Goal: Task Accomplishment & Management: Use online tool/utility

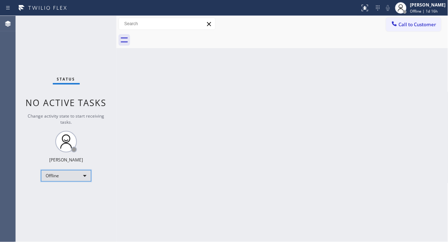
click at [79, 174] on div "Offline" at bounding box center [66, 176] width 50 height 12
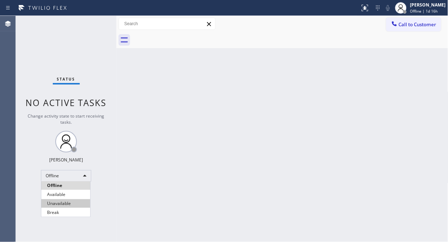
click at [61, 200] on li "Unavailable" at bounding box center [65, 203] width 49 height 9
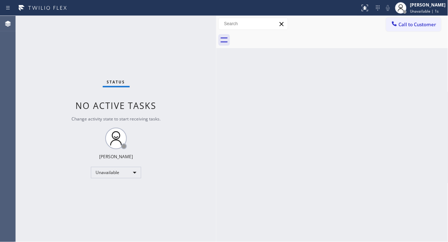
click at [216, 129] on div at bounding box center [216, 129] width 0 height 226
click at [57, 74] on div "Status No active tasks Change activity state to start receiving tasks. [PERSON_…" at bounding box center [116, 129] width 201 height 226
drag, startPoint x: 396, startPoint y: 24, endPoint x: 352, endPoint y: 45, distance: 48.7
click at [396, 24] on icon at bounding box center [394, 23] width 5 height 5
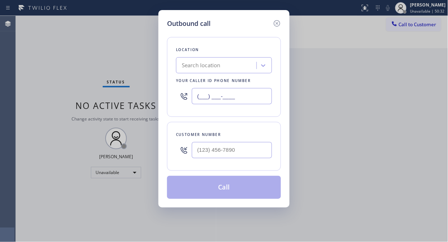
click at [199, 99] on input "(___) ___-____" at bounding box center [232, 96] width 80 height 16
paste input "855) 662-5332"
type input "[PHONE_NUMBER]"
click at [77, 69] on div "Outbound call Location 4B2.Paid Sub Zero Repair Professionals Your caller id ph…" at bounding box center [224, 121] width 448 height 242
click at [183, 144] on div at bounding box center [184, 149] width 16 height 23
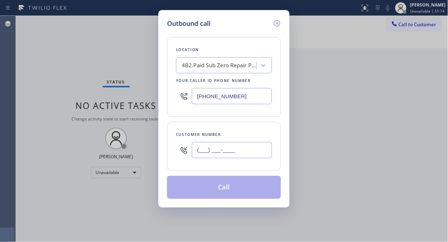
drag, startPoint x: 201, startPoint y: 150, endPoint x: 203, endPoint y: 146, distance: 4.2
click at [201, 150] on input "(___) ___-____" at bounding box center [232, 150] width 80 height 16
paste input "323) 445-3011"
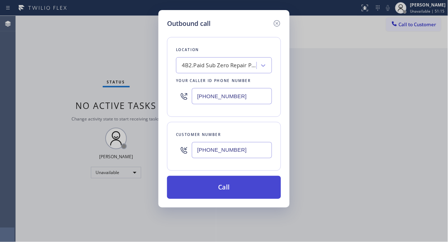
type input "[PHONE_NUMBER]"
click at [249, 188] on button "Call" at bounding box center [224, 187] width 114 height 23
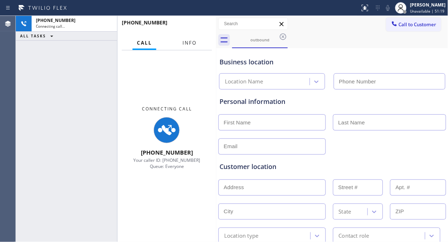
type input "[PHONE_NUMBER]"
drag, startPoint x: 193, startPoint y: 45, endPoint x: 204, endPoint y: 69, distance: 26.7
click at [193, 45] on span "Info" at bounding box center [190, 43] width 14 height 6
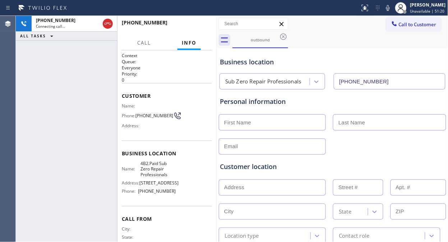
drag, startPoint x: 217, startPoint y: 80, endPoint x: 204, endPoint y: 87, distance: 14.6
click at [217, 87] on div at bounding box center [217, 129] width 0 height 226
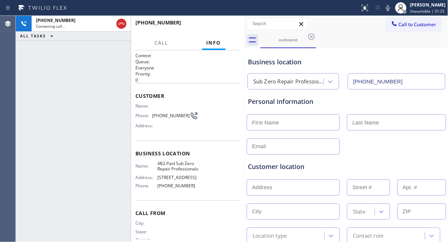
drag, startPoint x: 204, startPoint y: 81, endPoint x: 245, endPoint y: 86, distance: 41.6
click at [245, 86] on div at bounding box center [245, 129] width 0 height 226
click at [70, 109] on div "[PHONE_NUMBER] Live | 00:01 ALL TASKS ALL TASKS ACTIVE TASKS TASKS IN WRAP UP" at bounding box center [73, 129] width 115 height 226
click at [73, 106] on div "[PHONE_NUMBER] Live | 00:10 ALL TASKS ALL TASKS ACTIVE TASKS TASKS IN WRAP UP" at bounding box center [73, 129] width 115 height 226
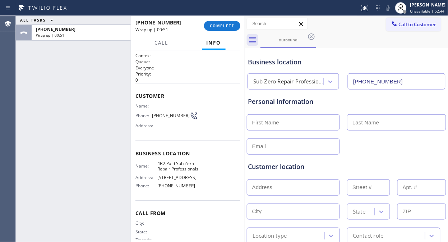
click at [43, 69] on div "ALL TASKS ALL TASKS ACTIVE TASKS TASKS IN WRAP UP [PHONE_NUMBER] Wrap up | 00:51" at bounding box center [73, 129] width 115 height 226
click at [227, 28] on span "COMPLETE" at bounding box center [222, 25] width 25 height 5
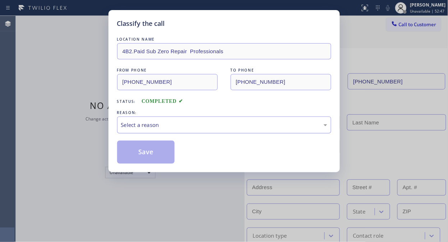
click at [223, 123] on div "Select a reason" at bounding box center [224, 125] width 206 height 8
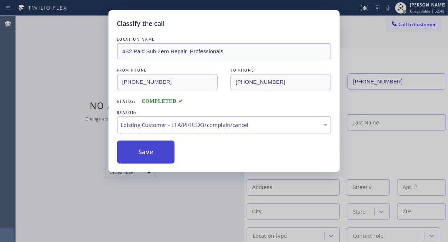
click at [157, 160] on button "Save" at bounding box center [146, 152] width 58 height 23
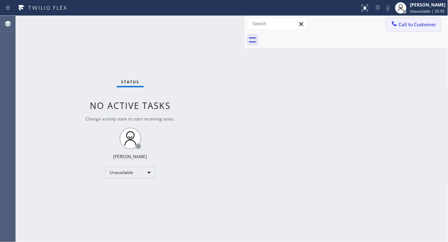
click at [403, 22] on span "Call to Customer" at bounding box center [418, 24] width 38 height 6
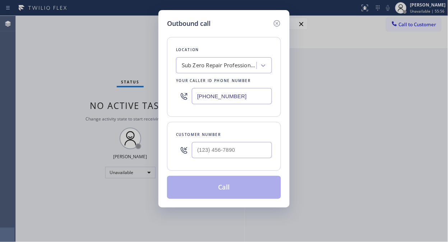
click at [195, 99] on input "[PHONE_NUMBER]" at bounding box center [232, 96] width 80 height 16
paste input "18) 210-394"
type input "[PHONE_NUMBER]"
click at [199, 153] on input "(___) ___-____" at bounding box center [232, 150] width 80 height 16
paste input "818) 391-5460"
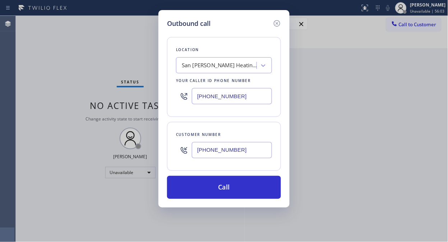
type input "[PHONE_NUMBER]"
click at [277, 24] on icon at bounding box center [277, 23] width 9 height 9
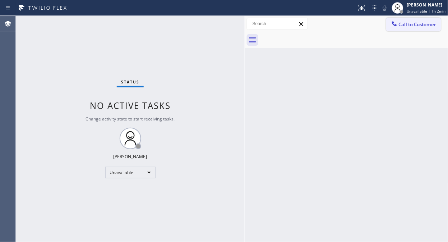
click at [415, 27] on span "Call to Customer" at bounding box center [418, 24] width 38 height 6
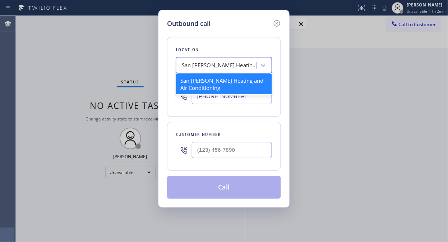
click at [227, 67] on div "San [PERSON_NAME] Heating and Air Conditioning" at bounding box center [219, 65] width 75 height 8
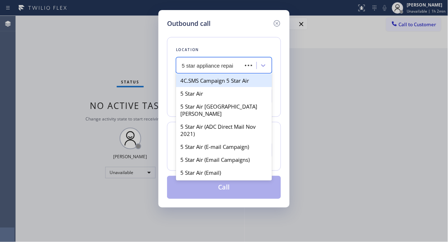
type input "5 star appliance repair"
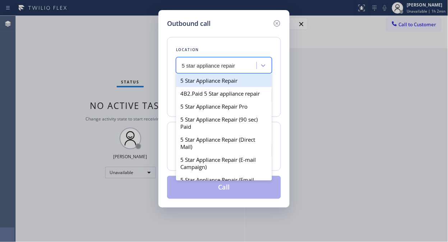
click at [222, 77] on div "5 Star Appliance Repair" at bounding box center [224, 80] width 96 height 13
type input "[PHONE_NUMBER]"
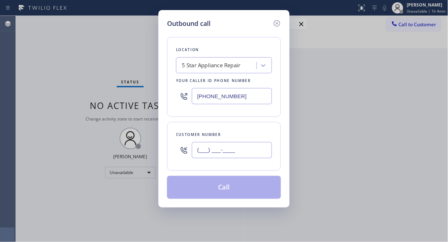
click at [197, 152] on input "(___) ___-____" at bounding box center [232, 150] width 80 height 16
paste input "818) 235-4709"
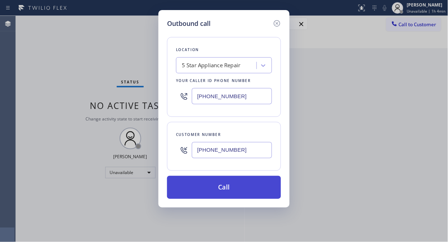
type input "[PHONE_NUMBER]"
click at [216, 186] on button "Call" at bounding box center [224, 187] width 114 height 23
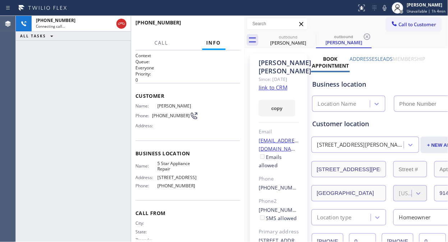
click at [282, 91] on link "link to CRM" at bounding box center [273, 87] width 29 height 7
type input "[PHONE_NUMBER]"
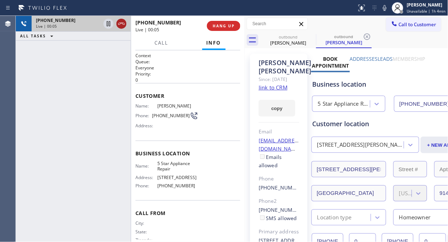
drag, startPoint x: 121, startPoint y: 24, endPoint x: 118, endPoint y: 2, distance: 21.8
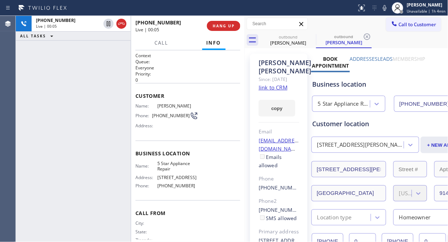
click at [121, 23] on icon at bounding box center [121, 23] width 9 height 9
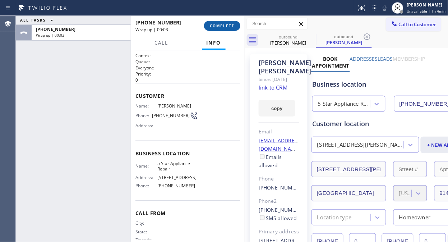
click at [215, 24] on span "COMPLETE" at bounding box center [222, 25] width 25 height 5
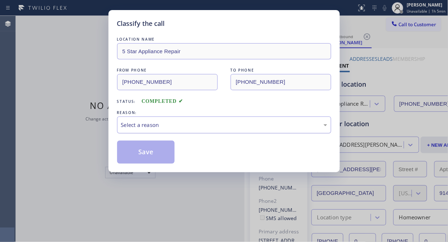
drag, startPoint x: 229, startPoint y: 122, endPoint x: 229, endPoint y: 127, distance: 4.7
click at [229, 123] on div "Select a reason" at bounding box center [224, 125] width 206 height 8
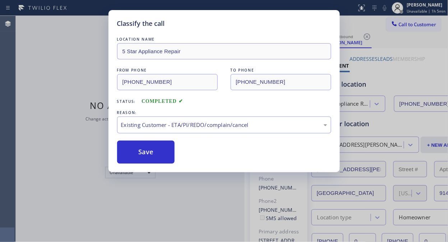
drag, startPoint x: 217, startPoint y: 162, endPoint x: 138, endPoint y: 156, distance: 79.3
click at [142, 156] on button "Save" at bounding box center [146, 152] width 58 height 23
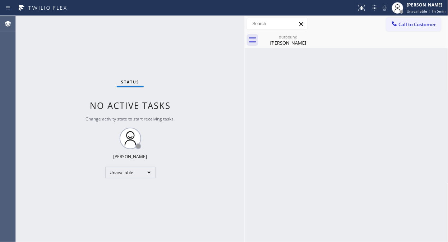
click at [66, 53] on div "Status No active tasks Change activity state to start receiving tasks. [PERSON_…" at bounding box center [130, 129] width 229 height 226
drag, startPoint x: 317, startPoint y: 34, endPoint x: 308, endPoint y: 40, distance: 10.7
click at [317, 35] on div "outbound [PERSON_NAME]" at bounding box center [355, 40] width 188 height 16
click at [308, 40] on icon at bounding box center [311, 36] width 9 height 9
click at [312, 37] on icon at bounding box center [311, 36] width 6 height 6
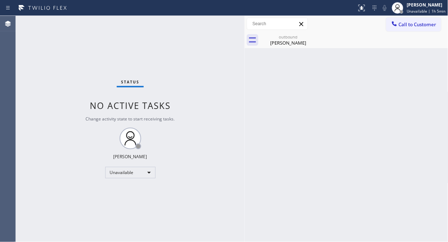
click at [297, 51] on div "Back to Dashboard Change Sender ID Customers Technicians Select a contact Outbo…" at bounding box center [347, 129] width 204 height 226
click at [292, 42] on div "[PERSON_NAME]" at bounding box center [288, 43] width 54 height 6
click at [42, 56] on div "Status No active tasks Change activity state to start receiving tasks. [PERSON_…" at bounding box center [130, 129] width 229 height 226
drag, startPoint x: 405, startPoint y: 20, endPoint x: 396, endPoint y: 26, distance: 11.2
click at [405, 20] on button "Call to Customer" at bounding box center [413, 25] width 55 height 14
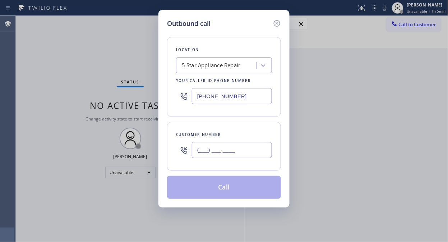
click at [199, 157] on input "(___) ___-____" at bounding box center [232, 150] width 80 height 16
paste input "917) 544-0318"
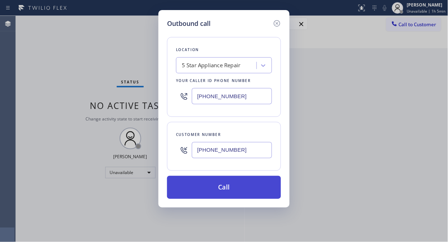
type input "[PHONE_NUMBER]"
drag, startPoint x: 209, startPoint y: 184, endPoint x: 331, endPoint y: 0, distance: 220.2
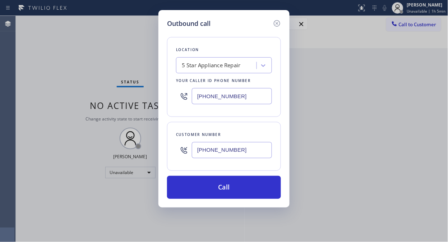
click at [210, 184] on button "Call" at bounding box center [224, 187] width 114 height 23
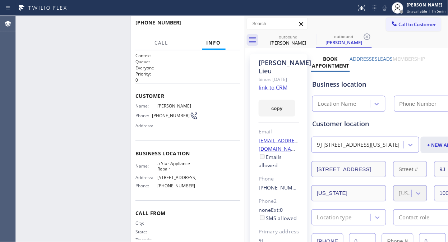
type input "[PHONE_NUMBER]"
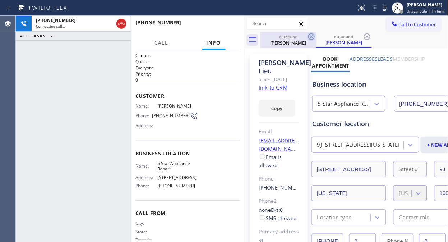
click at [311, 37] on icon at bounding box center [311, 36] width 9 height 9
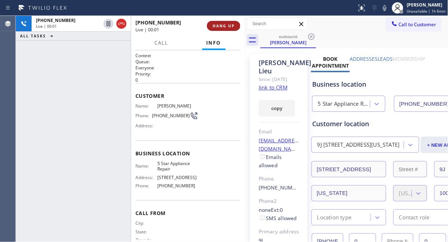
click at [232, 26] on span "HANG UP" at bounding box center [224, 25] width 22 height 5
click at [231, 26] on span "HANG UP" at bounding box center [224, 25] width 22 height 5
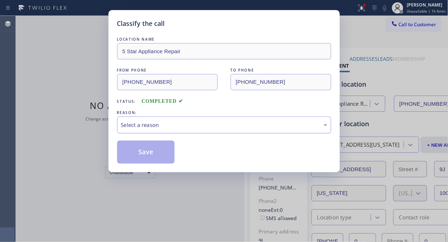
click at [217, 128] on div "Select a reason" at bounding box center [224, 125] width 206 height 8
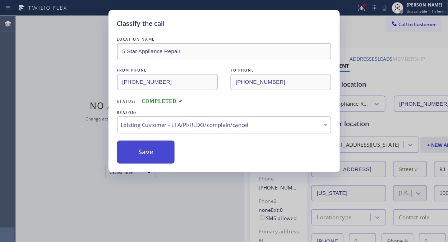
click at [156, 151] on button "Save" at bounding box center [146, 152] width 58 height 23
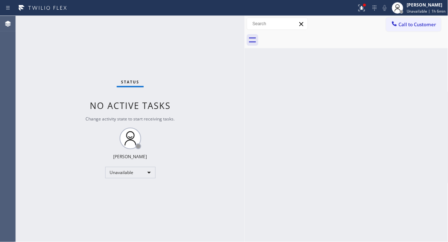
click at [403, 29] on button "Call to Customer" at bounding box center [413, 25] width 55 height 14
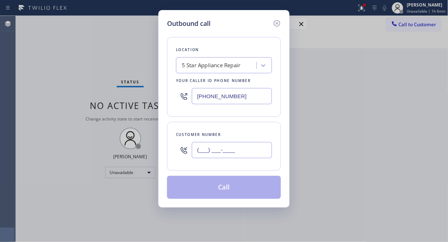
click at [226, 152] on input "(___) ___-____" at bounding box center [232, 150] width 80 height 16
paste input "857) 919-6300"
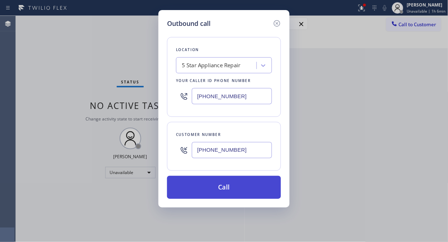
type input "[PHONE_NUMBER]"
click at [244, 186] on button "Call" at bounding box center [224, 187] width 114 height 23
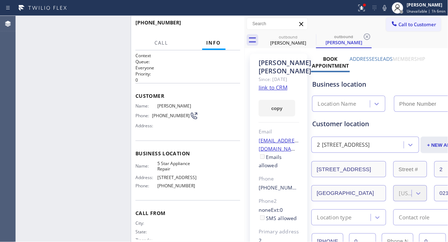
type input "[PHONE_NUMBER]"
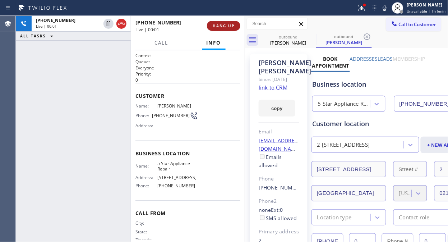
click at [224, 26] on span "HANG UP" at bounding box center [224, 25] width 22 height 5
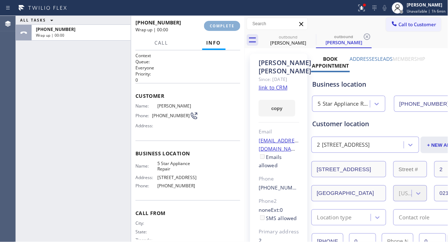
click at [224, 26] on span "COMPLETE" at bounding box center [222, 25] width 25 height 5
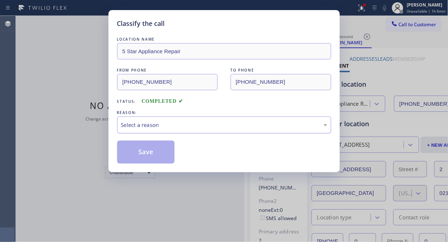
click at [214, 126] on div "Select a reason" at bounding box center [224, 125] width 206 height 8
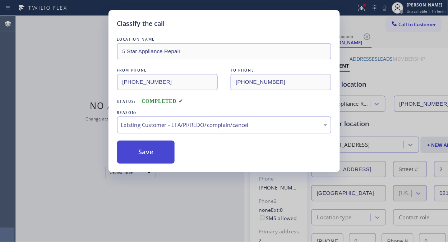
drag, startPoint x: 128, startPoint y: 159, endPoint x: 133, endPoint y: 160, distance: 5.1
click at [128, 159] on button "Save" at bounding box center [146, 152] width 58 height 23
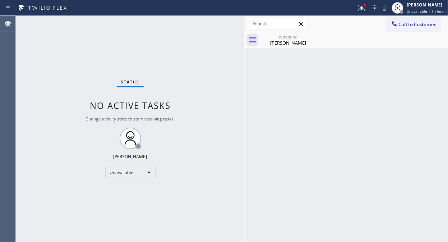
drag, startPoint x: 395, startPoint y: 18, endPoint x: 245, endPoint y: 101, distance: 170.9
click at [395, 19] on button "Call to Customer" at bounding box center [413, 25] width 55 height 14
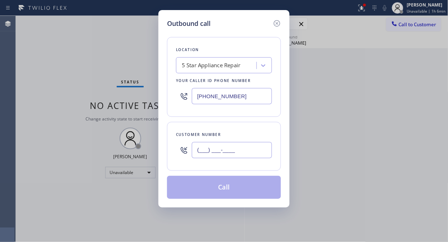
click at [229, 153] on input "(___) ___-____" at bounding box center [232, 150] width 80 height 16
paste input "917) 337-5126"
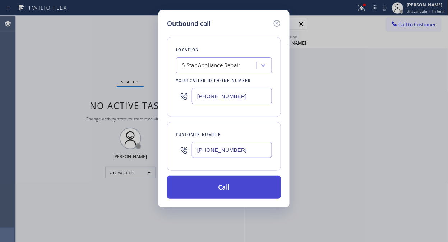
type input "[PHONE_NUMBER]"
click at [249, 191] on button "Call" at bounding box center [224, 187] width 114 height 23
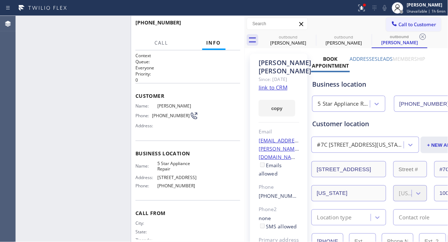
type input "[PHONE_NUMBER]"
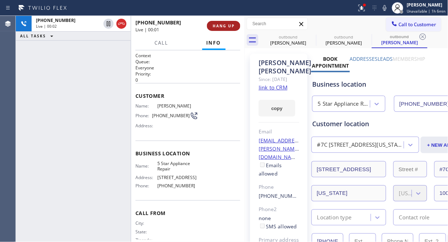
click at [216, 29] on button "HANG UP" at bounding box center [223, 26] width 33 height 10
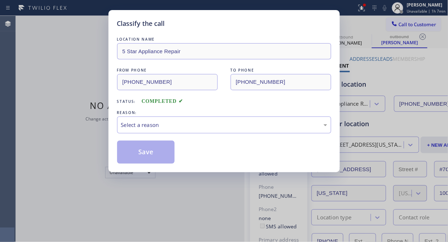
click at [216, 29] on div "LOCATION NAME 5 Star Appliance Repair FROM PHONE [PHONE_NUMBER] TO PHONE [PHONE…" at bounding box center [224, 95] width 214 height 135
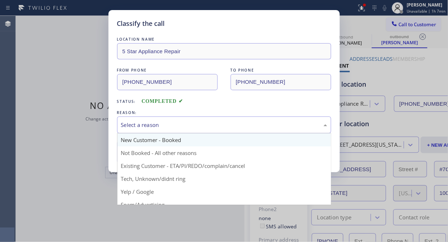
drag, startPoint x: 225, startPoint y: 117, endPoint x: 218, endPoint y: 138, distance: 21.7
click at [225, 123] on div "Select a reason" at bounding box center [224, 124] width 214 height 17
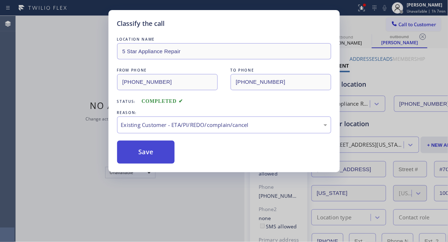
click at [164, 156] on button "Save" at bounding box center [146, 152] width 58 height 23
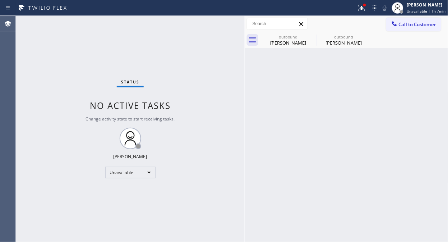
click at [412, 24] on span "Call to Customer" at bounding box center [418, 24] width 38 height 6
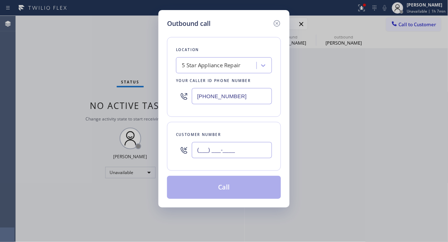
click at [210, 151] on input "(___) ___-____" at bounding box center [232, 150] width 80 height 16
paste input "617) 894-1567"
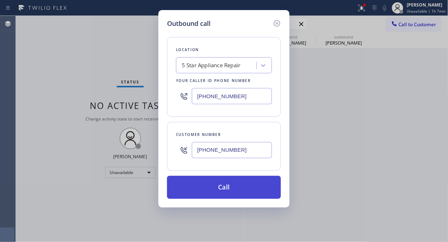
type input "[PHONE_NUMBER]"
click at [249, 186] on button "Call" at bounding box center [224, 187] width 114 height 23
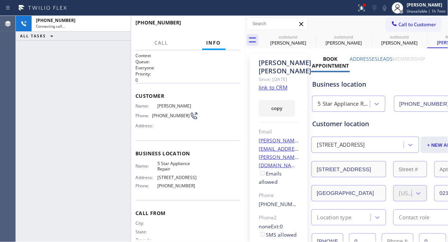
type input "[PHONE_NUMBER]"
click at [277, 91] on link "link to CRM" at bounding box center [273, 87] width 29 height 7
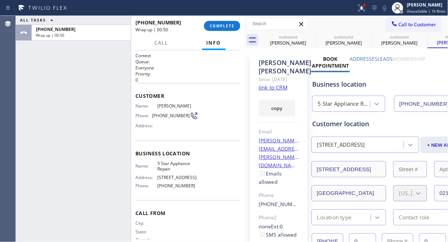
drag, startPoint x: 70, startPoint y: 86, endPoint x: 166, endPoint y: 26, distance: 112.6
click at [74, 83] on div "ALL TASKS ALL TASKS ACTIVE TASKS TASKS IN WRAP UP [PHONE_NUMBER] Wrap up | 00:50" at bounding box center [73, 129] width 115 height 226
click at [222, 26] on span "COMPLETE" at bounding box center [222, 25] width 25 height 5
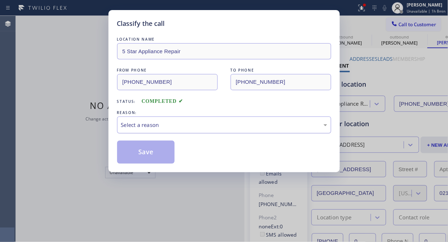
click at [219, 126] on div "Select a reason" at bounding box center [224, 125] width 206 height 8
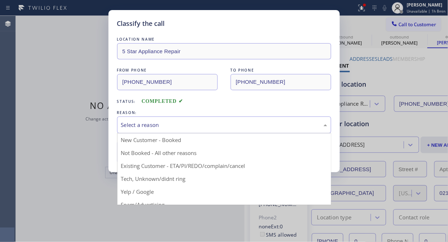
drag, startPoint x: 228, startPoint y: 159, endPoint x: 213, endPoint y: 159, distance: 15.1
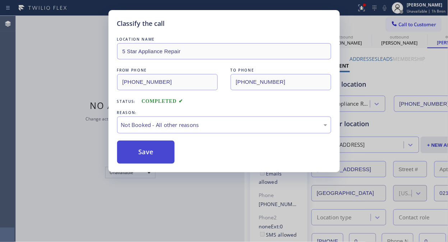
click at [152, 150] on button "Save" at bounding box center [146, 152] width 58 height 23
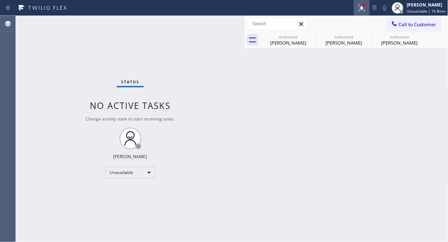
click at [363, 9] on icon at bounding box center [361, 7] width 4 height 5
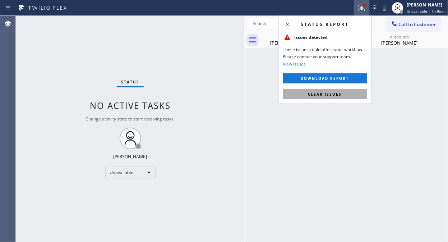
click at [329, 96] on span "Clear issues" at bounding box center [325, 94] width 34 height 5
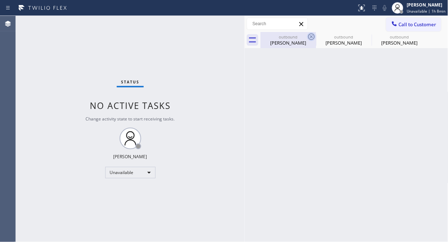
click at [311, 36] on icon at bounding box center [311, 36] width 6 height 6
click at [0, 0] on icon at bounding box center [0, 0] width 0 height 0
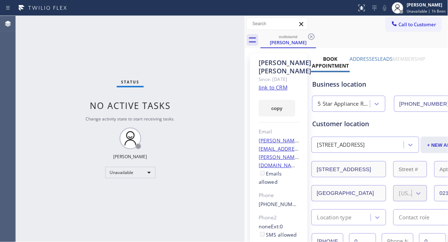
click at [311, 36] on icon at bounding box center [311, 36] width 6 height 6
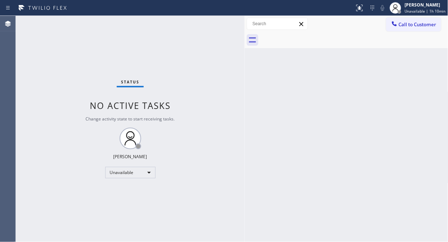
click at [75, 118] on div "Status No active tasks Change activity state to start receiving tasks. [PERSON_…" at bounding box center [130, 129] width 229 height 226
click at [418, 24] on span "Call to Customer" at bounding box center [418, 24] width 38 height 6
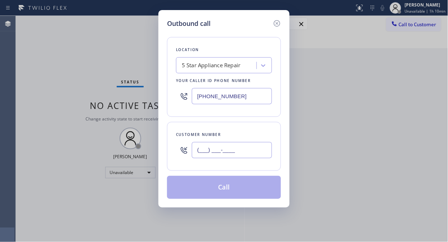
click at [229, 155] on input "(___) ___-____" at bounding box center [232, 150] width 80 height 16
paste input "414) 559-2543"
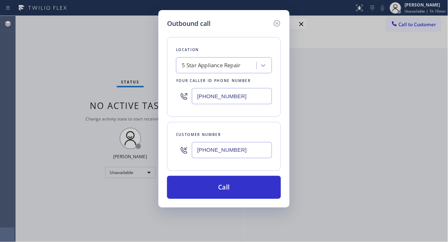
type input "[PHONE_NUMBER]"
click at [290, 129] on div "Outbound call Location 5 Star Appliance Repair Your caller id phone number [PHO…" at bounding box center [224, 121] width 448 height 242
click at [67, 96] on div "Outbound call Location 5 Star Appliance Repair Your caller id phone number [PHO…" at bounding box center [224, 121] width 448 height 242
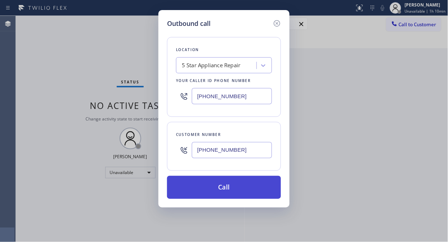
click at [230, 188] on button "Call" at bounding box center [224, 187] width 114 height 23
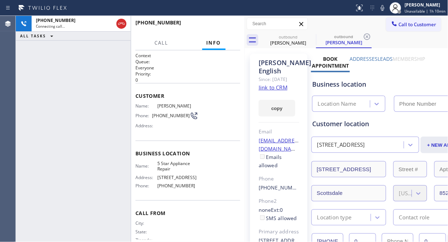
type input "[PHONE_NUMBER]"
click at [266, 91] on link "link to CRM" at bounding box center [273, 87] width 29 height 7
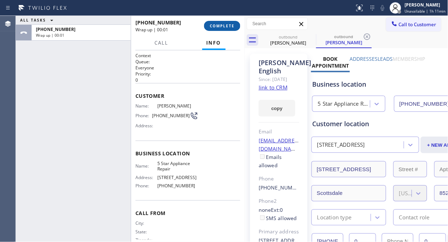
click at [225, 26] on span "COMPLETE" at bounding box center [222, 25] width 25 height 5
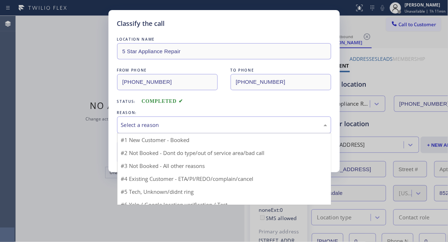
click at [214, 119] on div "Select a reason" at bounding box center [224, 124] width 214 height 17
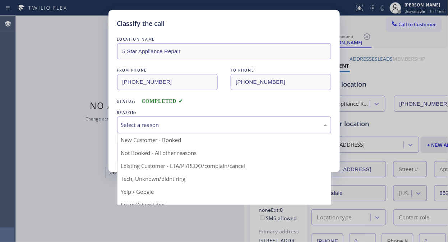
drag, startPoint x: 201, startPoint y: 167, endPoint x: 187, endPoint y: 165, distance: 14.0
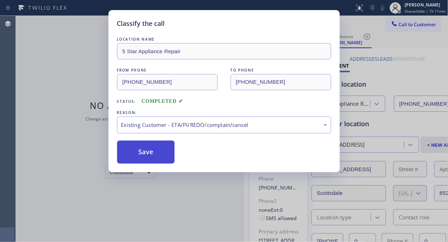
click at [156, 160] on button "Save" at bounding box center [146, 152] width 58 height 23
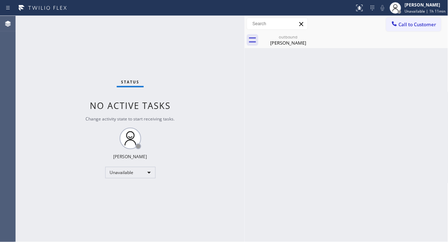
click at [302, 48] on div "Back to Dashboard Change Sender ID Customers Technicians Select a contact Outbo…" at bounding box center [347, 129] width 204 height 226
click at [296, 40] on div "[PERSON_NAME]" at bounding box center [288, 43] width 54 height 6
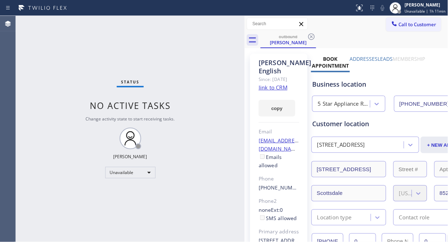
click at [389, 56] on label "Leads" at bounding box center [385, 58] width 15 height 7
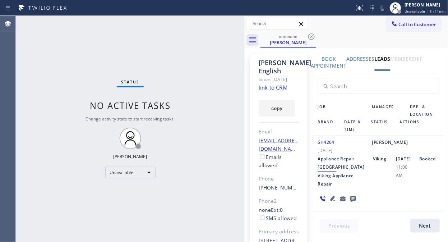
click at [350, 202] on icon at bounding box center [353, 199] width 6 height 6
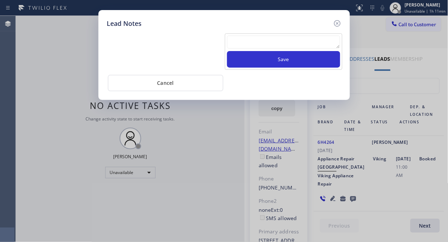
click at [273, 42] on textarea at bounding box center [283, 42] width 113 height 13
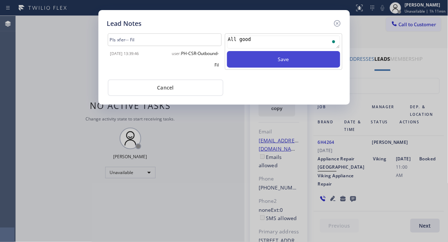
type textarea "All good"
click at [270, 57] on button "Save" at bounding box center [283, 59] width 113 height 17
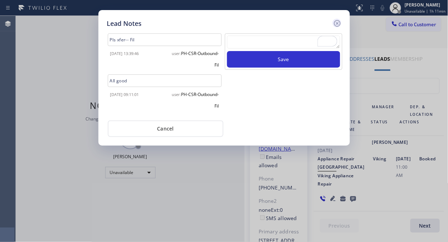
click at [336, 24] on icon at bounding box center [337, 23] width 9 height 9
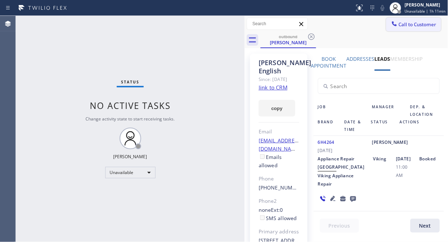
click at [399, 28] on button "Call to Customer" at bounding box center [413, 25] width 55 height 14
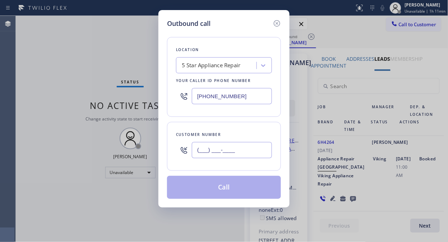
click at [198, 152] on input "(___) ___-____" at bounding box center [232, 150] width 80 height 16
paste input "646) 490-4935"
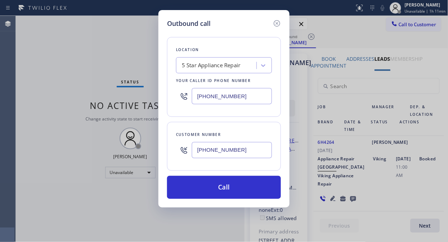
type input "[PHONE_NUMBER]"
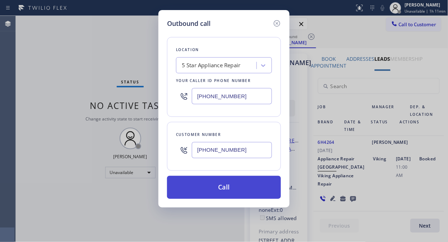
click at [246, 185] on button "Call" at bounding box center [224, 187] width 114 height 23
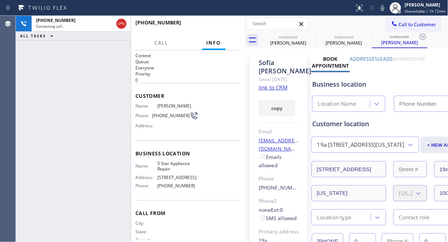
type input "[PHONE_NUMBER]"
click at [61, 56] on div "[PHONE_NUMBER] Connecting call… ALL TASKS ALL TASKS ACTIVE TASKS TASKS IN WRAP …" at bounding box center [73, 129] width 115 height 226
drag, startPoint x: 59, startPoint y: 96, endPoint x: 74, endPoint y: 87, distance: 18.1
click at [59, 96] on div "[PHONE_NUMBER] Connecting call… ALL TASKS ALL TASKS ACTIVE TASKS TASKS IN WRAP …" at bounding box center [73, 129] width 115 height 226
click at [311, 35] on icon at bounding box center [311, 36] width 9 height 9
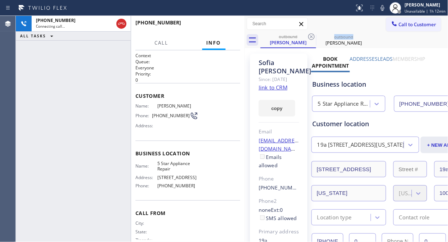
click at [311, 35] on icon at bounding box center [311, 36] width 9 height 9
click at [218, 29] on button "HANG UP" at bounding box center [223, 26] width 33 height 10
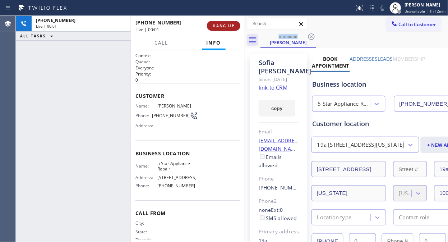
click at [218, 29] on button "HANG UP" at bounding box center [223, 26] width 33 height 10
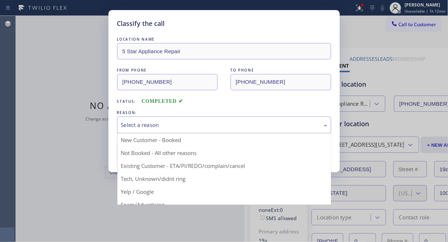
click at [199, 121] on div "Select a reason" at bounding box center [224, 125] width 206 height 8
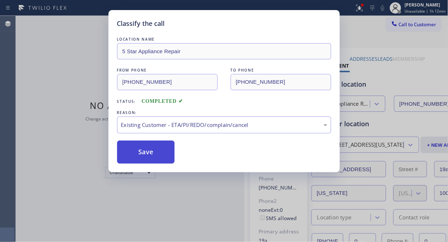
click at [152, 146] on button "Save" at bounding box center [146, 152] width 58 height 23
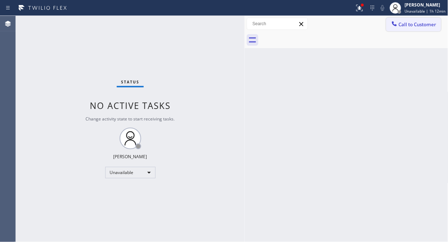
click at [412, 27] on span "Call to Customer" at bounding box center [418, 24] width 38 height 6
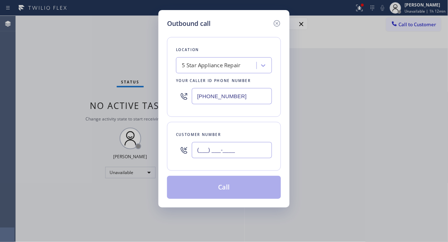
click at [236, 156] on input "(___) ___-____" at bounding box center [232, 150] width 80 height 16
paste input "949) 855-9948"
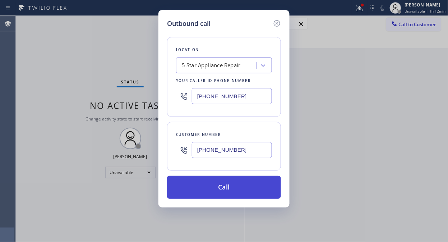
type input "[PHONE_NUMBER]"
click at [253, 188] on button "Call" at bounding box center [224, 187] width 114 height 23
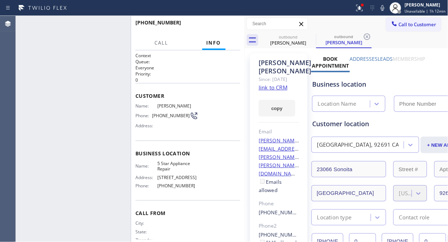
type input "[PHONE_NUMBER]"
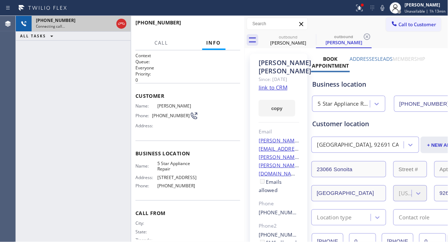
drag, startPoint x: 69, startPoint y: 41, endPoint x: 86, endPoint y: 28, distance: 20.9
click at [69, 40] on div "[PHONE_NUMBER] Connecting call… ALL TASKS ALL TASKS ACTIVE TASKS TASKS IN WRAP …" at bounding box center [73, 129] width 115 height 226
click at [121, 22] on icon at bounding box center [121, 23] width 9 height 9
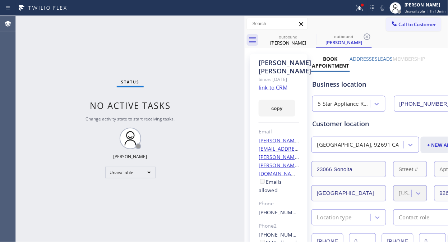
click at [46, 60] on div "Status No active tasks Change activity state to start receiving tasks. [PERSON_…" at bounding box center [130, 129] width 229 height 226
click at [312, 37] on icon at bounding box center [311, 36] width 9 height 9
click at [0, 0] on icon at bounding box center [0, 0] width 0 height 0
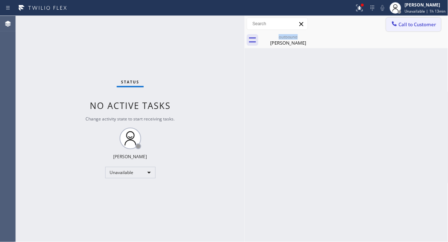
click at [406, 27] on span "Call to Customer" at bounding box center [418, 24] width 38 height 6
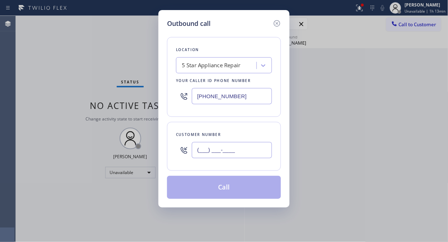
click at [192, 150] on input "(___) ___-____" at bounding box center [232, 150] width 80 height 16
paste input "310) 245-7035"
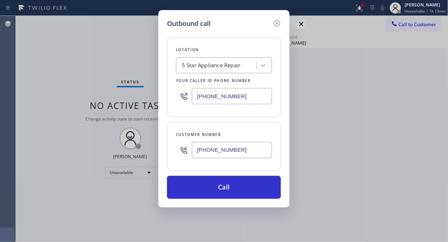
type input "[PHONE_NUMBER]"
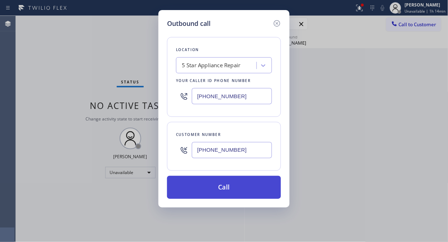
click at [212, 187] on button "Call" at bounding box center [224, 187] width 114 height 23
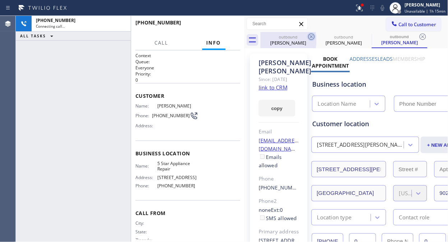
type input "[PHONE_NUMBER]"
click at [313, 35] on icon at bounding box center [311, 36] width 9 height 9
click at [0, 0] on icon at bounding box center [0, 0] width 0 height 0
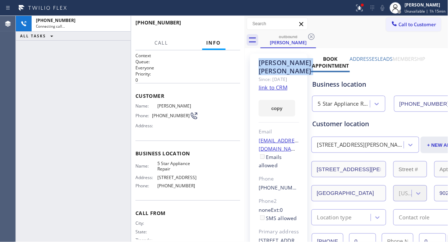
click at [313, 35] on icon at bounding box center [311, 36] width 9 height 9
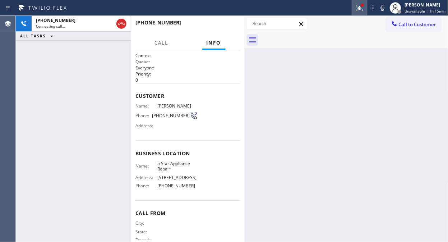
click at [361, 8] on icon at bounding box center [359, 7] width 4 height 5
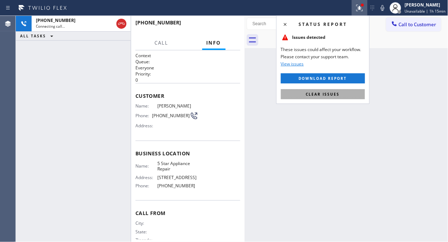
click at [315, 97] on button "Clear issues" at bounding box center [323, 94] width 84 height 10
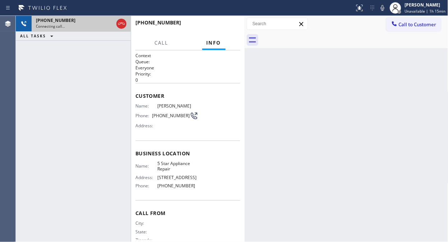
click at [84, 29] on div "[PHONE_NUMBER] Connecting call…" at bounding box center [73, 24] width 83 height 16
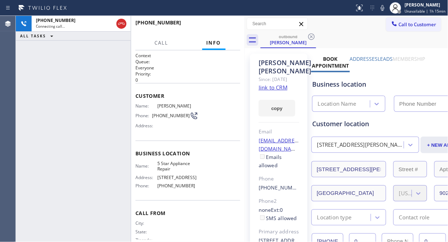
type input "[PHONE_NUMBER]"
click at [229, 22] on button "HANG UP" at bounding box center [223, 26] width 33 height 10
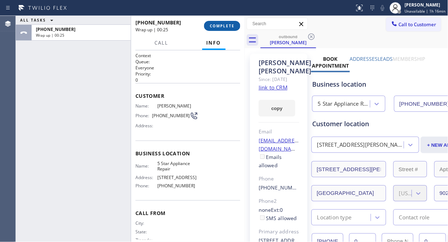
click at [223, 26] on span "COMPLETE" at bounding box center [222, 25] width 25 height 5
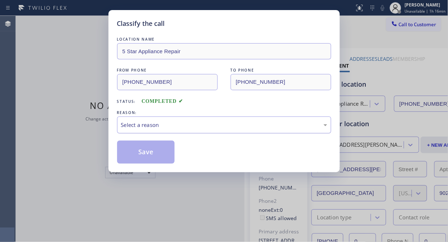
click at [217, 130] on div "Select a reason" at bounding box center [224, 124] width 214 height 17
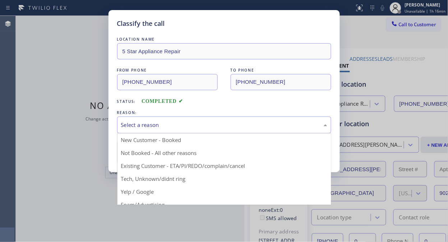
drag, startPoint x: 216, startPoint y: 163, endPoint x: 201, endPoint y: 163, distance: 15.1
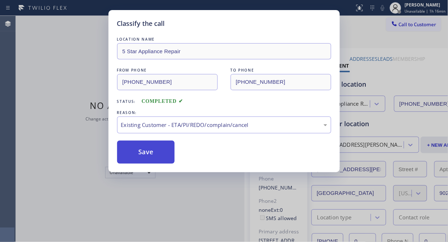
click at [141, 155] on button "Save" at bounding box center [146, 152] width 58 height 23
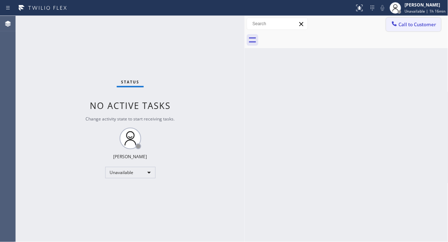
click at [419, 26] on span "Call to Customer" at bounding box center [418, 24] width 38 height 6
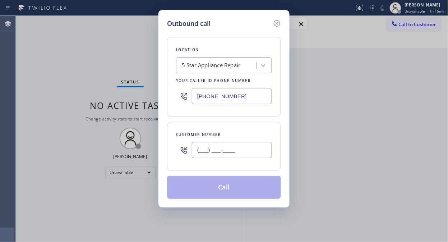
click at [204, 153] on input "(___) ___-____" at bounding box center [232, 150] width 80 height 16
paste input "818) 835-9154"
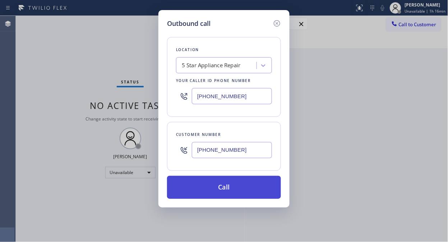
type input "[PHONE_NUMBER]"
click at [226, 192] on button "Call" at bounding box center [224, 187] width 114 height 23
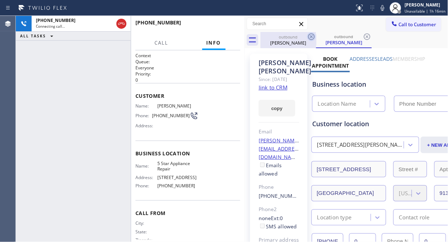
type input "[PHONE_NUMBER]"
click at [309, 37] on icon at bounding box center [311, 36] width 6 height 6
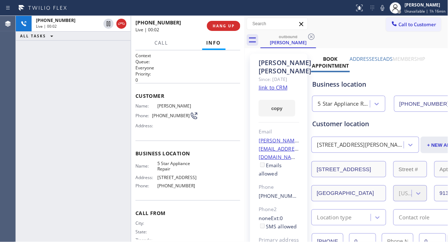
click at [48, 69] on div "[PHONE_NUMBER] Live | 00:02 ALL TASKS ALL TASKS ACTIVE TASKS TASKS IN WRAP UP" at bounding box center [73, 129] width 115 height 226
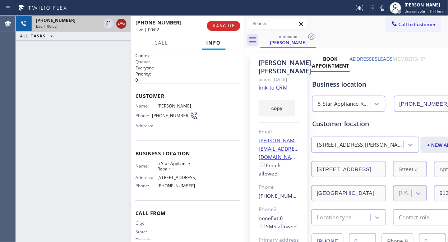
click at [121, 27] on icon at bounding box center [121, 23] width 9 height 9
click at [209, 27] on button "HANG UP" at bounding box center [223, 26] width 33 height 10
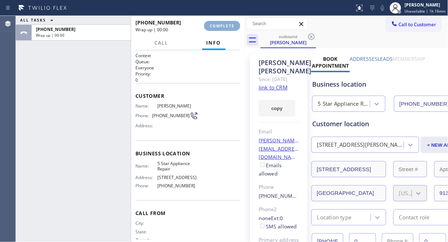
click at [214, 28] on span "COMPLETE" at bounding box center [222, 25] width 25 height 5
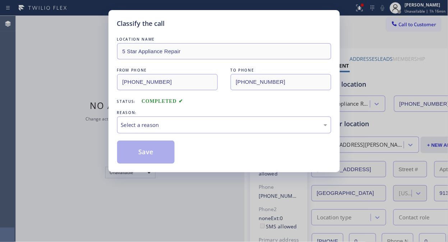
click at [215, 28] on div "LOCATION NAME 5 Star Appliance Repair FROM PHONE [PHONE_NUMBER] TO PHONE [PHONE…" at bounding box center [224, 95] width 214 height 135
drag, startPoint x: 199, startPoint y: 141, endPoint x: 208, endPoint y: 121, distance: 21.7
click at [199, 139] on div "LOCATION NAME 5 Star Appliance Repair FROM PHONE [PHONE_NUMBER] TO PHONE [PHONE…" at bounding box center [224, 100] width 214 height 128
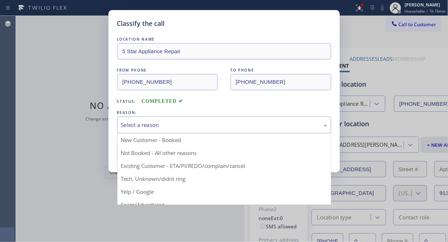
click at [209, 121] on div "Select a reason" at bounding box center [224, 125] width 206 height 8
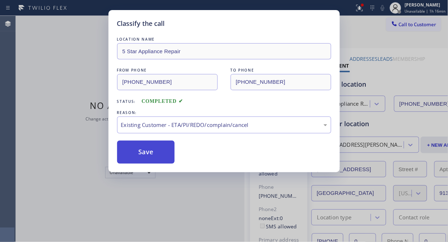
click at [148, 161] on button "Save" at bounding box center [146, 152] width 58 height 23
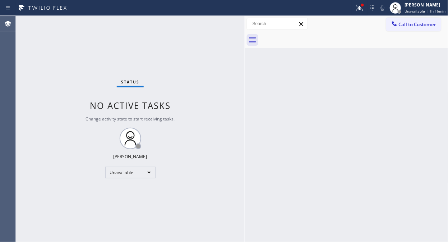
click at [414, 27] on span "Call to Customer" at bounding box center [418, 24] width 38 height 6
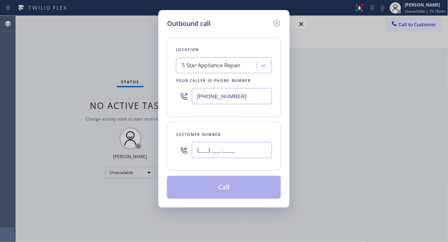
click at [239, 155] on input "(___) ___-____" at bounding box center [232, 150] width 80 height 16
paste input "310) 379-6007"
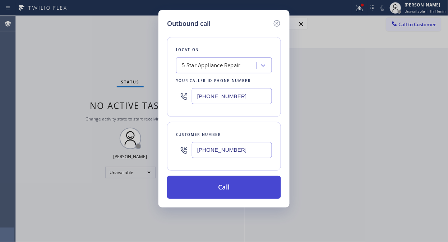
type input "[PHONE_NUMBER]"
click at [234, 192] on button "Call" at bounding box center [224, 187] width 114 height 23
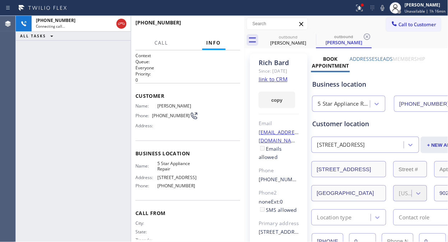
type input "[PHONE_NUMBER]"
click at [312, 38] on icon at bounding box center [311, 36] width 9 height 9
click at [360, 13] on button at bounding box center [360, 8] width 16 height 16
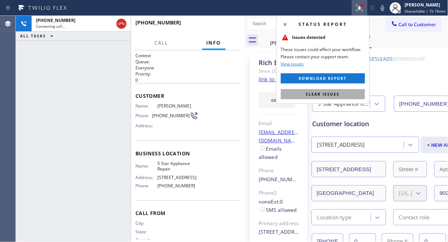
click at [324, 94] on span "Clear issues" at bounding box center [323, 94] width 34 height 5
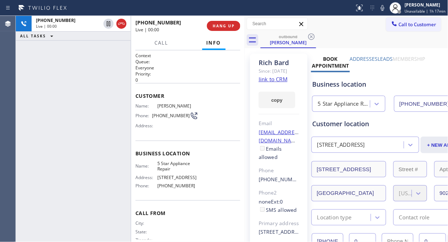
click at [53, 73] on div "[PHONE_NUMBER] Live | 00:00 ALL TASKS ALL TASKS ACTIVE TASKS TASKS IN WRAP UP" at bounding box center [73, 129] width 115 height 226
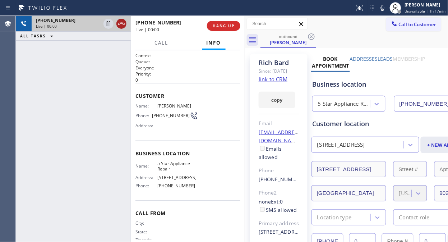
click at [118, 28] on icon at bounding box center [121, 23] width 9 height 9
click at [219, 28] on span "HANG UP" at bounding box center [224, 25] width 22 height 5
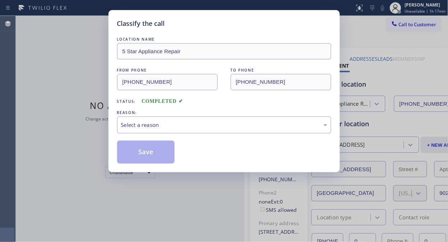
click at [220, 29] on div "LOCATION NAME 5 Star Appliance Repair FROM PHONE [PHONE_NUMBER] TO PHONE [PHONE…" at bounding box center [224, 95] width 214 height 135
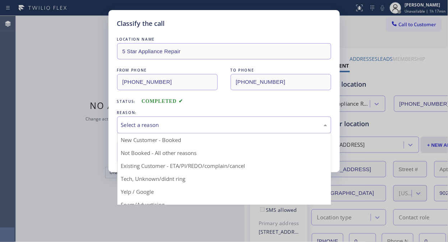
click at [212, 126] on div "Select a reason" at bounding box center [224, 125] width 206 height 8
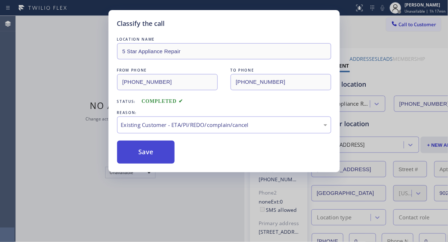
click at [136, 146] on button "Save" at bounding box center [146, 152] width 58 height 23
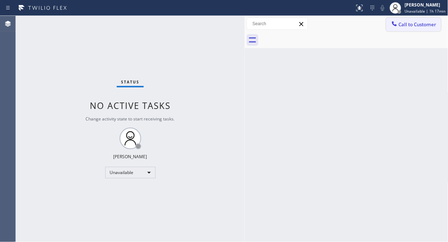
click at [398, 27] on div at bounding box center [394, 24] width 9 height 9
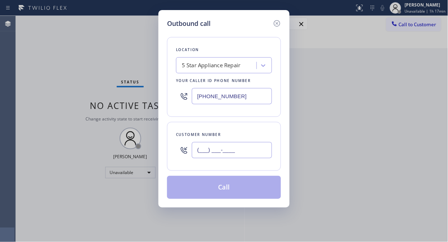
click at [234, 151] on input "(___) ___-____" at bounding box center [232, 150] width 80 height 16
paste input "415) 385-6417"
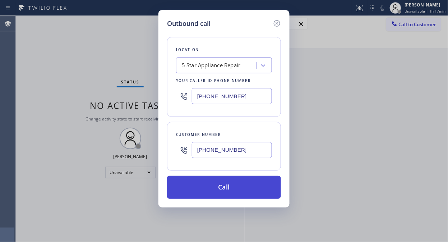
type input "[PHONE_NUMBER]"
click at [231, 193] on button "Call" at bounding box center [224, 187] width 114 height 23
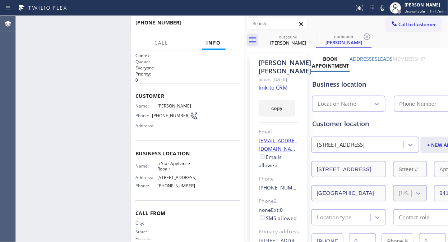
type input "[PHONE_NUMBER]"
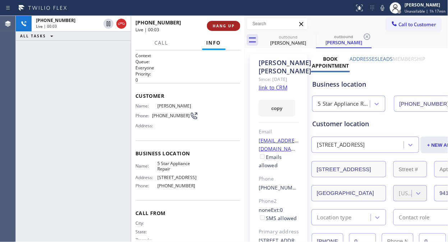
click at [219, 25] on span "HANG UP" at bounding box center [224, 25] width 22 height 5
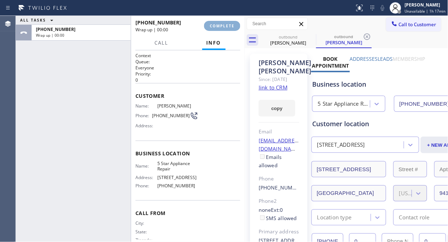
click at [219, 25] on span "COMPLETE" at bounding box center [222, 25] width 25 height 5
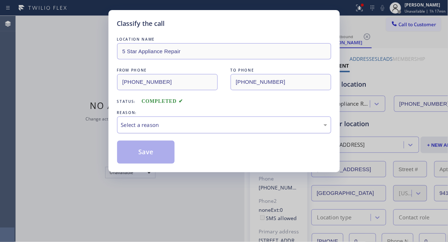
click at [225, 121] on div "Select a reason" at bounding box center [224, 125] width 206 height 8
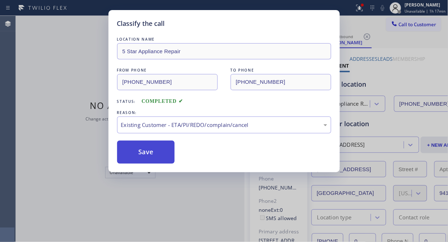
click at [156, 153] on button "Save" at bounding box center [146, 152] width 58 height 23
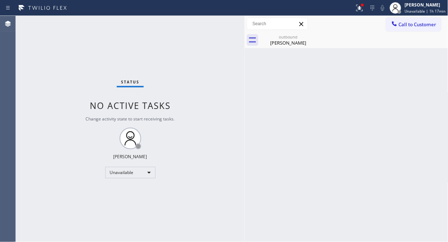
click at [427, 22] on span "Call to Customer" at bounding box center [418, 24] width 38 height 6
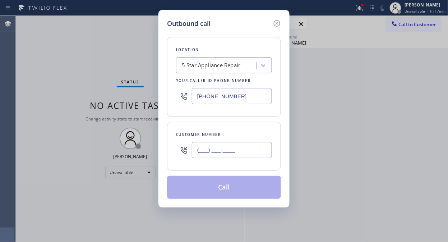
click at [221, 148] on input "(___) ___-____" at bounding box center [232, 150] width 80 height 16
paste input "206) 465-6596"
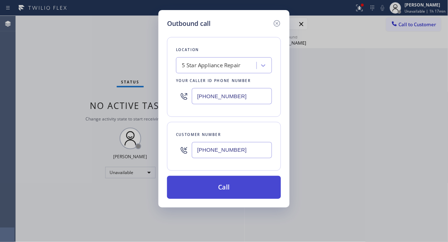
type input "[PHONE_NUMBER]"
click at [236, 187] on button "Call" at bounding box center [224, 187] width 114 height 23
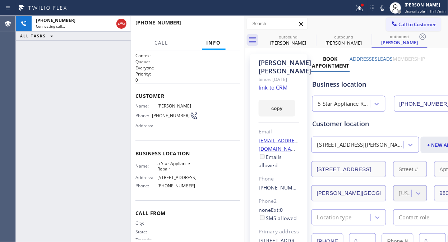
type input "[PHONE_NUMBER]"
click at [59, 70] on div "[PHONE_NUMBER] Live | 00:01 ALL TASKS ALL TASKS ACTIVE TASKS TASKS IN WRAP UP" at bounding box center [73, 129] width 115 height 226
click at [221, 22] on button "HANG UP" at bounding box center [223, 26] width 33 height 10
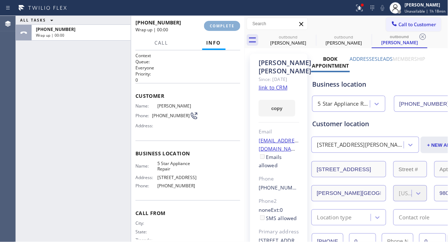
click at [221, 22] on button "COMPLETE" at bounding box center [222, 26] width 36 height 10
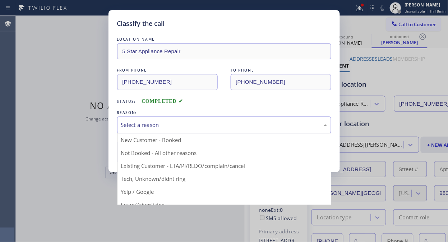
click at [217, 123] on div "Select a reason" at bounding box center [224, 125] width 206 height 8
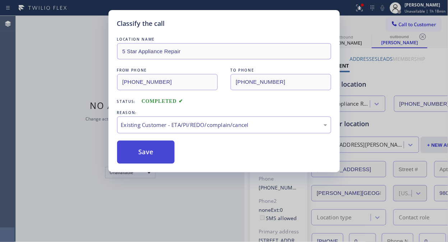
click at [164, 161] on button "Save" at bounding box center [146, 152] width 58 height 23
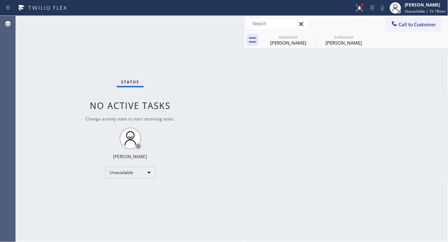
click at [423, 26] on span "Call to Customer" at bounding box center [418, 24] width 38 height 6
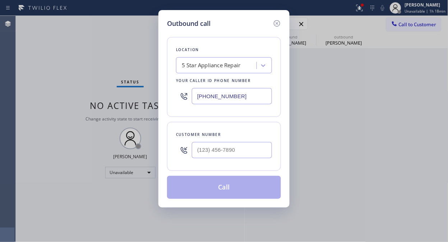
click at [199, 100] on input "[PHONE_NUMBER]" at bounding box center [232, 96] width 80 height 16
paste input "77) 748-5179"
click at [194, 96] on input "[PHONE_NUMBER]" at bounding box center [232, 96] width 80 height 16
paste input "text"
type input "[PHONE_NUMBER]"
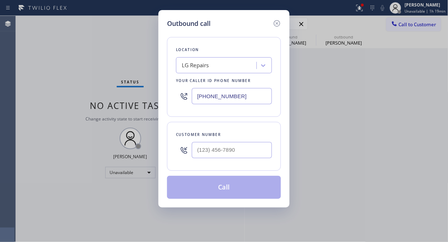
click at [40, 83] on div "Outbound call Location LG Repairs Your caller id phone number [PHONE_NUMBER] Cu…" at bounding box center [224, 121] width 448 height 242
click at [198, 146] on input "(___) ___-____" at bounding box center [232, 150] width 80 height 16
paste input "303) 250-9223"
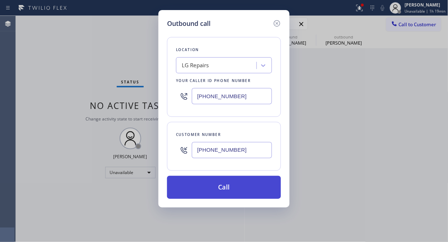
type input "[PHONE_NUMBER]"
click at [220, 190] on button "Call" at bounding box center [224, 187] width 114 height 23
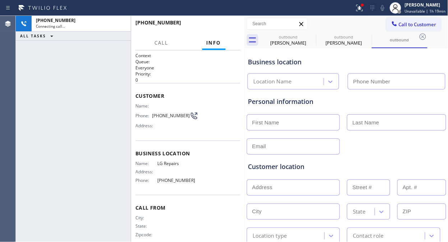
type input "[PHONE_NUMBER]"
click at [51, 89] on div "[PHONE_NUMBER] Live | 00:02 ALL TASKS ALL TASKS ACTIVE TASKS TASKS IN WRAP UP" at bounding box center [73, 129] width 115 height 226
click at [74, 98] on div "[PHONE_NUMBER] Live | 00:17 ALL TASKS ALL TASKS ACTIVE TASKS TASKS IN WRAP UP" at bounding box center [73, 129] width 115 height 226
click at [62, 110] on div "[PHONE_NUMBER] Live | 00:24 ALL TASKS ALL TASKS ACTIVE TASKS TASKS IN WRAP UP" at bounding box center [73, 129] width 115 height 226
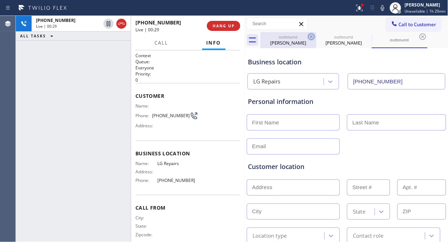
click at [313, 35] on icon at bounding box center [311, 36] width 9 height 9
type input "[PHONE_NUMBER]"
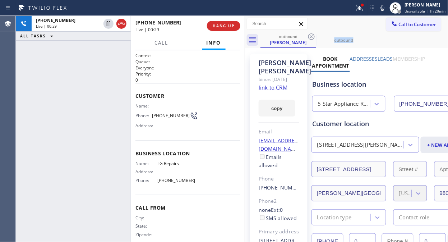
click at [313, 35] on icon at bounding box center [311, 36] width 9 height 9
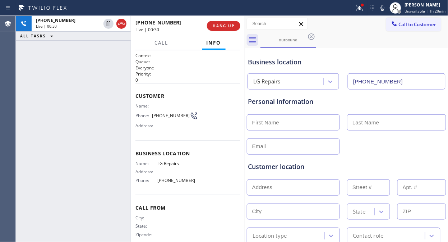
click at [313, 35] on icon at bounding box center [311, 36] width 9 height 9
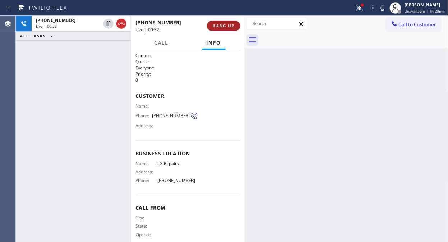
click at [214, 28] on span "HANG UP" at bounding box center [224, 25] width 22 height 5
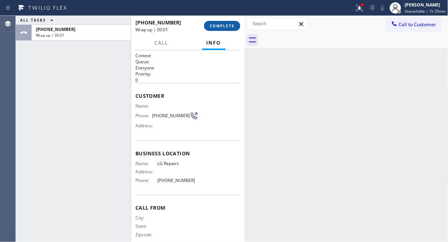
click at [215, 28] on span "COMPLETE" at bounding box center [222, 25] width 25 height 5
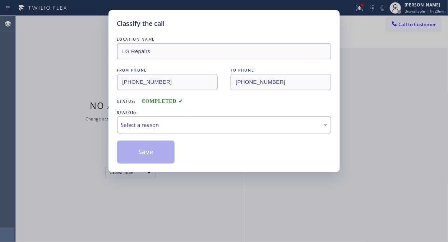
click at [223, 127] on div "Select a reason" at bounding box center [224, 125] width 206 height 8
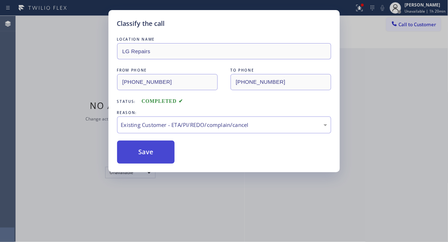
click at [157, 158] on button "Save" at bounding box center [146, 152] width 58 height 23
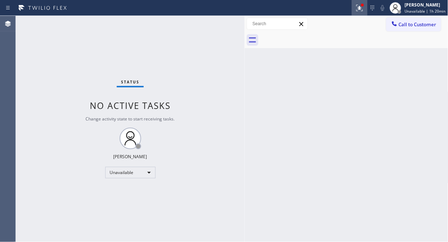
click at [363, 15] on button at bounding box center [360, 8] width 16 height 16
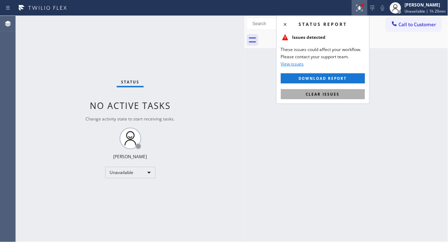
click at [332, 92] on span "Clear issues" at bounding box center [323, 94] width 34 height 5
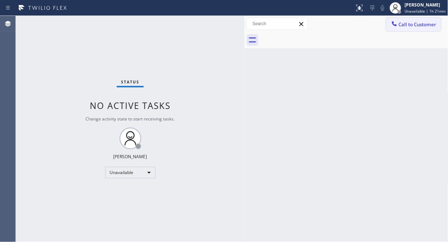
click at [399, 26] on span "Call to Customer" at bounding box center [418, 24] width 38 height 6
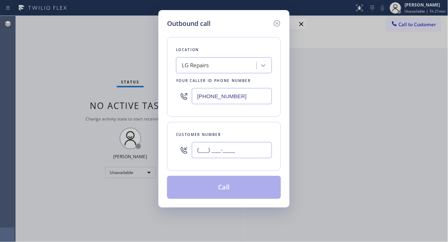
click at [207, 155] on input "(___) ___-____" at bounding box center [232, 150] width 80 height 16
paste input "408) 859-1779"
type input "[PHONE_NUMBER]"
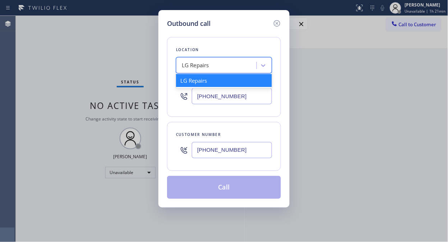
click at [202, 65] on div "LG Repairs" at bounding box center [195, 65] width 27 height 8
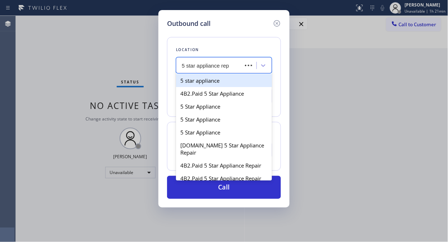
type input "5 star appliance repa"
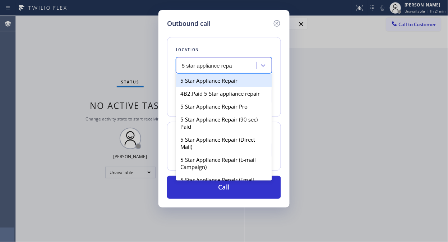
click at [209, 82] on div "5 Star Appliance Repair" at bounding box center [224, 80] width 96 height 13
type input "[PHONE_NUMBER]"
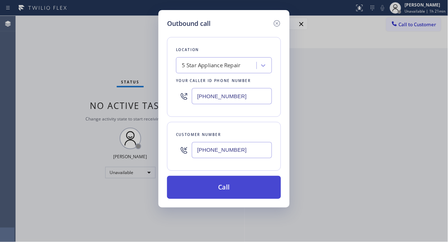
click at [211, 191] on button "Call" at bounding box center [224, 187] width 114 height 23
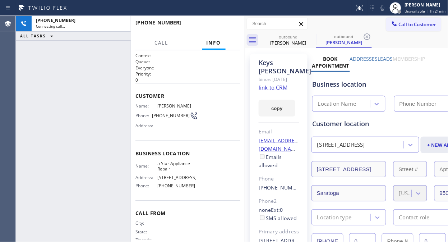
type input "[PHONE_NUMBER]"
click at [309, 37] on icon at bounding box center [311, 36] width 9 height 9
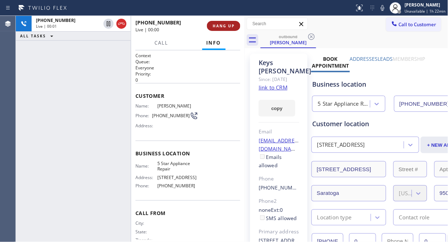
click at [230, 29] on button "HANG UP" at bounding box center [223, 26] width 33 height 10
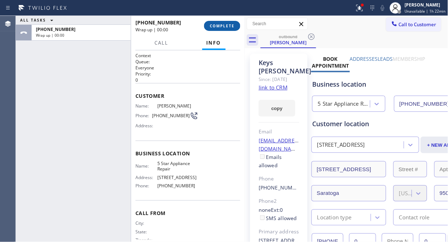
click at [229, 26] on span "COMPLETE" at bounding box center [222, 25] width 25 height 5
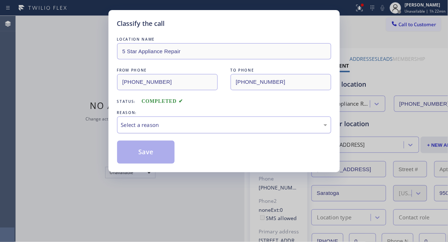
click at [240, 131] on div "Select a reason" at bounding box center [224, 124] width 214 height 17
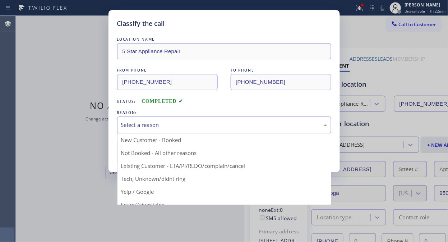
drag, startPoint x: 223, startPoint y: 161, endPoint x: 185, endPoint y: 161, distance: 37.4
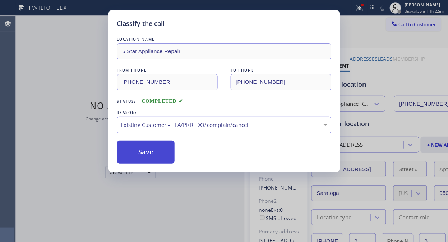
click at [158, 161] on button "Save" at bounding box center [146, 152] width 58 height 23
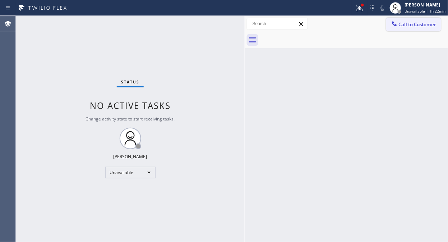
click at [396, 26] on icon at bounding box center [394, 23] width 7 height 7
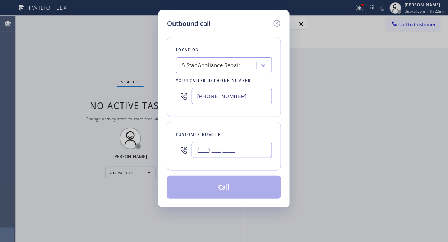
click at [215, 147] on input "(___) ___-____" at bounding box center [232, 150] width 80 height 16
paste input "408) 605-6473"
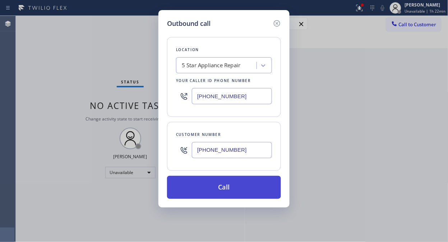
type input "[PHONE_NUMBER]"
drag, startPoint x: 228, startPoint y: 182, endPoint x: 234, endPoint y: 177, distance: 8.5
click at [228, 182] on button "Call" at bounding box center [224, 187] width 114 height 23
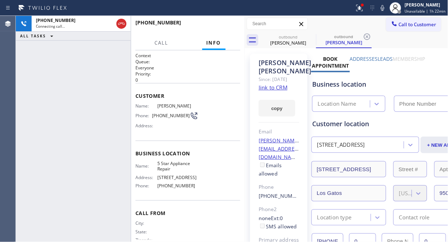
type input "[PHONE_NUMBER]"
click at [361, 3] on button at bounding box center [360, 8] width 16 height 16
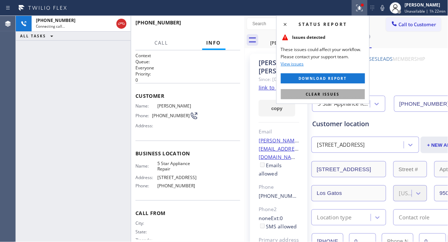
click at [338, 92] on span "Clear issues" at bounding box center [323, 94] width 34 height 5
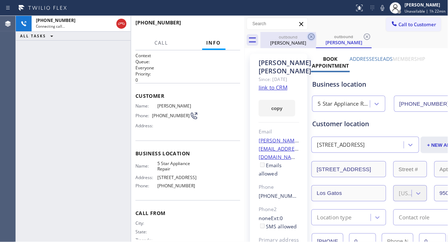
click at [311, 39] on icon at bounding box center [311, 36] width 9 height 9
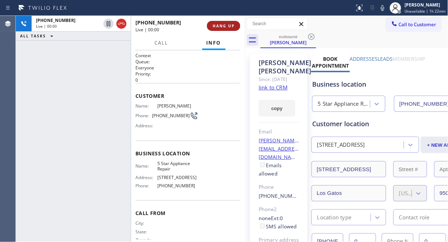
drag, startPoint x: 228, startPoint y: 15, endPoint x: 221, endPoint y: 24, distance: 11.4
click at [225, 17] on div "Status report No issues detected If you experience an issue, please download th…" at bounding box center [224, 121] width 448 height 242
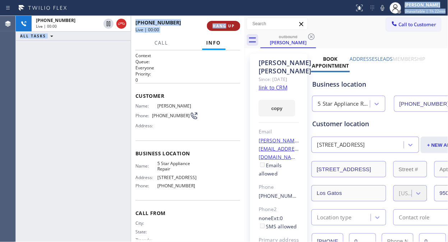
click at [221, 24] on span "HANG UP" at bounding box center [224, 25] width 22 height 5
click at [221, 25] on span "HANG UP" at bounding box center [224, 25] width 22 height 5
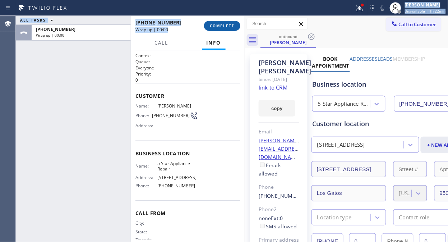
click at [221, 25] on span "COMPLETE" at bounding box center [222, 25] width 25 height 5
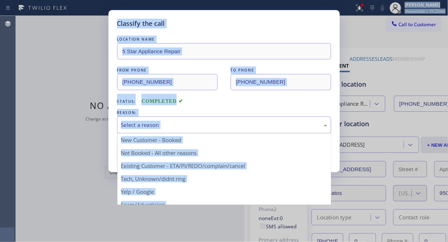
click at [237, 128] on div "Select a reason" at bounding box center [224, 125] width 206 height 8
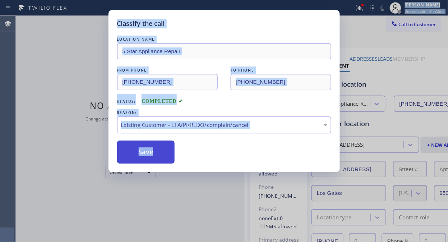
click at [144, 157] on button "Save" at bounding box center [146, 152] width 58 height 23
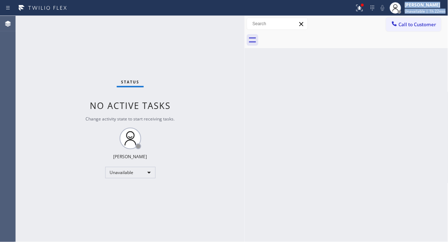
click at [401, 27] on span "Call to Customer" at bounding box center [418, 24] width 38 height 6
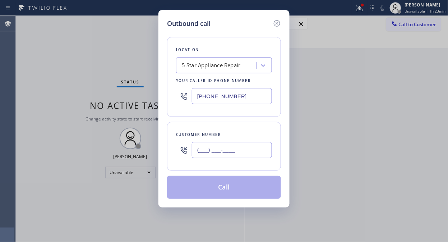
click at [222, 151] on input "(___) ___-____" at bounding box center [232, 150] width 80 height 16
paste input "818) 353-2109"
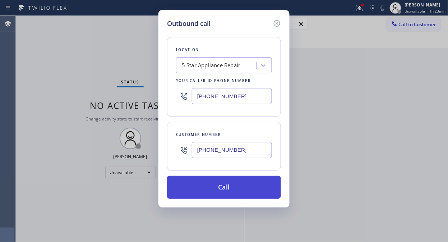
type input "[PHONE_NUMBER]"
click at [244, 186] on button "Call" at bounding box center [224, 187] width 114 height 23
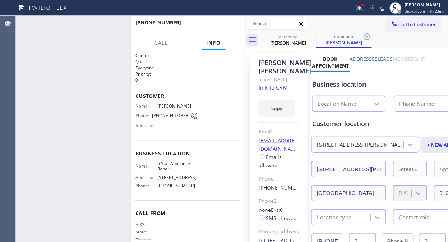
type input "[PHONE_NUMBER]"
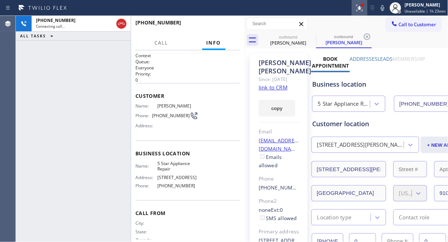
click at [364, 9] on icon at bounding box center [359, 8] width 9 height 9
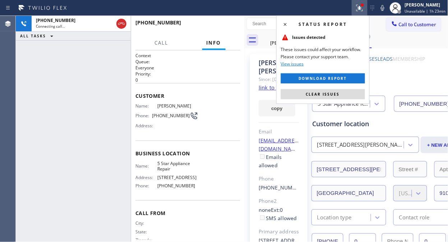
click at [332, 95] on span "Clear issues" at bounding box center [323, 94] width 34 height 5
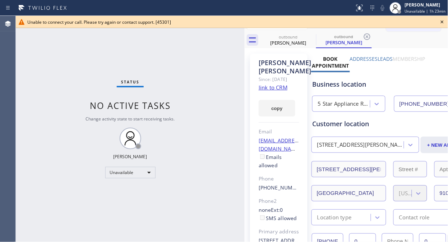
click at [441, 22] on icon at bounding box center [442, 22] width 9 height 9
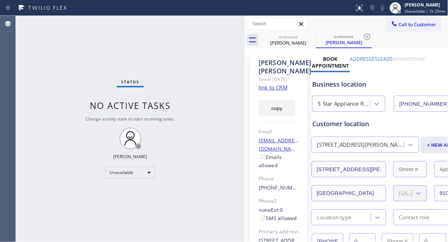
drag, startPoint x: 414, startPoint y: 24, endPoint x: 290, endPoint y: 73, distance: 133.6
click at [414, 24] on span "Call to Customer" at bounding box center [418, 24] width 38 height 6
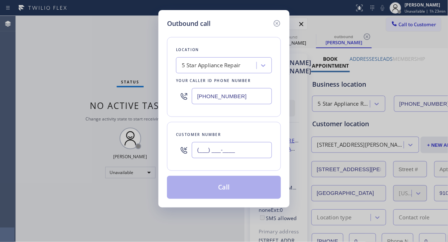
click at [225, 156] on input "(___) ___-____" at bounding box center [232, 150] width 80 height 16
paste input "818) 634-2276"
type input "[PHONE_NUMBER]"
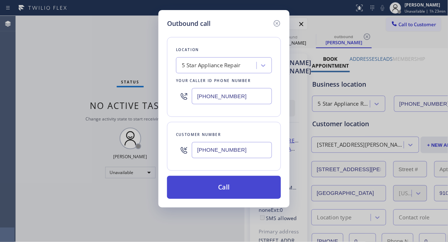
click at [250, 189] on button "Call" at bounding box center [224, 187] width 114 height 23
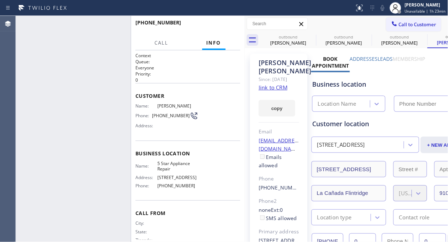
type input "[PHONE_NUMBER]"
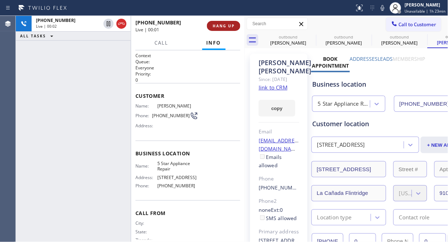
click at [215, 22] on button "HANG UP" at bounding box center [223, 26] width 33 height 10
click at [216, 22] on button "HANG UP" at bounding box center [223, 26] width 33 height 10
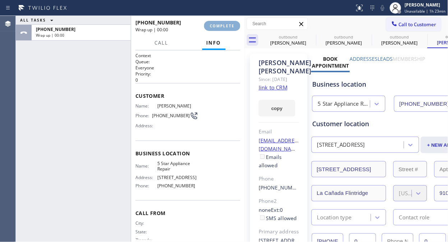
click at [217, 24] on span "COMPLETE" at bounding box center [222, 25] width 25 height 5
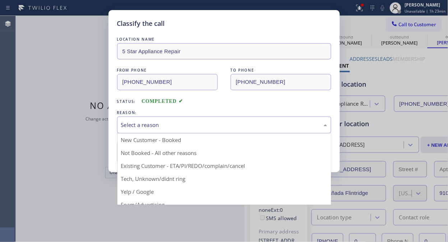
click at [225, 125] on div "Select a reason" at bounding box center [224, 125] width 206 height 8
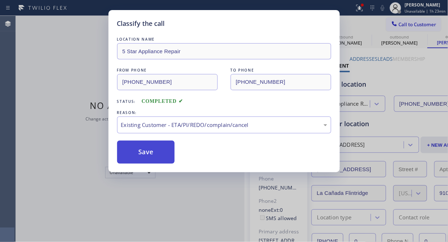
drag, startPoint x: 163, startPoint y: 145, endPoint x: 166, endPoint y: 148, distance: 4.3
click at [163, 145] on button "Save" at bounding box center [146, 152] width 58 height 23
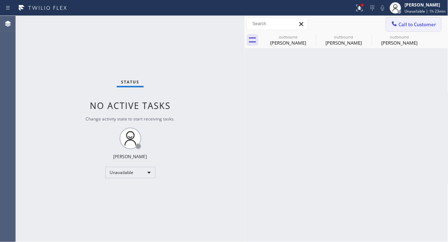
click at [400, 24] on span "Call to Customer" at bounding box center [418, 24] width 38 height 6
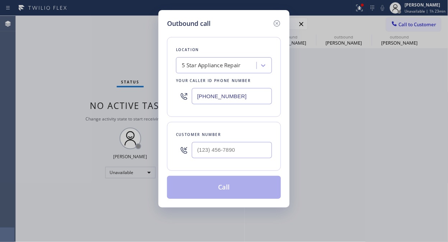
click at [220, 167] on div "Customer number" at bounding box center [224, 146] width 114 height 49
click at [221, 159] on div at bounding box center [232, 149] width 80 height 23
click at [220, 146] on input "(___) ___-____" at bounding box center [232, 150] width 80 height 16
paste input "949) 495-4677"
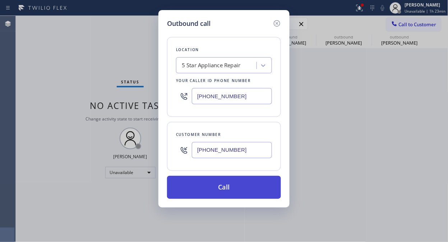
type input "[PHONE_NUMBER]"
click at [241, 186] on button "Call" at bounding box center [224, 187] width 114 height 23
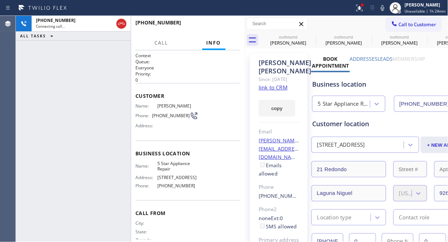
type input "[PHONE_NUMBER]"
click at [227, 29] on button "HANG UP" at bounding box center [223, 26] width 33 height 10
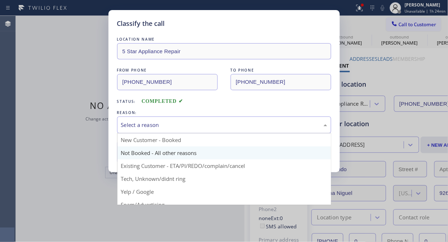
drag, startPoint x: 224, startPoint y: 127, endPoint x: 221, endPoint y: 146, distance: 19.3
click at [224, 127] on div "Select a reason" at bounding box center [224, 125] width 206 height 8
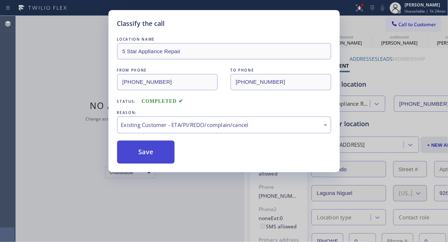
click at [170, 153] on button "Save" at bounding box center [146, 152] width 58 height 23
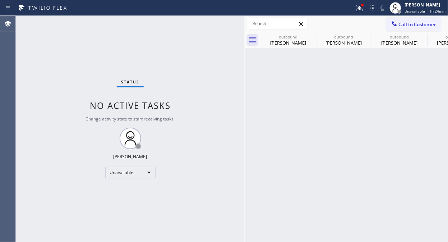
click at [396, 24] on icon at bounding box center [394, 23] width 7 height 7
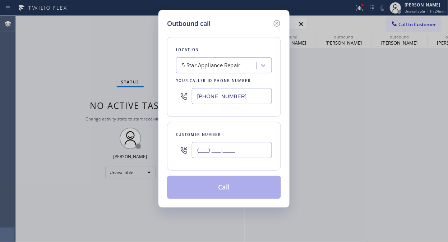
click at [211, 152] on input "(___) ___-____" at bounding box center [232, 150] width 80 height 16
paste input "323) 804-4195"
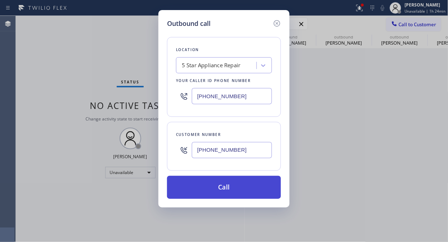
type input "[PHONE_NUMBER]"
click at [245, 183] on button "Call" at bounding box center [224, 187] width 114 height 23
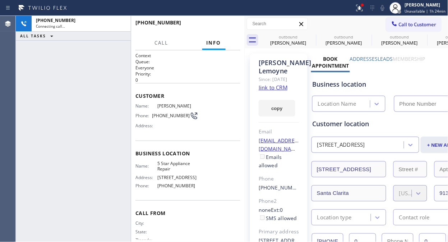
type input "[PHONE_NUMBER]"
click at [354, 10] on div at bounding box center [360, 8] width 16 height 9
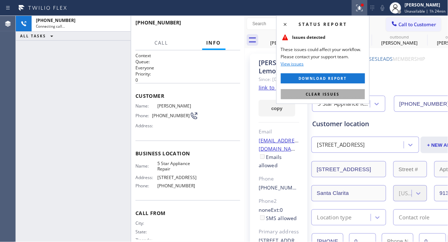
click at [314, 92] on span "Clear issues" at bounding box center [323, 94] width 34 height 5
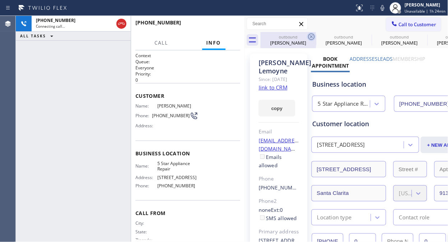
click at [311, 37] on icon at bounding box center [311, 36] width 6 height 6
drag, startPoint x: 311, startPoint y: 37, endPoint x: 272, endPoint y: 102, distance: 75.8
click at [0, 0] on icon at bounding box center [0, 0] width 0 height 0
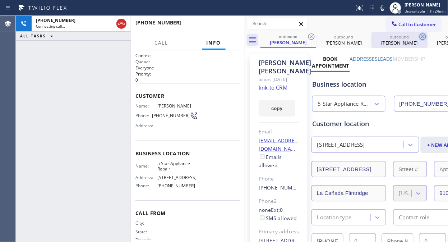
click at [311, 35] on icon at bounding box center [311, 36] width 9 height 9
click at [0, 0] on icon at bounding box center [0, 0] width 0 height 0
click at [420, 36] on icon at bounding box center [423, 36] width 6 height 6
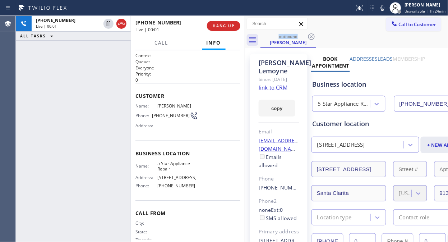
click at [59, 56] on div "[PHONE_NUMBER] Live | 00:01 ALL TASKS ALL TASKS ACTIVE TASKS TASKS IN WRAP UP" at bounding box center [73, 129] width 115 height 226
click at [216, 26] on span "HANG UP" at bounding box center [224, 25] width 22 height 5
click at [217, 26] on span "HANG UP" at bounding box center [224, 25] width 22 height 5
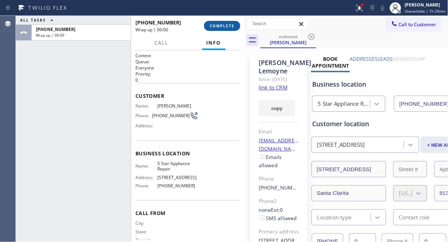
click at [217, 26] on span "COMPLETE" at bounding box center [222, 25] width 25 height 5
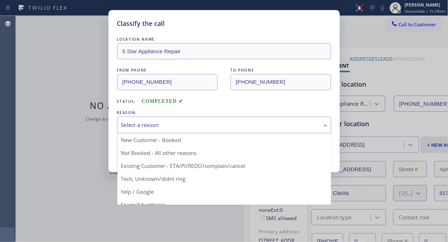
click at [238, 119] on div "Select a reason" at bounding box center [224, 124] width 214 height 17
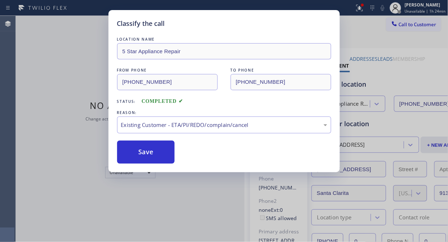
drag, startPoint x: 156, startPoint y: 150, endPoint x: 302, endPoint y: 30, distance: 189.0
click at [157, 150] on button "Save" at bounding box center [146, 152] width 58 height 23
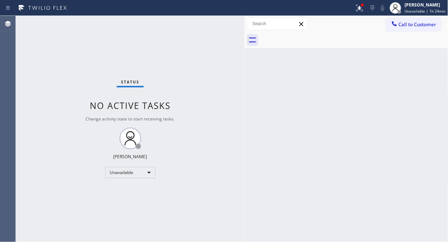
click at [84, 96] on div "Status No active tasks Change activity state to start receiving tasks. [PERSON_…" at bounding box center [130, 129] width 229 height 226
drag, startPoint x: 412, startPoint y: 23, endPoint x: 299, endPoint y: 76, distance: 125.3
click at [412, 23] on span "Call to Customer" at bounding box center [418, 24] width 38 height 6
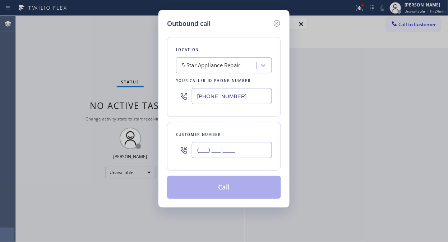
click at [205, 149] on input "(___) ___-____" at bounding box center [232, 150] width 80 height 16
paste input "818) 448-1105"
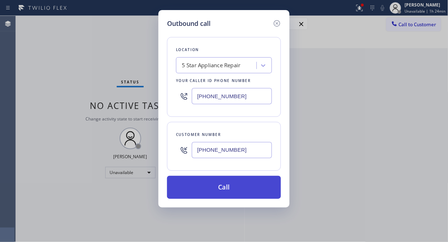
type input "[PHONE_NUMBER]"
click at [252, 189] on button "Call" at bounding box center [224, 187] width 114 height 23
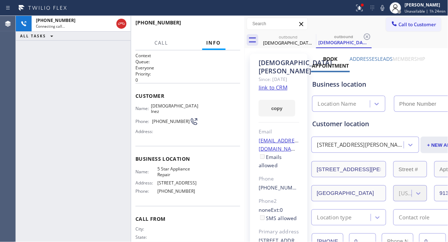
type input "[PHONE_NUMBER]"
click at [231, 27] on span "HANG UP" at bounding box center [224, 25] width 22 height 5
click at [231, 28] on span "HANG UP" at bounding box center [224, 25] width 22 height 5
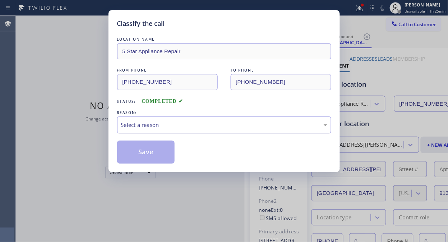
click at [233, 130] on div "Select a reason" at bounding box center [224, 124] width 214 height 17
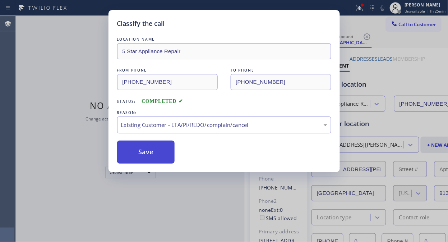
click at [167, 159] on button "Save" at bounding box center [146, 152] width 58 height 23
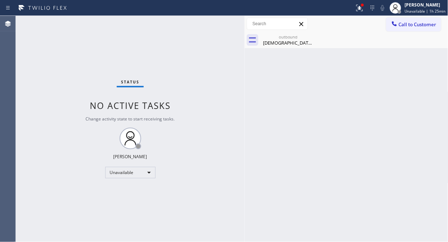
click at [412, 24] on span "Call to Customer" at bounding box center [418, 24] width 38 height 6
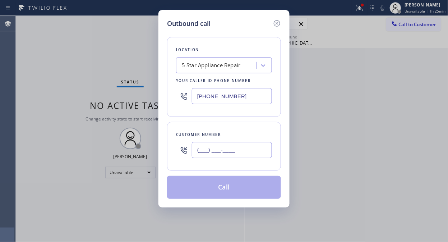
click at [233, 146] on input "(___) ___-____" at bounding box center [232, 150] width 80 height 16
paste input "917) 510-4222"
type input "[PHONE_NUMBER]"
click at [236, 189] on button "Call" at bounding box center [224, 187] width 114 height 23
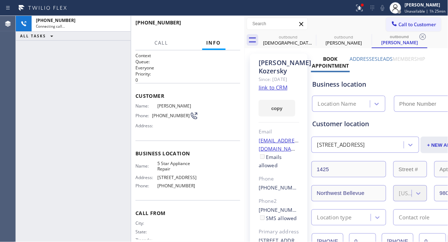
type input "[PHONE_NUMBER]"
click at [316, 35] on div at bounding box center [316, 41] width 0 height 12
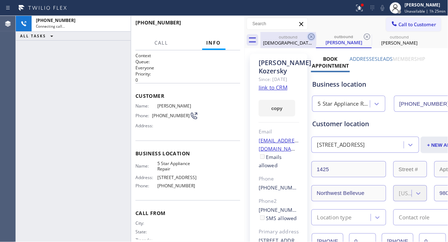
click at [312, 35] on icon at bounding box center [311, 36] width 9 height 9
click at [363, 35] on icon at bounding box center [367, 36] width 9 height 9
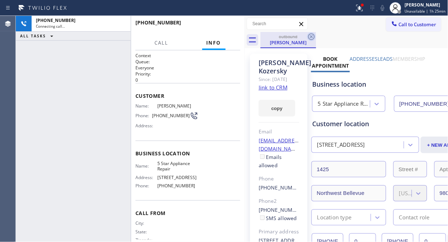
click at [313, 35] on icon at bounding box center [311, 36] width 6 height 6
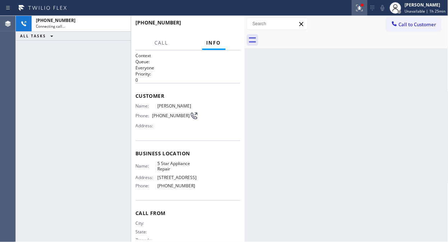
click at [354, 7] on div at bounding box center [360, 8] width 16 height 9
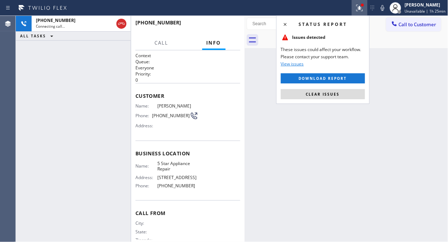
click at [309, 93] on span "Clear issues" at bounding box center [323, 94] width 34 height 5
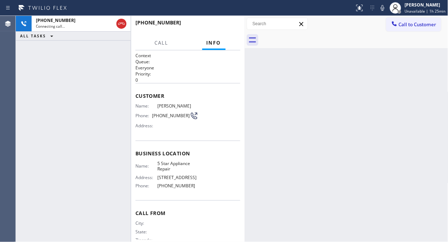
click at [98, 33] on div "ALL TASKS ALL TASKS ACTIVE TASKS TASKS IN WRAP UP" at bounding box center [73, 36] width 115 height 9
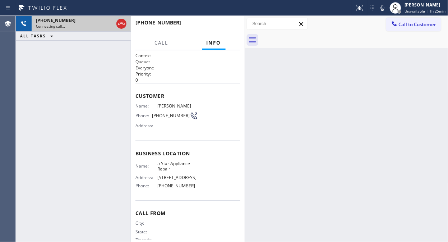
click at [97, 22] on div "[PHONE_NUMBER]" at bounding box center [75, 20] width 78 height 6
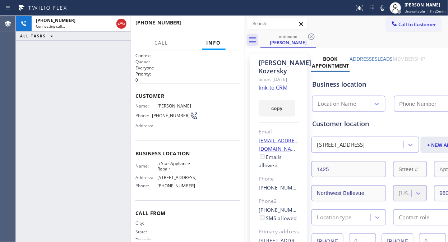
type input "[PHONE_NUMBER]"
click at [68, 83] on div "[PHONE_NUMBER] Connecting call… ALL TASKS ALL TASKS ACTIVE TASKS TASKS IN WRAP …" at bounding box center [73, 129] width 115 height 226
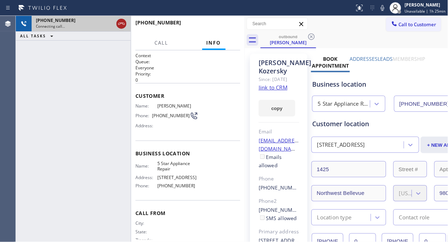
click at [119, 27] on icon at bounding box center [121, 23] width 9 height 9
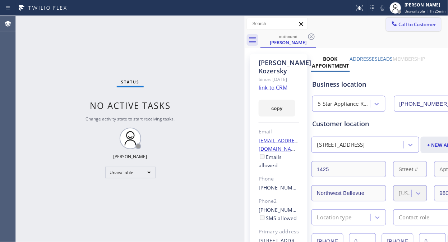
click at [399, 26] on span "Call to Customer" at bounding box center [418, 24] width 38 height 6
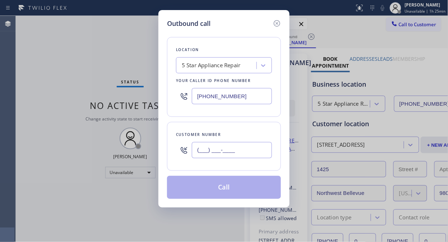
click at [238, 151] on input "(___) ___-____" at bounding box center [232, 150] width 80 height 16
paste input "917) 539-0145"
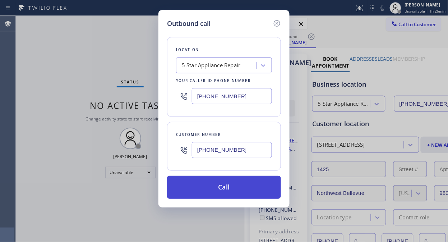
type input "[PHONE_NUMBER]"
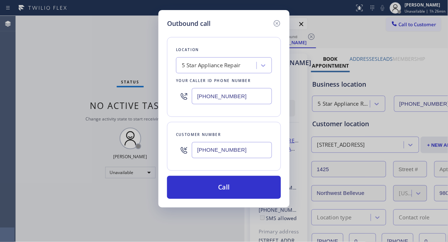
drag, startPoint x: 234, startPoint y: 191, endPoint x: 264, endPoint y: 119, distance: 77.6
click at [234, 191] on button "Call" at bounding box center [224, 187] width 114 height 23
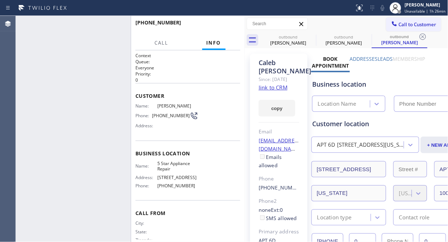
type input "[PHONE_NUMBER]"
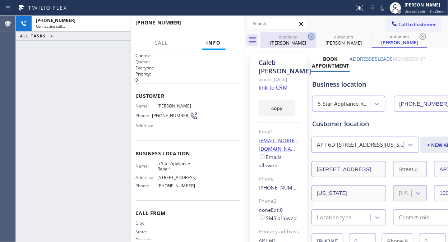
click at [311, 35] on icon at bounding box center [311, 36] width 9 height 9
click at [0, 0] on icon at bounding box center [0, 0] width 0 height 0
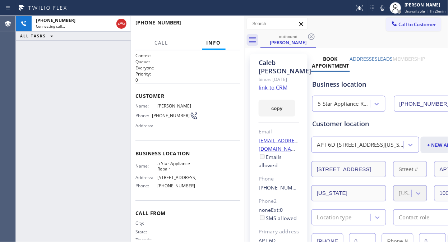
click at [65, 70] on div "[PHONE_NUMBER] Connecting call… ALL TASKS ALL TASKS ACTIVE TASKS TASKS IN WRAP …" at bounding box center [73, 129] width 115 height 226
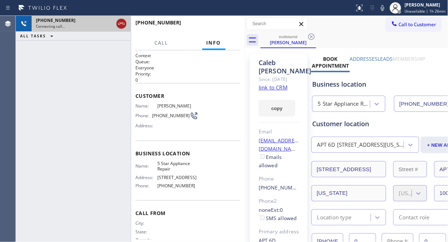
click at [121, 26] on icon at bounding box center [121, 23] width 9 height 9
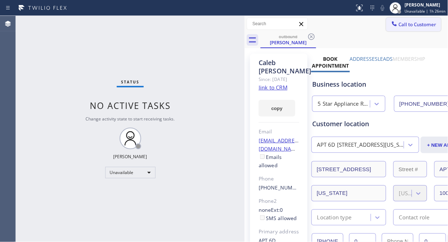
click at [392, 26] on icon at bounding box center [394, 23] width 5 height 5
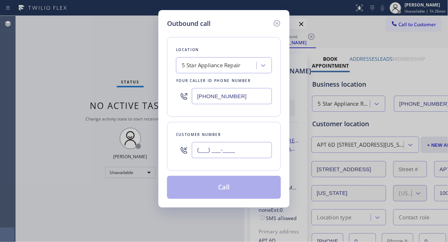
click at [198, 150] on input "(___) ___-____" at bounding box center [232, 150] width 80 height 16
paste input "917) 923-5307"
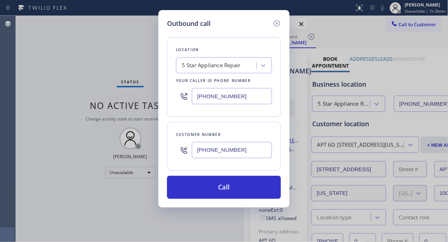
type input "[PHONE_NUMBER]"
click at [27, 90] on div "Outbound call Location 5 Star Appliance Repair Your caller id phone number [PHO…" at bounding box center [224, 121] width 448 height 242
drag, startPoint x: 220, startPoint y: 190, endPoint x: 288, endPoint y: 22, distance: 181.7
click at [220, 191] on button "Call" at bounding box center [224, 187] width 114 height 23
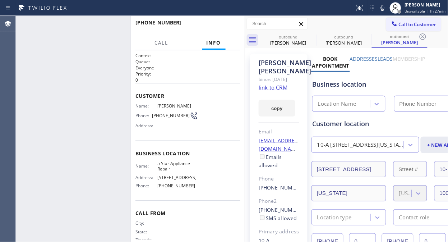
type input "[PHONE_NUMBER]"
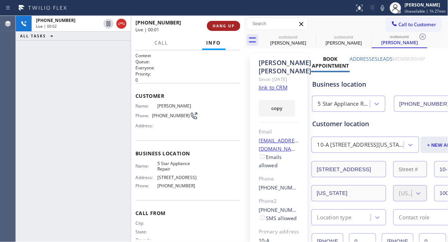
click at [224, 24] on span "HANG UP" at bounding box center [224, 25] width 22 height 5
click at [225, 24] on span "HANG UP" at bounding box center [224, 25] width 22 height 5
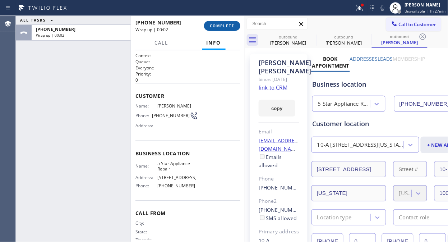
click at [224, 27] on span "COMPLETE" at bounding box center [222, 25] width 25 height 5
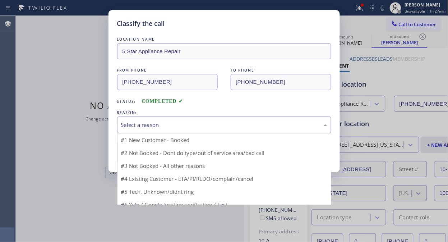
click at [221, 124] on div "Select a reason" at bounding box center [224, 125] width 206 height 8
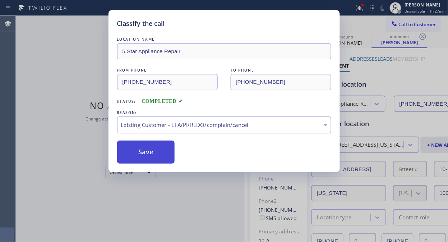
click at [145, 162] on button "Save" at bounding box center [146, 152] width 58 height 23
click at [161, 153] on button "Save" at bounding box center [146, 152] width 58 height 23
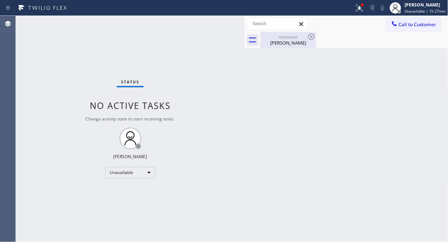
click at [294, 43] on div "[PERSON_NAME]" at bounding box center [288, 43] width 54 height 6
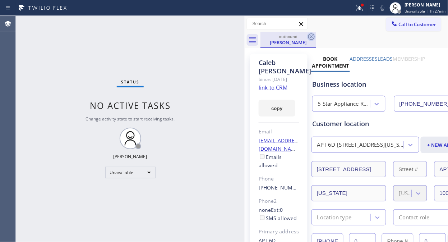
click at [311, 35] on icon at bounding box center [311, 36] width 9 height 9
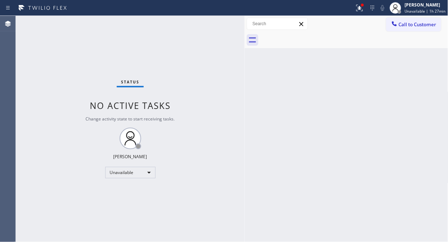
click at [352, 12] on div at bounding box center [177, 8] width 349 height 12
click at [361, 9] on icon at bounding box center [360, 8] width 6 height 6
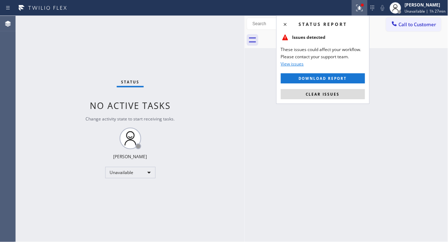
drag, startPoint x: 349, startPoint y: 95, endPoint x: 386, endPoint y: 16, distance: 87.6
click at [351, 87] on div "Status report Issues detected These issues could affect your workflow. Please c…" at bounding box center [322, 59] width 93 height 88
click at [332, 98] on button "Clear issues" at bounding box center [323, 94] width 84 height 10
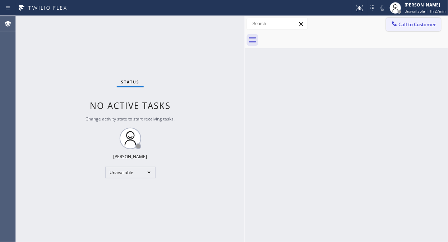
click at [407, 24] on span "Call to Customer" at bounding box center [418, 24] width 38 height 6
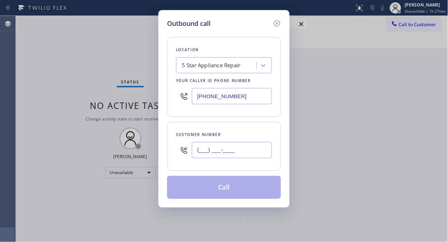
click at [256, 151] on input "(___) ___-____" at bounding box center [232, 150] width 80 height 16
paste input "917) 414-7089"
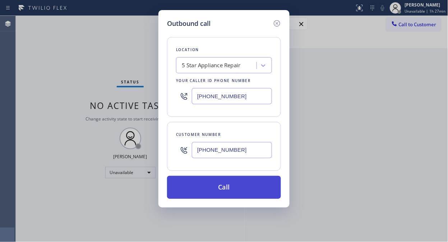
type input "[PHONE_NUMBER]"
click at [221, 188] on button "Call" at bounding box center [224, 187] width 114 height 23
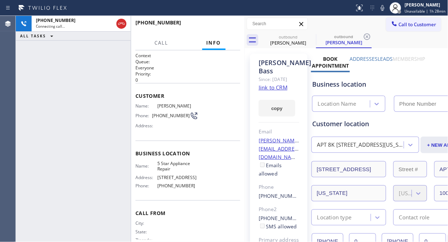
type input "[PHONE_NUMBER]"
click at [309, 37] on icon at bounding box center [311, 36] width 9 height 9
click at [59, 83] on div "[PHONE_NUMBER] Connecting call… ALL TASKS ALL TASKS ACTIVE TASKS TASKS IN WRAP …" at bounding box center [73, 129] width 115 height 226
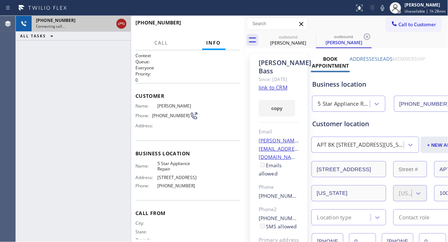
click at [120, 22] on icon at bounding box center [121, 23] width 9 height 9
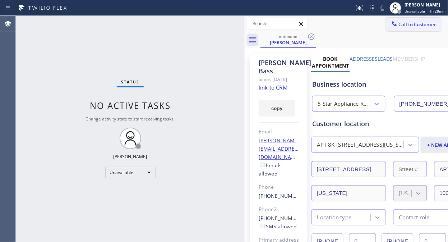
click at [410, 23] on span "Call to Customer" at bounding box center [418, 24] width 38 height 6
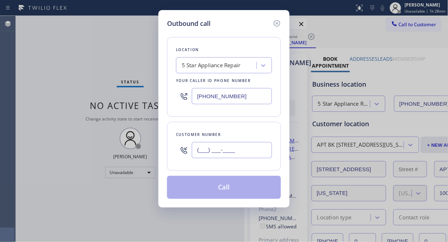
click at [203, 147] on input "(___) ___-____" at bounding box center [232, 150] width 80 height 16
paste input "480) 202-0997"
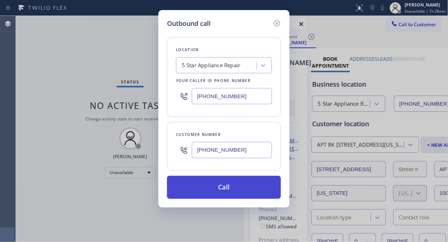
type input "[PHONE_NUMBER]"
click at [221, 185] on button "Call" at bounding box center [224, 187] width 114 height 23
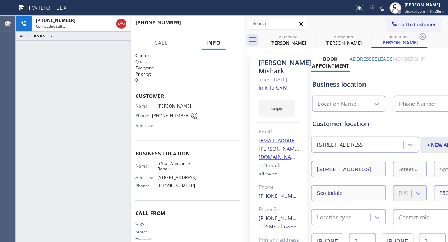
type input "[PHONE_NUMBER]"
drag, startPoint x: 29, startPoint y: 54, endPoint x: 102, endPoint y: 46, distance: 73.8
click at [29, 55] on div "[PHONE_NUMBER] Connecting call… ALL TASKS ALL TASKS ACTIVE TASKS TASKS IN WRAP …" at bounding box center [73, 129] width 115 height 226
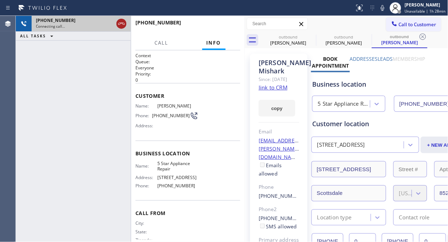
click at [125, 24] on icon at bounding box center [121, 23] width 9 height 9
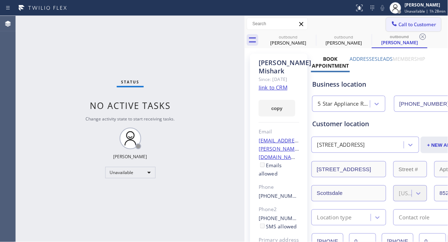
click at [392, 26] on div at bounding box center [394, 24] width 9 height 9
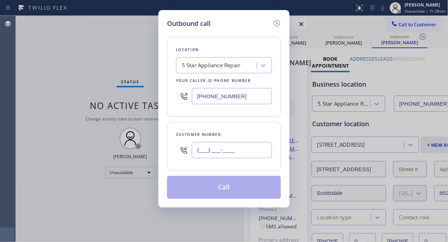
click at [194, 153] on input "(___) ___-____" at bounding box center [232, 150] width 80 height 16
paste input "480) 202-0997"
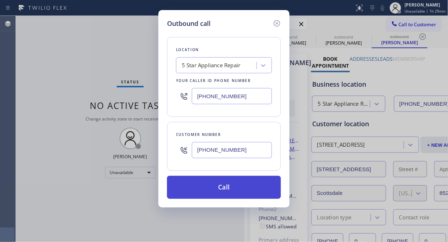
type input "[PHONE_NUMBER]"
click at [216, 189] on button "Call" at bounding box center [224, 187] width 114 height 23
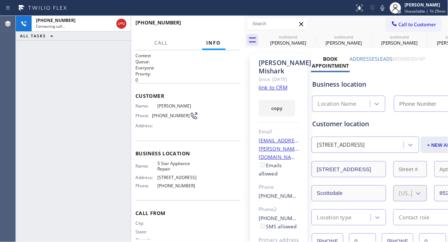
type input "[PHONE_NUMBER]"
click at [71, 93] on div "[PHONE_NUMBER] Live | 00:02 ALL TASKS ALL TASKS ACTIVE TASKS TASKS IN WRAP UP" at bounding box center [73, 129] width 115 height 226
click at [279, 87] on link "link to CRM" at bounding box center [273, 87] width 29 height 7
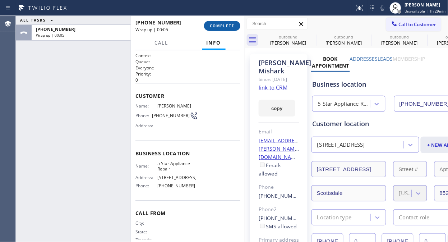
drag, startPoint x: 214, startPoint y: 29, endPoint x: 218, endPoint y: 27, distance: 4.7
click at [215, 29] on button "COMPLETE" at bounding box center [222, 26] width 36 height 10
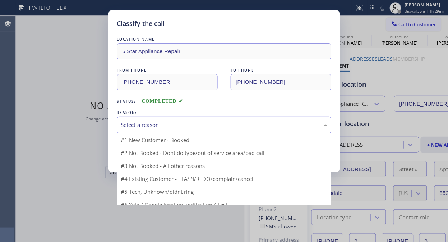
click at [204, 120] on div "Select a reason" at bounding box center [224, 124] width 214 height 17
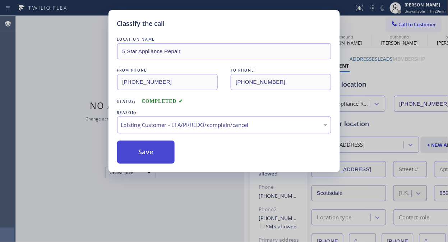
click at [156, 150] on button "Save" at bounding box center [146, 152] width 58 height 23
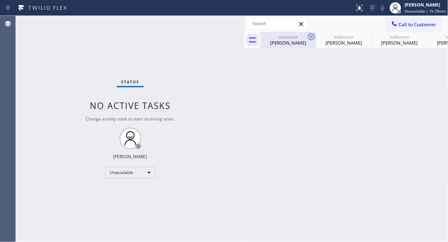
click at [311, 39] on icon at bounding box center [311, 36] width 6 height 6
click at [0, 0] on icon at bounding box center [0, 0] width 0 height 0
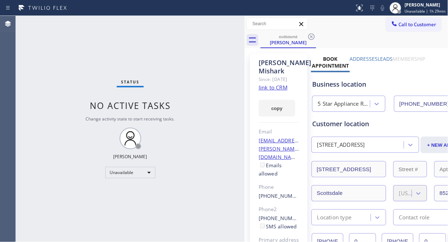
click at [311, 39] on icon at bounding box center [311, 36] width 6 height 6
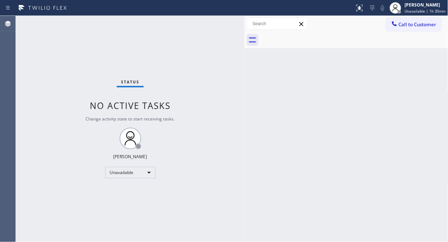
click at [67, 72] on div "Status No active tasks Change activity state to start receiving tasks. [PERSON_…" at bounding box center [130, 129] width 229 height 226
click at [409, 32] on div at bounding box center [355, 40] width 188 height 16
click at [409, 28] on button "Call to Customer" at bounding box center [413, 25] width 55 height 14
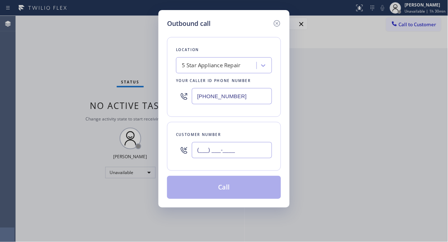
click at [214, 156] on input "(___) ___-____" at bounding box center [232, 150] width 80 height 16
paste input "661) 714-4690"
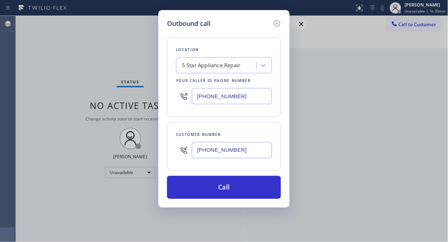
click at [193, 148] on input "[PHONE_NUMBER]" at bounding box center [232, 150] width 80 height 16
paste input "714) 960-6566"
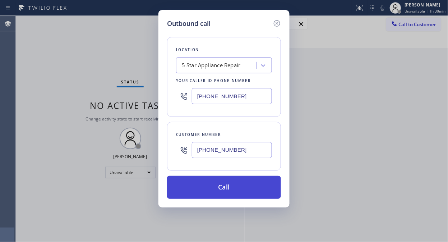
type input "[PHONE_NUMBER]"
click at [220, 183] on button "Call" at bounding box center [224, 187] width 114 height 23
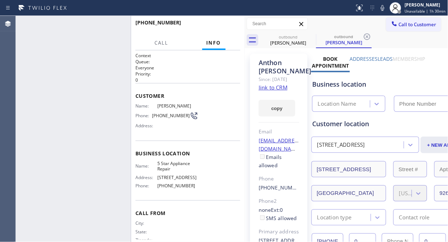
type input "[PHONE_NUMBER]"
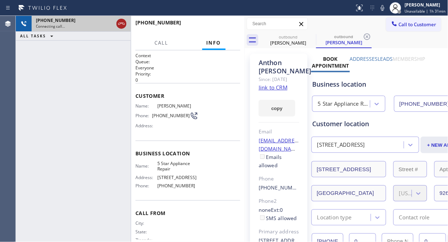
click at [120, 27] on icon at bounding box center [121, 23] width 9 height 9
click at [399, 30] on button "Call to Customer" at bounding box center [413, 25] width 55 height 14
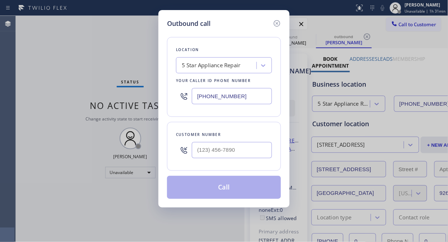
click at [212, 153] on input "text" at bounding box center [232, 150] width 80 height 16
click at [197, 153] on input "(___) ___-____" at bounding box center [232, 150] width 80 height 16
paste input "661) 714-4690"
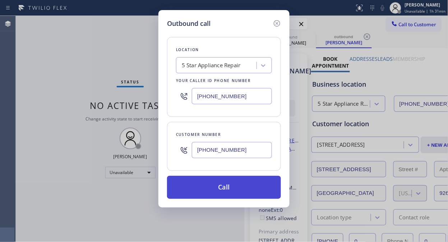
type input "[PHONE_NUMBER]"
click at [248, 183] on button "Call" at bounding box center [224, 187] width 114 height 23
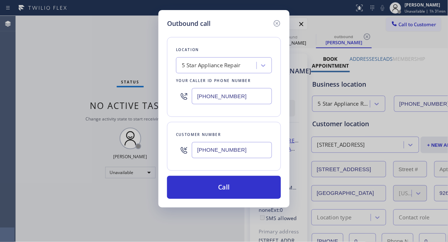
click at [239, 193] on button "Call" at bounding box center [224, 187] width 114 height 23
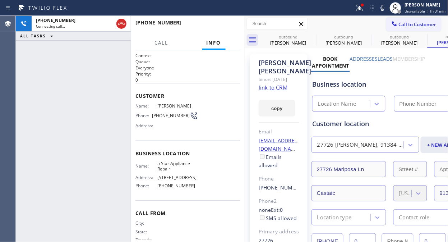
type input "[PHONE_NUMBER]"
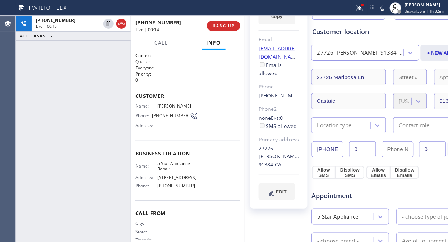
scroll to position [40, 0]
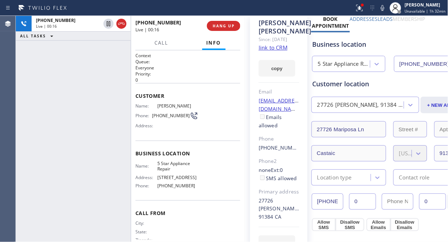
click at [279, 51] on link "link to CRM" at bounding box center [273, 47] width 29 height 7
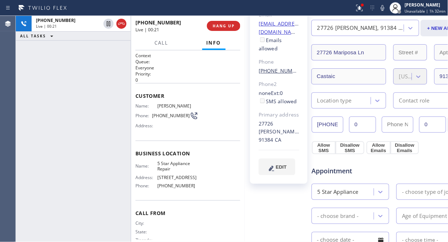
scroll to position [120, 0]
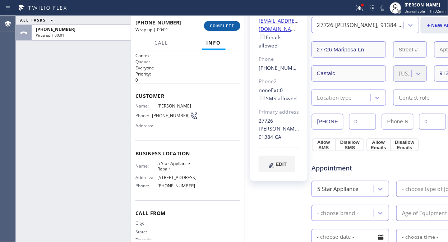
click at [228, 29] on button "COMPLETE" at bounding box center [222, 26] width 36 height 10
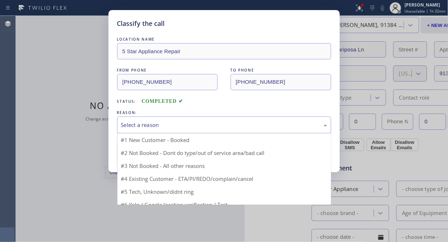
click at [218, 124] on div "Select a reason" at bounding box center [224, 125] width 206 height 8
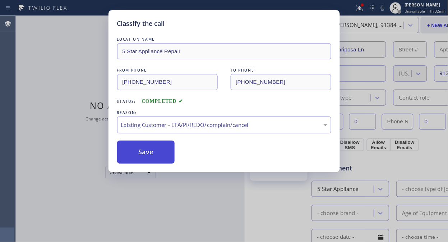
click at [133, 153] on button "Save" at bounding box center [146, 152] width 58 height 23
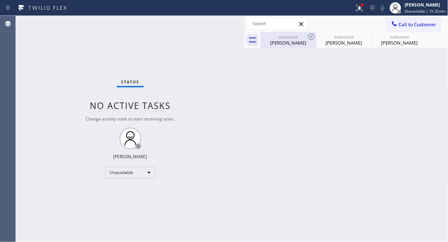
drag, startPoint x: 306, startPoint y: 31, endPoint x: 305, endPoint y: 36, distance: 4.9
click at [306, 33] on div "Call to Customer Outbound call Location 5 Star Appliance Repair Your caller id …" at bounding box center [347, 32] width 204 height 32
click at [0, 0] on icon at bounding box center [0, 0] width 0 height 0
click at [364, 34] on icon at bounding box center [367, 36] width 6 height 6
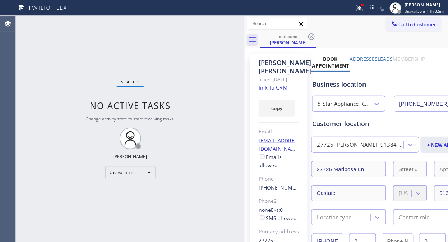
click at [311, 34] on icon at bounding box center [311, 36] width 6 height 6
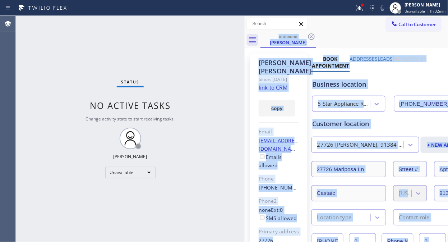
click at [311, 34] on div "outbound [PERSON_NAME]" at bounding box center [355, 40] width 188 height 16
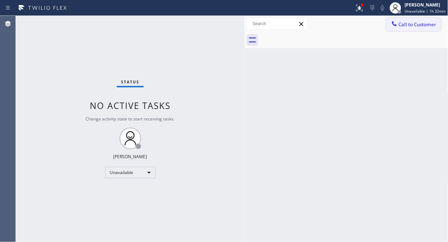
click at [396, 23] on icon at bounding box center [394, 23] width 7 height 7
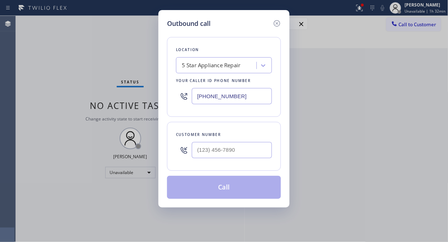
click at [197, 97] on input "[PHONE_NUMBER]" at bounding box center [232, 96] width 80 height 16
paste input "33) 341-0096"
type input "[PHONE_NUMBER]"
click at [60, 62] on div "Outbound call Location Oasis Plumbers Your caller id phone number [PHONE_NUMBER…" at bounding box center [224, 121] width 448 height 242
drag, startPoint x: 189, startPoint y: 146, endPoint x: 191, endPoint y: 151, distance: 5.5
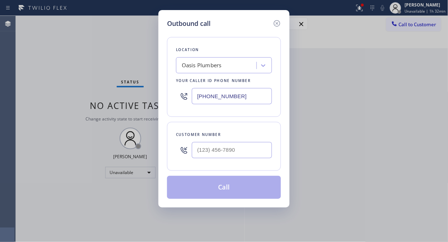
click at [189, 148] on div at bounding box center [184, 149] width 16 height 23
click at [192, 151] on div at bounding box center [184, 149] width 16 height 23
click at [193, 152] on input "(___) ___-____" at bounding box center [232, 150] width 80 height 16
paste input "714) 457-4769"
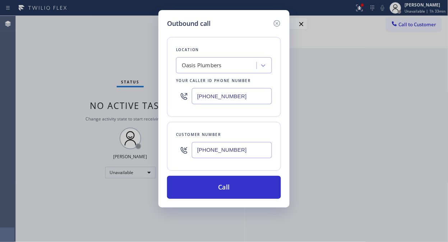
type input "[PHONE_NUMBER]"
drag, startPoint x: 61, startPoint y: 87, endPoint x: 65, endPoint y: 89, distance: 4.8
click at [61, 87] on div "Outbound call Location Oasis Plumbers Your caller id phone number [PHONE_NUMBER…" at bounding box center [224, 121] width 448 height 242
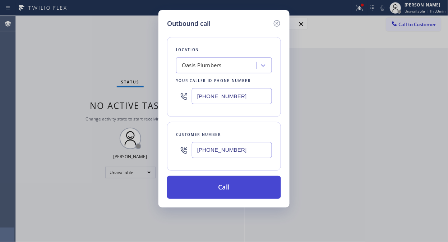
click at [200, 182] on button "Call" at bounding box center [224, 187] width 114 height 23
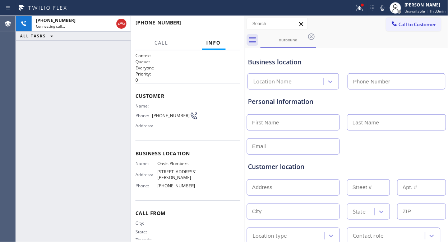
type input "[PHONE_NUMBER]"
click at [71, 48] on div "[PHONE_NUMBER] Live | 00:05 ALL TASKS ALL TASKS ACTIVE TASKS TASKS IN WRAP UP" at bounding box center [73, 129] width 115 height 226
click at [51, 100] on div "[PHONE_NUMBER] Live | 00:21 ALL TASKS ALL TASKS ACTIVE TASKS TASKS IN WRAP UP" at bounding box center [73, 129] width 115 height 226
click at [362, 9] on icon at bounding box center [359, 8] width 9 height 9
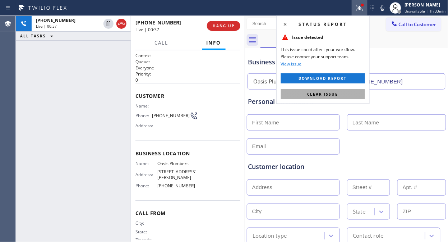
click at [337, 93] on span "Clear issue" at bounding box center [323, 94] width 31 height 5
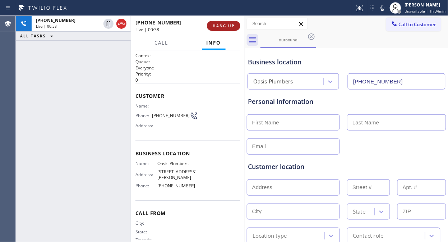
click at [219, 25] on span "HANG UP" at bounding box center [224, 25] width 22 height 5
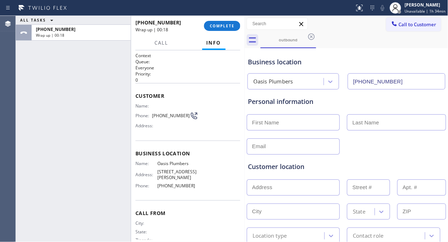
click at [56, 84] on div "ALL TASKS ALL TASKS ACTIVE TASKS TASKS IN WRAP UP [PHONE_NUMBER] Wrap up | 00:18" at bounding box center [73, 129] width 115 height 226
click at [232, 22] on button "COMPLETE" at bounding box center [222, 26] width 36 height 10
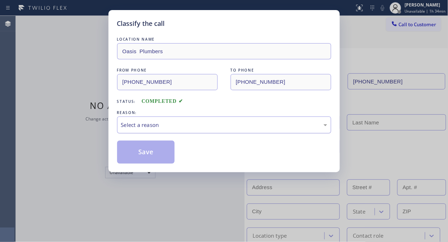
drag, startPoint x: 247, startPoint y: 120, endPoint x: 242, endPoint y: 130, distance: 11.9
click at [247, 121] on div "Select a reason" at bounding box center [224, 124] width 214 height 17
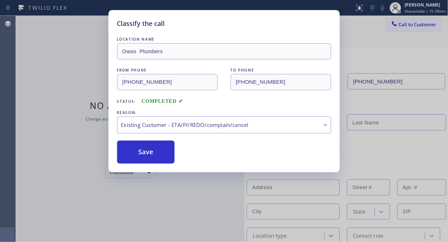
drag, startPoint x: 217, startPoint y: 162, endPoint x: 151, endPoint y: 163, distance: 66.1
click at [151, 163] on button "Save" at bounding box center [146, 152] width 58 height 23
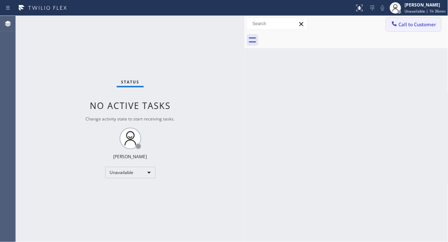
click at [398, 24] on div at bounding box center [394, 24] width 9 height 9
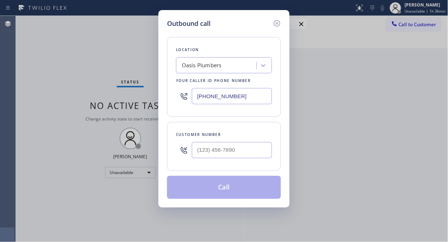
click at [195, 96] on input "[PHONE_NUMBER]" at bounding box center [232, 96] width 80 height 16
paste input "628) 277-868"
type input "[PHONE_NUMBER]"
click at [79, 77] on div "Outbound call Location 4B1.Service Direct Service Plumbing Top SF Your caller i…" at bounding box center [224, 121] width 448 height 242
click at [197, 151] on input "(___) ___-____" at bounding box center [232, 150] width 80 height 16
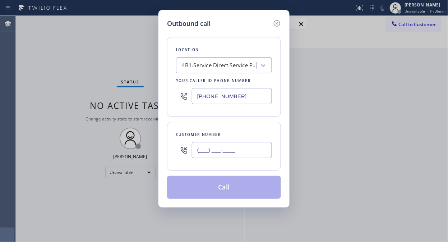
paste input "805) 405-6709"
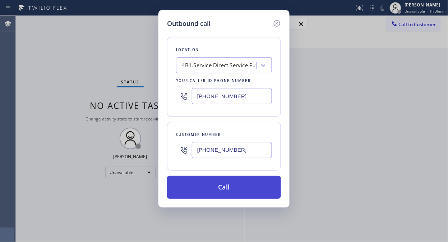
type input "[PHONE_NUMBER]"
click at [236, 189] on button "Call" at bounding box center [224, 187] width 114 height 23
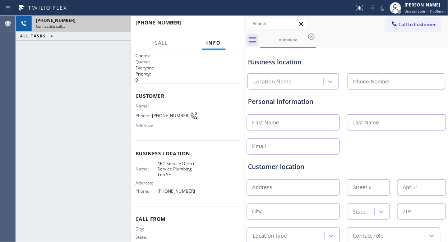
type input "[PHONE_NUMBER]"
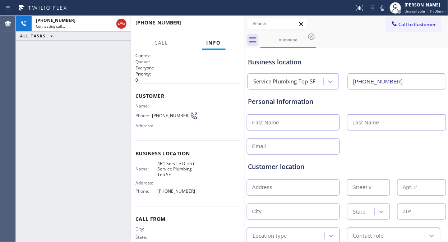
drag, startPoint x: 120, startPoint y: 24, endPoint x: 213, endPoint y: 149, distance: 155.5
click at [121, 24] on icon at bounding box center [121, 23] width 9 height 9
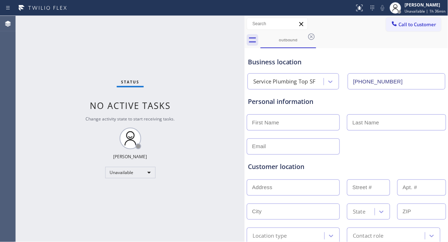
click at [59, 57] on div "Status No active tasks Change activity state to start receiving tasks. [PERSON_…" at bounding box center [130, 129] width 229 height 226
click at [392, 26] on icon at bounding box center [394, 23] width 5 height 5
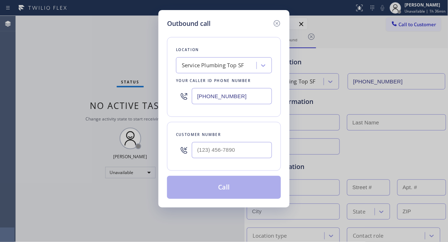
click at [197, 97] on input "[PHONE_NUMBER]" at bounding box center [232, 96] width 80 height 16
paste input "text"
type input "[PHONE_NUMBER]"
click at [73, 67] on div "Outbound call Location 4B1.Service Direct Service Plumbing Top SF Your caller i…" at bounding box center [224, 121] width 448 height 242
click at [200, 150] on input "(___) ___-____" at bounding box center [232, 150] width 80 height 16
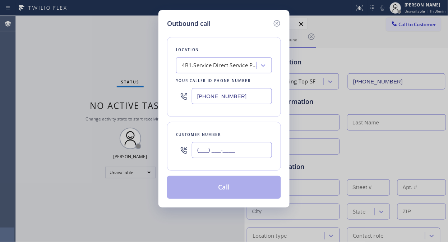
paste input "805) 405-6709"
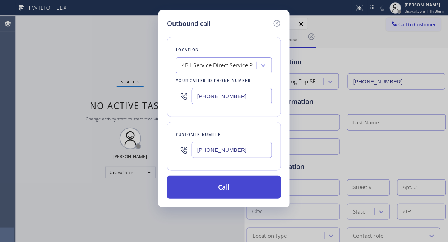
type input "[PHONE_NUMBER]"
click at [226, 192] on button "Call" at bounding box center [224, 187] width 114 height 23
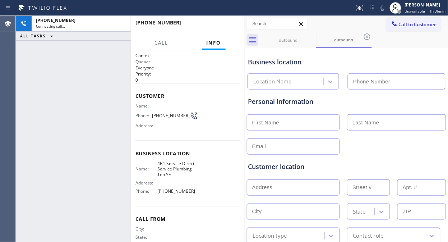
type input "[PHONE_NUMBER]"
click at [40, 74] on div "[PHONE_NUMBER] Connecting call… ALL TASKS ALL TASKS ACTIVE TASKS TASKS IN WRAP …" at bounding box center [73, 129] width 115 height 226
click at [385, 8] on icon at bounding box center [383, 8] width 4 height 6
click at [385, 8] on icon at bounding box center [382, 8] width 9 height 9
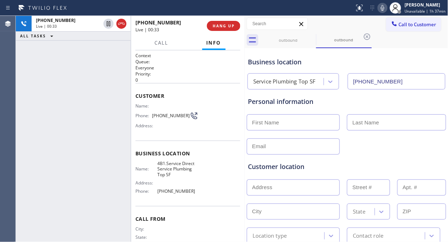
click at [75, 97] on div "[PHONE_NUMBER] Live | 00:33 ALL TASKS ALL TASKS ACTIVE TASKS TASKS IN WRAP UP" at bounding box center [73, 129] width 115 height 226
click at [382, 7] on icon at bounding box center [382, 8] width 9 height 9
drag, startPoint x: 385, startPoint y: 7, endPoint x: 387, endPoint y: 19, distance: 12.5
click at [385, 7] on icon at bounding box center [382, 8] width 9 height 9
click at [341, 62] on div "Business location" at bounding box center [346, 62] width 197 height 10
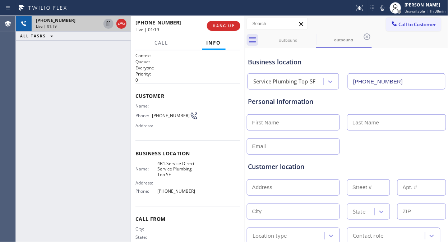
click at [104, 22] on div at bounding box center [109, 23] width 10 height 9
click at [61, 102] on div "[PHONE_NUMBER] Live | 02:12 ALL TASKS ALL TASKS ACTIVE TASKS TASKS IN WRAP UP" at bounding box center [73, 129] width 115 height 226
click at [387, 8] on icon at bounding box center [382, 8] width 9 height 9
click at [74, 97] on div "[PHONE_NUMBER] Live | 02:54 ALL TASKS ALL TASKS ACTIVE TASKS TASKS IN WRAP UP" at bounding box center [73, 129] width 115 height 226
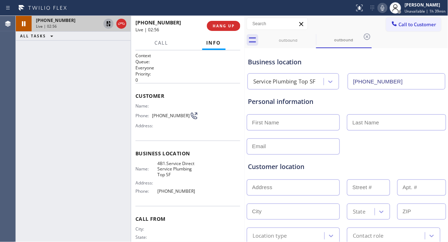
click at [105, 23] on icon at bounding box center [108, 23] width 9 height 9
click at [69, 98] on div "[PHONE_NUMBER] Live | 03:07 ALL TASKS ALL TASKS ACTIVE TASKS TASKS IN WRAP UP" at bounding box center [73, 129] width 115 height 226
click at [387, 11] on icon at bounding box center [382, 8] width 9 height 9
click at [383, 8] on icon at bounding box center [382, 8] width 9 height 9
click at [370, 103] on div "Personal information" at bounding box center [346, 102] width 197 height 10
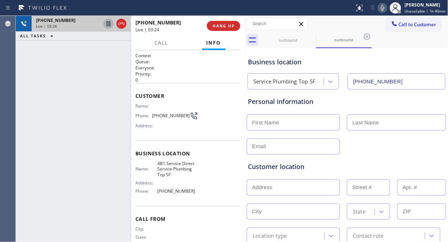
click at [383, 9] on icon at bounding box center [382, 8] width 9 height 9
click at [387, 8] on icon at bounding box center [382, 8] width 9 height 9
click at [400, 49] on div "Business location Service Plumbing Top SF [PHONE_NUMBER]" at bounding box center [347, 68] width 200 height 42
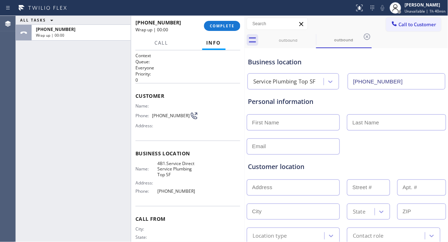
drag, startPoint x: 226, startPoint y: 28, endPoint x: 363, endPoint y: 58, distance: 140.2
click at [351, 64] on div "ALL TASKS ALL TASKS ACTIVE TASKS TASKS IN WRAP UP [PHONE_NUMBER] Wrap up | 00:0…" at bounding box center [232, 129] width 432 height 226
click at [364, 57] on div "Business location" at bounding box center [346, 62] width 197 height 10
click at [225, 25] on span "COMPLETE" at bounding box center [222, 25] width 25 height 5
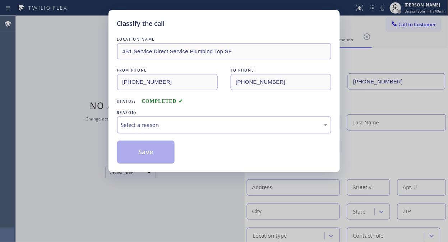
click at [207, 123] on div "Select a reason" at bounding box center [224, 125] width 206 height 8
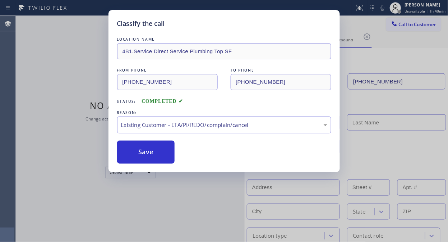
click at [150, 150] on button "Save" at bounding box center [146, 152] width 58 height 23
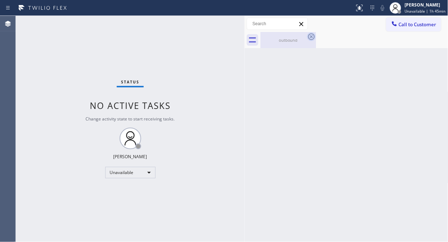
click at [314, 37] on icon at bounding box center [311, 36] width 9 height 9
drag, startPoint x: 38, startPoint y: 38, endPoint x: 389, endPoint y: 56, distance: 351.2
click at [42, 40] on div "Status No active tasks Change activity state to start receiving tasks. [PERSON_…" at bounding box center [130, 129] width 229 height 226
click at [410, 22] on span "Call to Customer" at bounding box center [418, 24] width 38 height 6
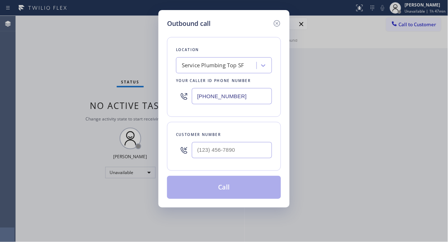
click at [67, 89] on div "Outbound call Location Service Plumbing Top SF Your caller id phone number [PHO…" at bounding box center [224, 121] width 448 height 242
click at [197, 149] on input "(___) ___-____" at bounding box center [232, 150] width 80 height 16
paste input "805) 405-6709"
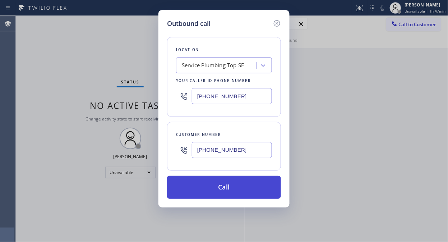
type input "[PHONE_NUMBER]"
click at [234, 186] on button "Call" at bounding box center [224, 187] width 114 height 23
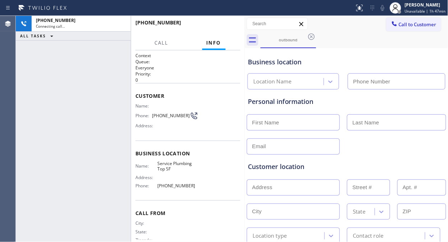
type input "[PHONE_NUMBER]"
click at [60, 96] on div "[PHONE_NUMBER] Connecting call… ALL TASKS ALL TASKS ACTIVE TASKS TASKS IN WRAP …" at bounding box center [73, 129] width 115 height 226
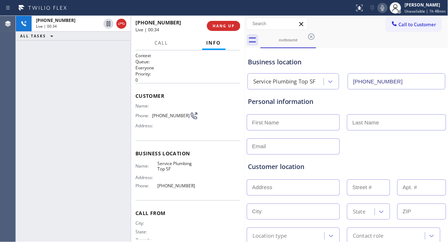
click at [58, 103] on div "[PHONE_NUMBER] Live | 00:34 ALL TASKS ALL TASKS ACTIVE TASKS TASKS IN WRAP UP" at bounding box center [73, 129] width 115 height 226
click at [349, 149] on div at bounding box center [346, 146] width 201 height 18
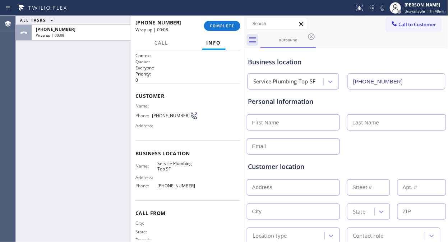
click at [68, 75] on div "ALL TASKS ALL TASKS ACTIVE TASKS TASKS IN WRAP UP [PHONE_NUMBER] Wrap up | 00:08" at bounding box center [73, 129] width 115 height 226
drag, startPoint x: 150, startPoint y: 115, endPoint x: 184, endPoint y: 116, distance: 34.2
click at [184, 116] on div "Phone: [PHONE_NUMBER]" at bounding box center [167, 115] width 63 height 9
copy div "[PHONE_NUMBER]"
click at [231, 27] on span "COMPLETE" at bounding box center [222, 25] width 25 height 5
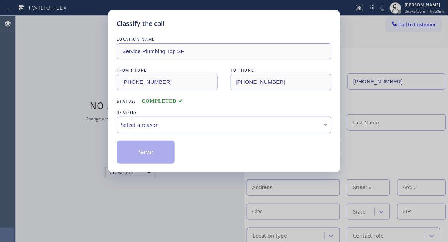
click at [209, 126] on div "Select a reason" at bounding box center [224, 125] width 206 height 8
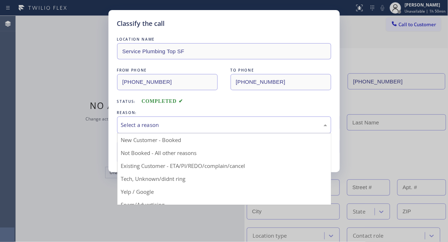
drag, startPoint x: 200, startPoint y: 162, endPoint x: 142, endPoint y: 150, distance: 59.9
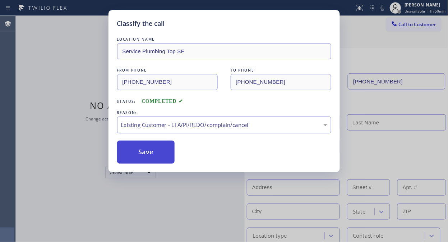
click at [141, 150] on button "Save" at bounding box center [146, 152] width 58 height 23
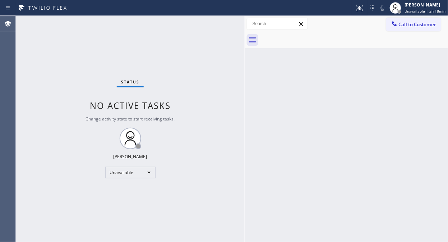
click at [35, 88] on div "Status No active tasks Change activity state to start receiving tasks. [PERSON_…" at bounding box center [130, 129] width 229 height 226
click at [429, 29] on button "Call to Customer" at bounding box center [413, 25] width 55 height 14
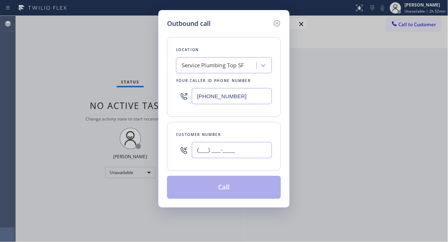
click at [198, 152] on input "(___) ___-____" at bounding box center [232, 150] width 80 height 16
paste input "310) 498-4788"
type input "[PHONE_NUMBER]"
drag, startPoint x: 211, startPoint y: 57, endPoint x: 212, endPoint y: 67, distance: 10.1
click at [212, 57] on div "Service Plumbing Top SF" at bounding box center [224, 65] width 96 height 16
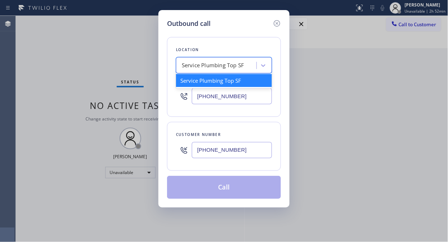
click at [212, 67] on div "Service Plumbing Top SF" at bounding box center [213, 65] width 63 height 8
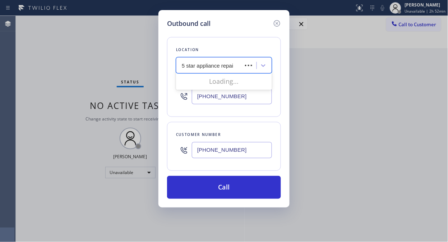
type input "5 star appliance repair"
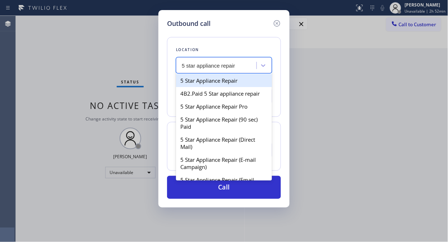
click at [216, 83] on div "5 Star Appliance Repair" at bounding box center [224, 80] width 96 height 13
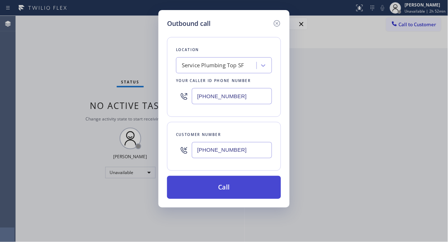
click at [227, 193] on button "Call" at bounding box center [224, 187] width 114 height 23
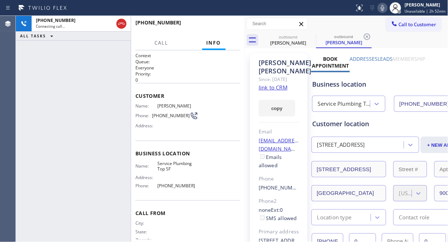
type input "[PHONE_NUMBER]"
drag, startPoint x: 58, startPoint y: 65, endPoint x: 64, endPoint y: 58, distance: 8.7
click at [59, 65] on div "[PHONE_NUMBER] Connecting call… ALL TASKS ALL TASKS ACTIVE TASKS TASKS IN WRAP …" at bounding box center [73, 129] width 115 height 226
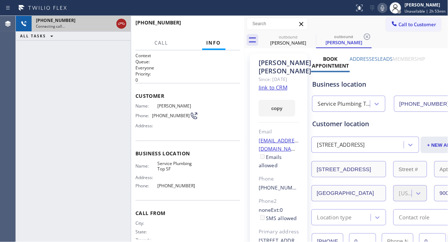
click at [121, 28] on button at bounding box center [121, 24] width 10 height 10
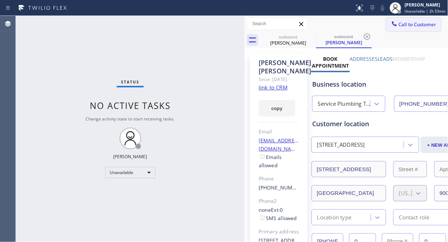
click at [405, 23] on span "Call to Customer" at bounding box center [418, 24] width 38 height 6
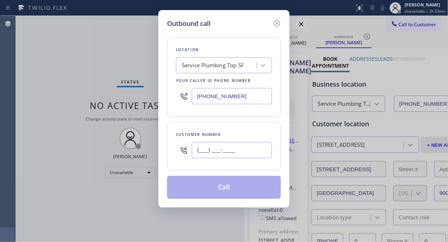
click at [214, 147] on input "(___) ___-____" at bounding box center [232, 150] width 80 height 16
paste input "310) 472-0366"
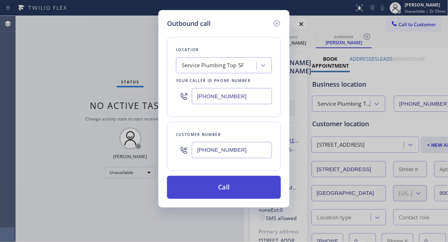
type input "[PHONE_NUMBER]"
click at [229, 188] on button "Call" at bounding box center [224, 187] width 114 height 23
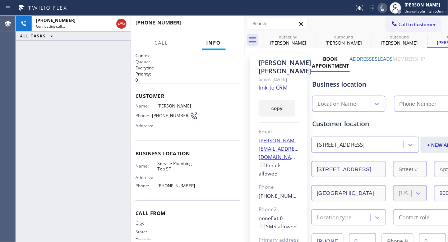
type input "[PHONE_NUMBER]"
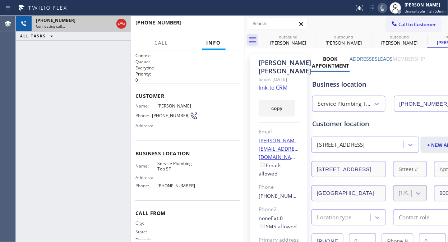
click at [123, 29] on div at bounding box center [121, 24] width 13 height 16
click at [128, 22] on div "[PHONE_NUMBER] Connecting call…" at bounding box center [73, 24] width 115 height 16
click at [126, 23] on div at bounding box center [121, 23] width 10 height 9
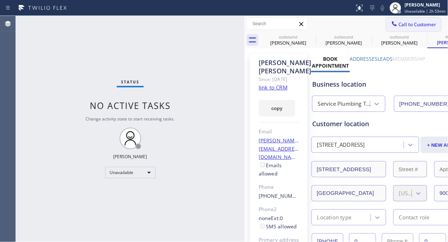
click at [405, 24] on span "Call to Customer" at bounding box center [418, 24] width 38 height 6
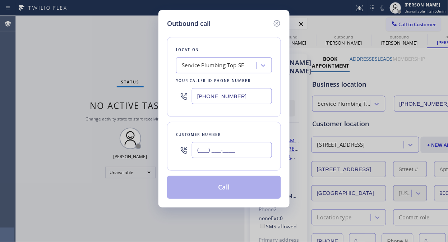
click at [199, 151] on input "(___) ___-____" at bounding box center [232, 150] width 80 height 16
paste input "858) 755-7145"
type input "[PHONE_NUMBER]"
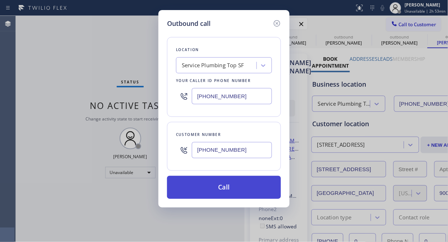
click at [241, 195] on button "Call" at bounding box center [224, 187] width 114 height 23
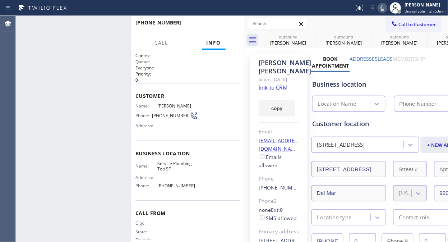
type input "[PHONE_NUMBER]"
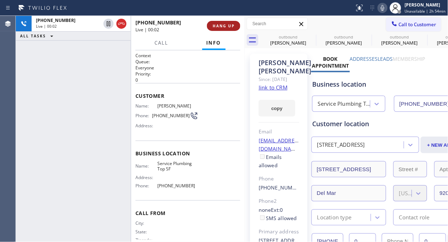
click at [222, 23] on span "HANG UP" at bounding box center [224, 25] width 22 height 5
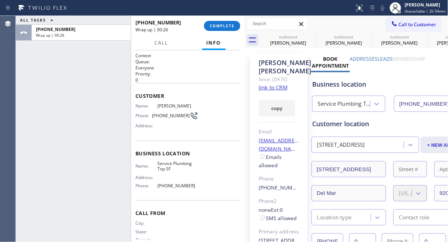
click at [71, 95] on div "ALL TASKS ALL TASKS ACTIVE TASKS TASKS IN WRAP UP [PHONE_NUMBER] Wrap up | 00:26" at bounding box center [73, 129] width 115 height 226
click at [235, 28] on button "COMPLETE" at bounding box center [222, 26] width 36 height 10
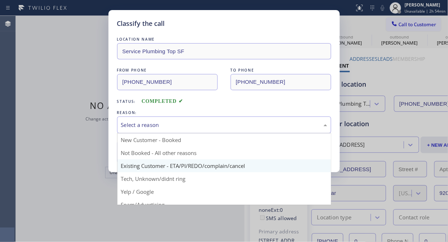
drag, startPoint x: 215, startPoint y: 123, endPoint x: 206, endPoint y: 165, distance: 43.3
click at [214, 123] on div "Select a reason" at bounding box center [224, 125] width 206 height 8
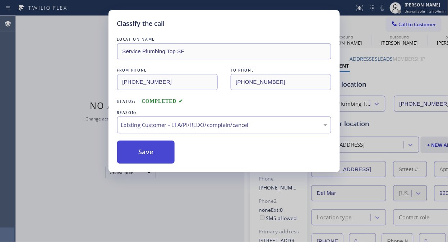
click at [148, 155] on button "Save" at bounding box center [146, 152] width 58 height 23
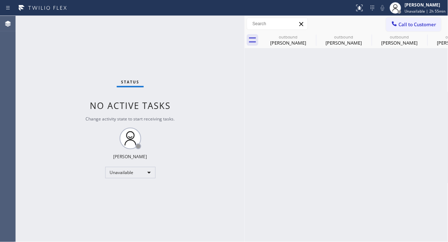
click at [60, 51] on div "Status No active tasks Change activity state to start receiving tasks. [PERSON_…" at bounding box center [130, 129] width 229 height 226
click at [313, 35] on icon at bounding box center [311, 36] width 9 height 9
click at [0, 0] on icon at bounding box center [0, 0] width 0 height 0
click at [419, 36] on icon at bounding box center [423, 36] width 9 height 9
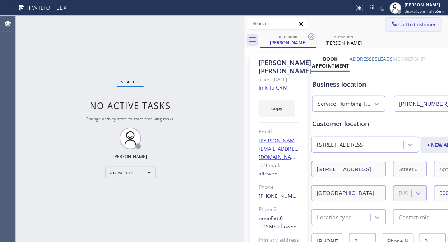
click at [386, 26] on button "Call to Customer" at bounding box center [413, 25] width 55 height 14
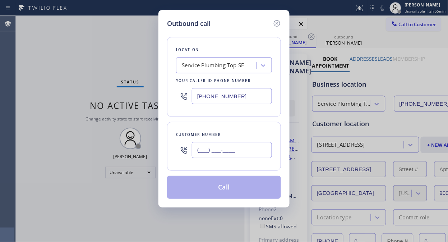
click at [211, 156] on input "(___) ___-____" at bounding box center [232, 150] width 80 height 16
paste input "212) 692-6350"
type input "[PHONE_NUMBER]"
click at [209, 66] on div "Service Plumbing Top SF" at bounding box center [213, 65] width 63 height 8
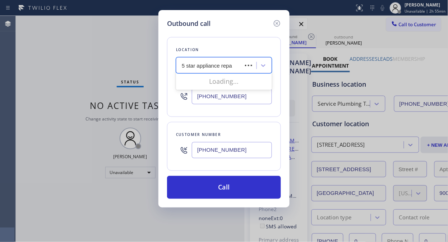
type input "5 star appliance repai"
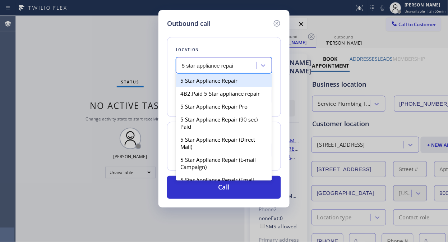
click at [214, 80] on div "5 Star Appliance Repair" at bounding box center [224, 80] width 96 height 13
type input "[PHONE_NUMBER]"
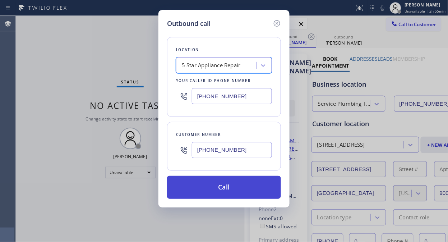
click at [210, 186] on button "Call" at bounding box center [224, 187] width 114 height 23
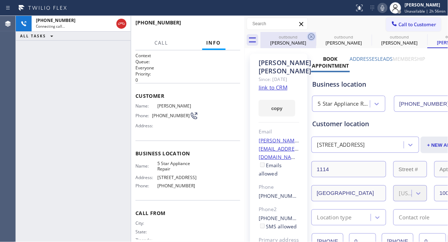
click at [313, 37] on icon at bounding box center [311, 36] width 6 height 6
click at [0, 0] on icon at bounding box center [0, 0] width 0 height 0
type input "[PHONE_NUMBER]"
click at [0, 0] on icon at bounding box center [0, 0] width 0 height 0
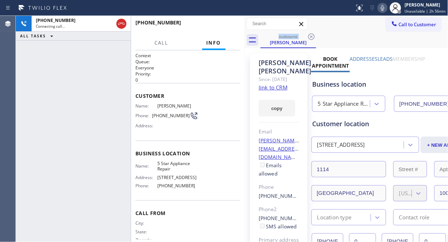
click at [66, 67] on div "[PHONE_NUMBER] Connecting call… ALL TASKS ALL TASKS ACTIVE TASKS TASKS IN WRAP …" at bounding box center [73, 129] width 115 height 226
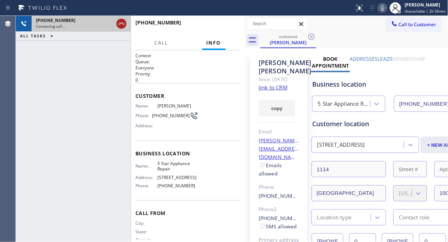
click at [121, 24] on icon at bounding box center [121, 23] width 9 height 9
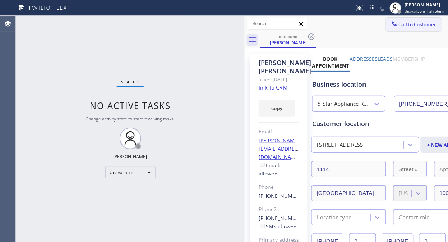
click at [412, 25] on span "Call to Customer" at bounding box center [418, 24] width 38 height 6
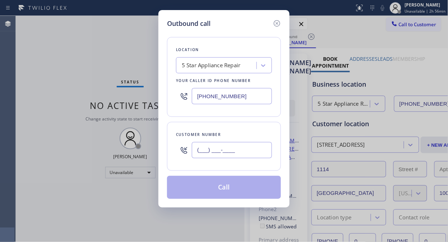
click at [228, 155] on input "(___) ___-____" at bounding box center [232, 150] width 80 height 16
paste input "310) 850-6112"
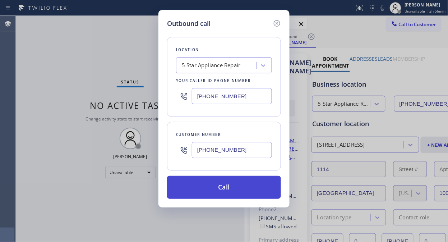
click at [248, 198] on button "Call" at bounding box center [224, 187] width 114 height 23
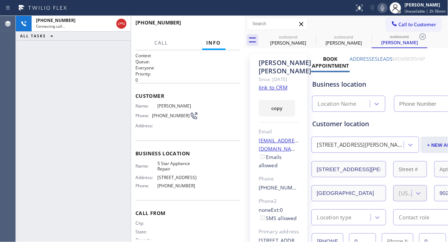
click at [304, 38] on div "outbound" at bounding box center [288, 36] width 54 height 5
click at [0, 0] on icon at bounding box center [0, 0] width 0 height 0
click at [419, 37] on icon at bounding box center [423, 36] width 9 height 9
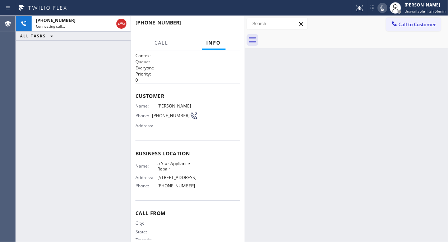
click at [65, 91] on div "[PHONE_NUMBER] Connecting call… ALL TASKS ALL TASKS ACTIVE TASKS TASKS IN WRAP …" at bounding box center [73, 129] width 115 height 226
click at [218, 28] on span "HANG UP" at bounding box center [224, 25] width 22 height 5
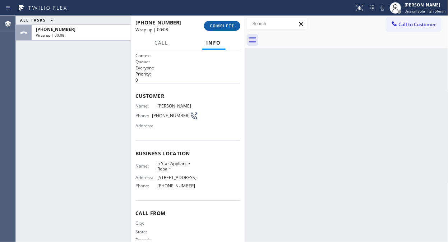
click at [225, 26] on span "COMPLETE" at bounding box center [222, 25] width 25 height 5
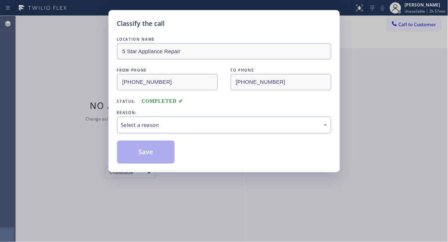
click at [229, 130] on div "Select a reason" at bounding box center [224, 124] width 214 height 17
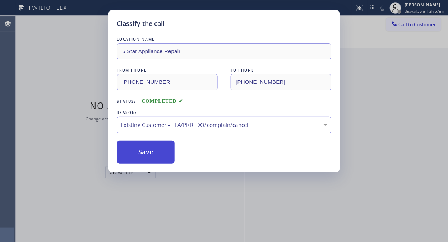
click at [153, 160] on button "Save" at bounding box center [146, 152] width 58 height 23
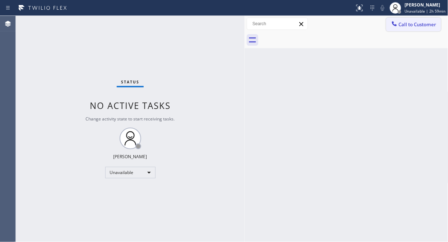
click at [412, 31] on button "Call to Customer" at bounding box center [413, 25] width 55 height 14
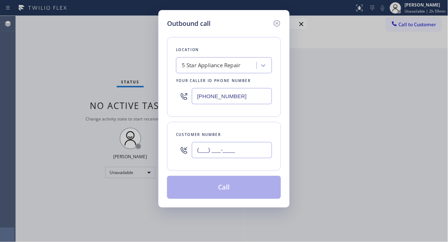
click at [200, 146] on input "(___) ___-____" at bounding box center [232, 150] width 80 height 16
paste input "323) 656-5386"
type input "[PHONE_NUMBER]"
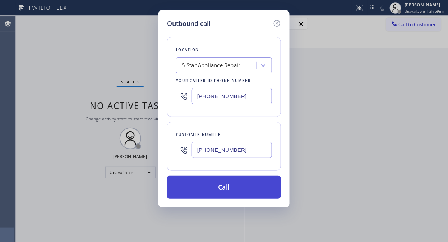
click at [228, 191] on button "Call" at bounding box center [224, 187] width 114 height 23
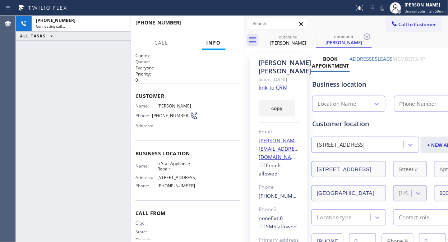
type input "[PHONE_NUMBER]"
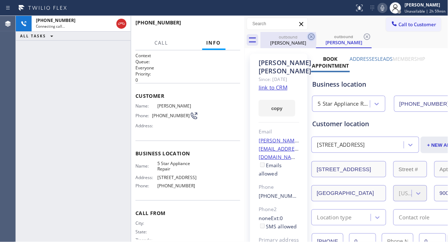
click at [312, 36] on icon at bounding box center [311, 36] width 6 height 6
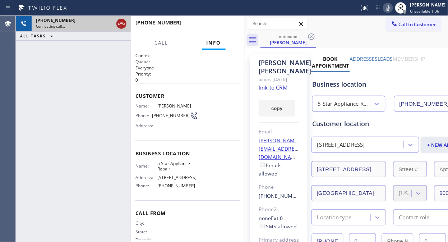
click at [125, 26] on icon at bounding box center [121, 23] width 9 height 9
click at [399, 27] on span "Call to Customer" at bounding box center [418, 24] width 38 height 6
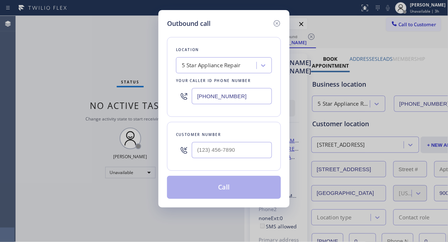
click at [192, 152] on div at bounding box center [184, 149] width 16 height 23
paste input "310) 497-0140"
click at [196, 151] on input "(___) ___-____" at bounding box center [232, 150] width 80 height 16
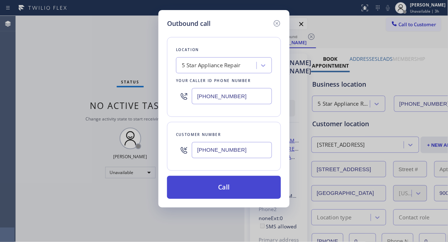
type input "[PHONE_NUMBER]"
click at [232, 182] on button "Call" at bounding box center [224, 187] width 114 height 23
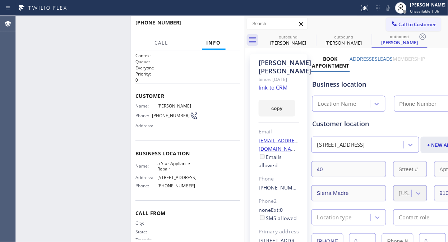
type input "[PHONE_NUMBER]"
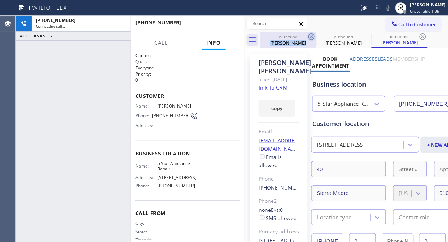
click at [307, 35] on div "outbound [PERSON_NAME]" at bounding box center [289, 40] width 56 height 16
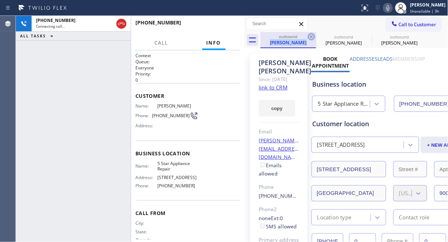
click at [307, 35] on icon at bounding box center [311, 36] width 9 height 9
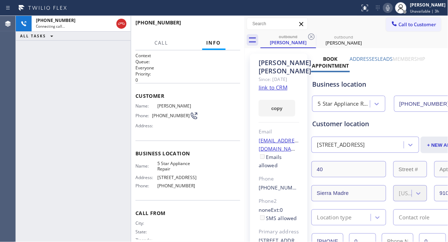
click at [307, 35] on icon at bounding box center [311, 36] width 9 height 9
click at [223, 27] on span "HANG UP" at bounding box center [224, 25] width 22 height 5
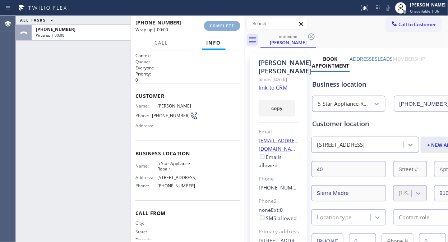
click at [223, 27] on span "COMPLETE" at bounding box center [222, 25] width 25 height 5
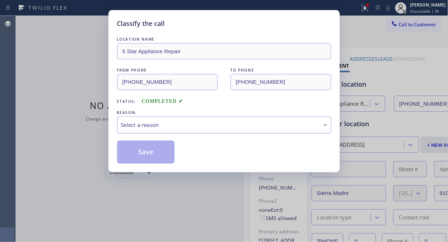
click at [215, 124] on div "Select a reason" at bounding box center [224, 125] width 206 height 8
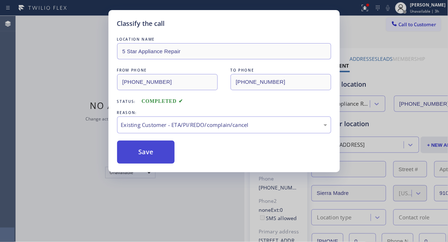
click at [153, 157] on button "Save" at bounding box center [146, 152] width 58 height 23
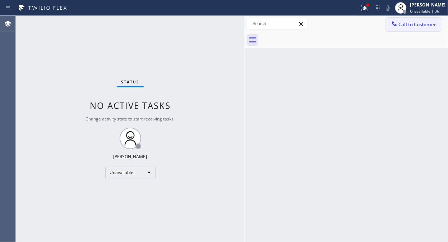
click at [422, 26] on span "Call to Customer" at bounding box center [418, 24] width 38 height 6
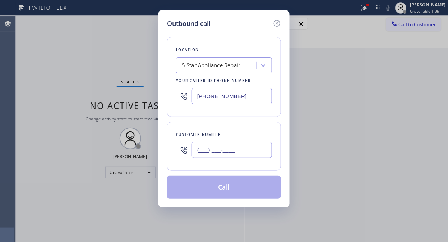
click at [227, 155] on input "(___) ___-____" at bounding box center [232, 150] width 80 height 16
paste input "949) 584-0606"
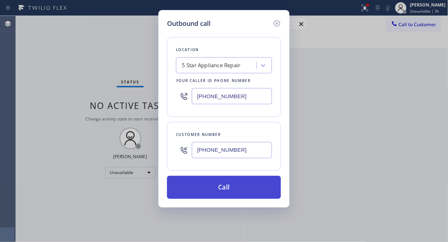
type input "[PHONE_NUMBER]"
click at [235, 187] on button "Call" at bounding box center [224, 187] width 114 height 23
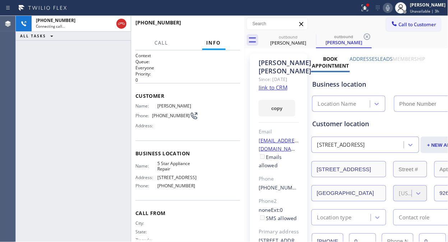
type input "[PHONE_NUMBER]"
click at [370, 10] on icon at bounding box center [365, 8] width 9 height 9
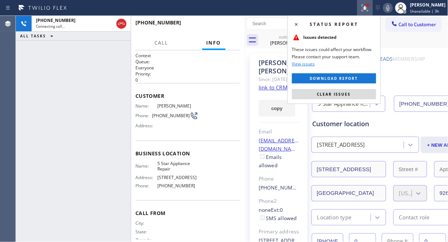
click at [346, 96] on span "Clear issues" at bounding box center [334, 94] width 34 height 5
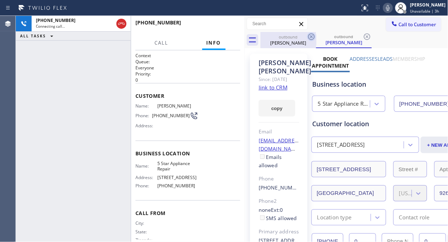
click at [310, 37] on icon at bounding box center [311, 36] width 9 height 9
click at [311, 37] on icon at bounding box center [311, 36] width 9 height 9
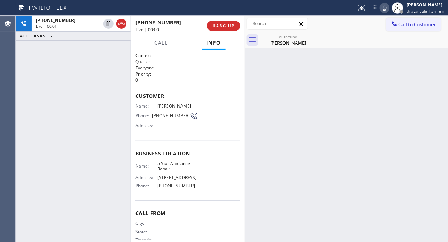
click at [214, 19] on div "[PHONE_NUMBER] Live | 00:00 HANG UP" at bounding box center [188, 26] width 105 height 19
click at [218, 24] on span "HANG UP" at bounding box center [224, 25] width 22 height 5
click at [218, 25] on span "HANG UP" at bounding box center [224, 25] width 22 height 5
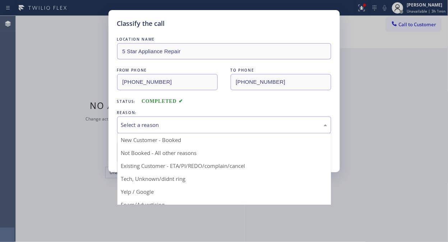
click at [219, 124] on div "Select a reason" at bounding box center [224, 125] width 206 height 8
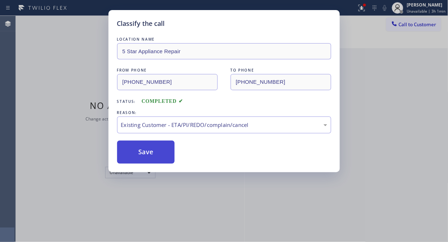
click at [173, 150] on button "Save" at bounding box center [146, 152] width 58 height 23
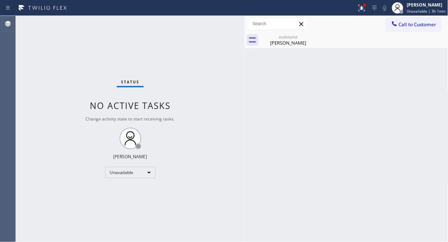
drag, startPoint x: 114, startPoint y: 76, endPoint x: 1, endPoint y: -49, distance: 168.4
drag, startPoint x: 1, startPoint y: -49, endPoint x: 305, endPoint y: 38, distance: 316.3
click at [305, 38] on div "outbound" at bounding box center [288, 36] width 54 height 5
click at [363, 8] on icon at bounding box center [361, 7] width 4 height 5
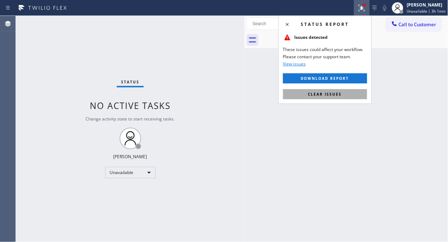
click at [338, 94] on span "Clear issues" at bounding box center [325, 94] width 34 height 5
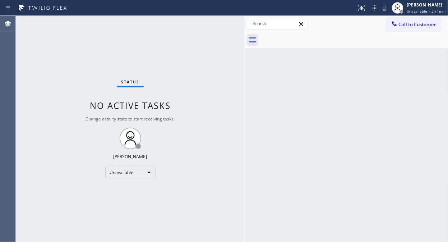
click at [339, 139] on div "Back to Dashboard Change Sender ID Customers Technicians Select a contact Outbo…" at bounding box center [347, 129] width 204 height 226
click at [417, 26] on span "Call to Customer" at bounding box center [418, 24] width 38 height 6
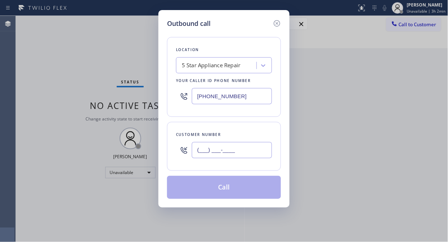
click at [206, 152] on input "(___) ___-____" at bounding box center [232, 150] width 80 height 16
paste input "212) 365-0593"
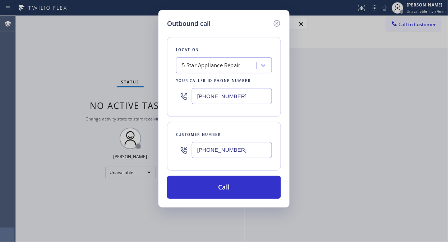
click at [197, 151] on input "[PHONE_NUMBER]" at bounding box center [232, 150] width 80 height 16
paste input "917) 575-1824"
click at [199, 152] on input "[PHONE_NUMBER]" at bounding box center [232, 150] width 80 height 16
paste input "212) 365-0593"
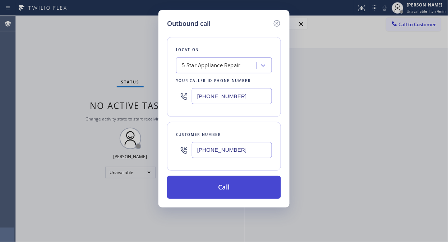
type input "[PHONE_NUMBER]"
click at [211, 182] on button "Call" at bounding box center [224, 187] width 114 height 23
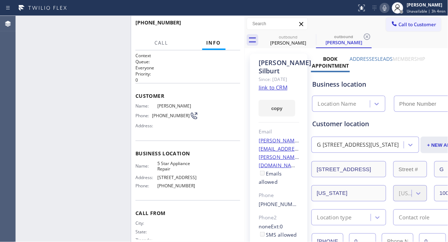
type input "[PHONE_NUMBER]"
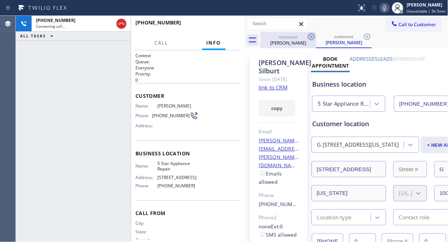
click at [311, 36] on icon at bounding box center [311, 36] width 9 height 9
click at [307, 33] on icon at bounding box center [311, 36] width 9 height 9
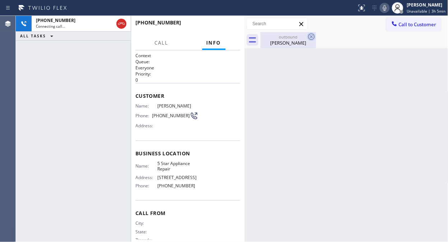
click at [310, 35] on icon at bounding box center [311, 36] width 9 height 9
click at [276, 42] on div "[PERSON_NAME]" at bounding box center [288, 43] width 54 height 6
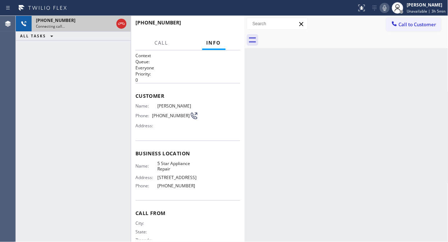
click at [83, 19] on div "[PHONE_NUMBER]" at bounding box center [75, 20] width 78 height 6
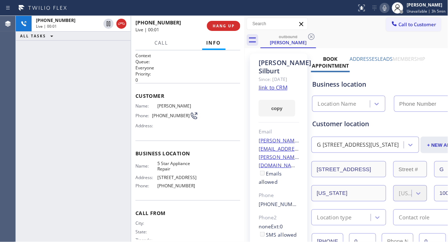
type input "[PHONE_NUMBER]"
click at [228, 24] on span "HANG UP" at bounding box center [224, 25] width 22 height 5
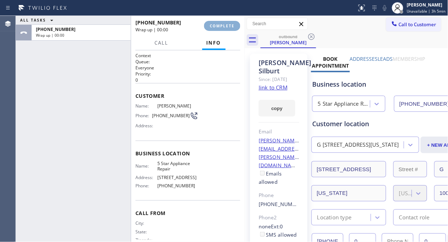
click at [229, 26] on span "COMPLETE" at bounding box center [222, 25] width 25 height 5
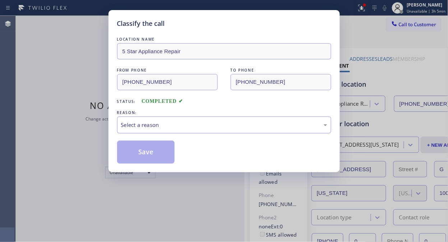
click at [222, 129] on div "Select a reason" at bounding box center [224, 124] width 214 height 17
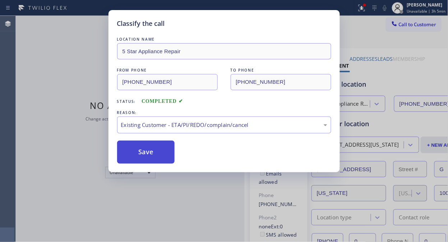
click at [166, 155] on button "Save" at bounding box center [146, 152] width 58 height 23
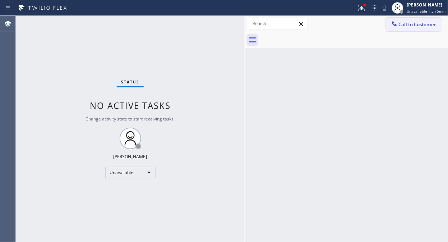
click at [412, 23] on span "Call to Customer" at bounding box center [418, 24] width 38 height 6
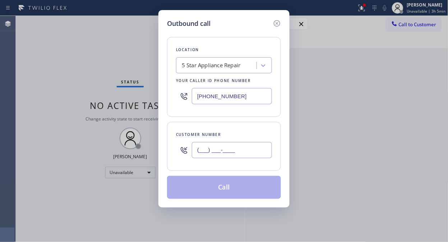
click at [234, 150] on input "(___) ___-____" at bounding box center [232, 150] width 80 height 16
paste input "917) 575-1824"
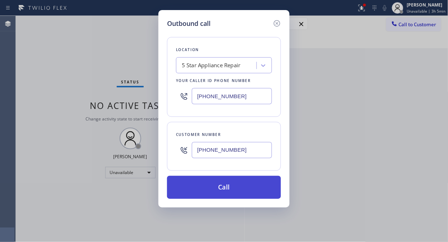
type input "[PHONE_NUMBER]"
click at [237, 185] on button "Call" at bounding box center [224, 187] width 114 height 23
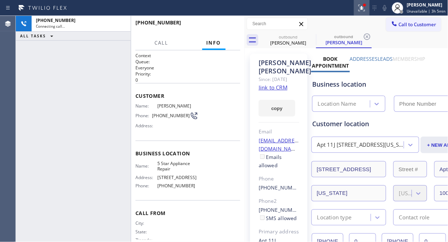
click at [366, 9] on icon at bounding box center [362, 8] width 9 height 9
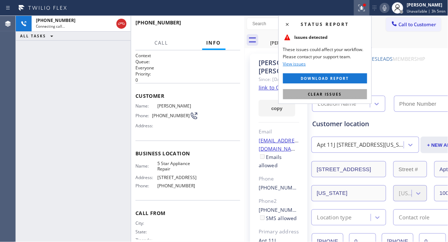
click at [343, 94] on button "Clear issues" at bounding box center [325, 94] width 84 height 10
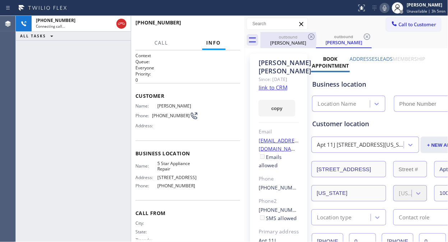
type input "[PHONE_NUMBER]"
click at [301, 41] on div "[PERSON_NAME]" at bounding box center [288, 43] width 54 height 6
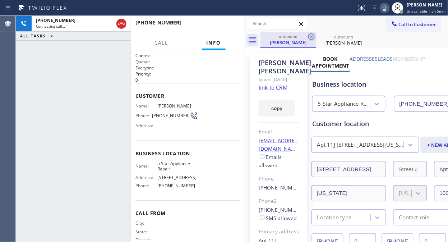
click at [313, 35] on icon at bounding box center [311, 36] width 9 height 9
click at [363, 35] on icon at bounding box center [367, 36] width 9 height 9
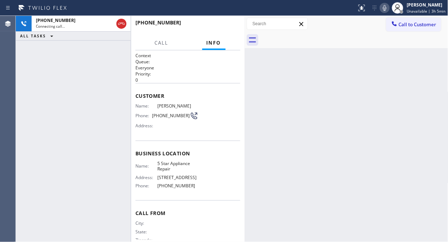
click at [313, 35] on div at bounding box center [355, 40] width 188 height 16
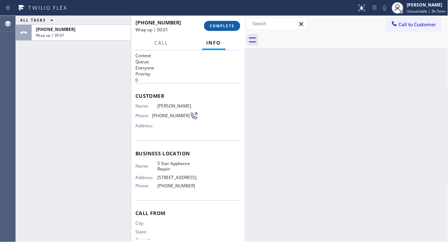
click at [220, 24] on button "COMPLETE" at bounding box center [222, 26] width 36 height 10
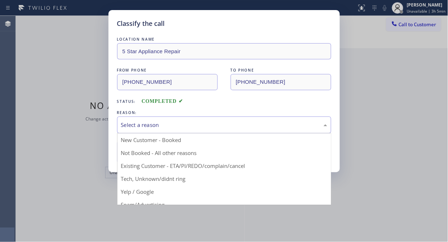
click at [239, 119] on div "Select a reason" at bounding box center [224, 124] width 214 height 17
drag, startPoint x: 217, startPoint y: 162, endPoint x: 194, endPoint y: 165, distance: 22.8
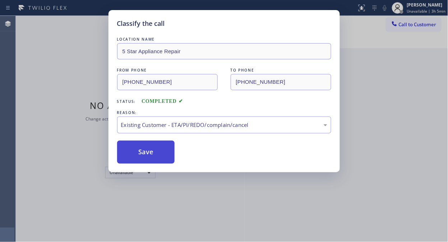
click at [141, 149] on button "Save" at bounding box center [146, 152] width 58 height 23
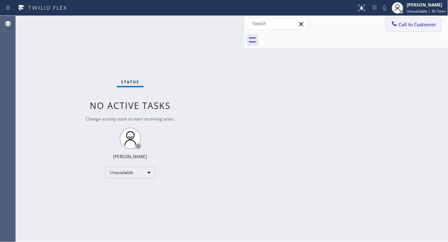
click at [414, 23] on span "Call to Customer" at bounding box center [418, 24] width 38 height 6
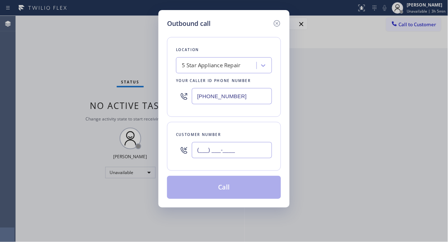
click at [222, 155] on input "(___) ___-____" at bounding box center [232, 150] width 80 height 16
paste input "323) 547-2998"
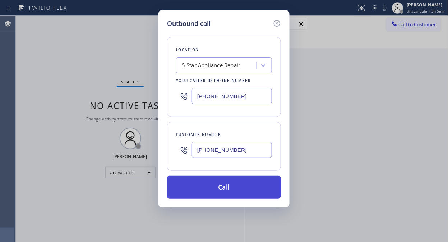
type input "[PHONE_NUMBER]"
click at [229, 186] on button "Call" at bounding box center [224, 187] width 114 height 23
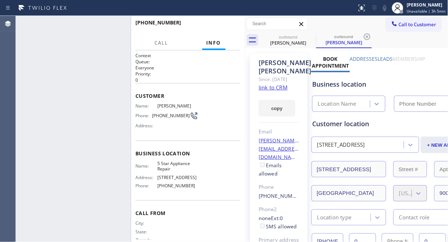
type input "[PHONE_NUMBER]"
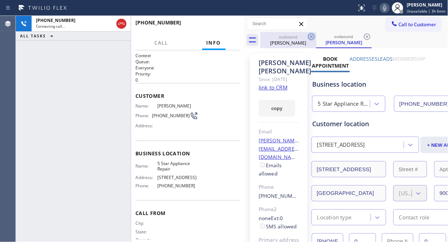
click at [310, 35] on icon at bounding box center [311, 36] width 9 height 9
click at [308, 37] on icon at bounding box center [311, 36] width 9 height 9
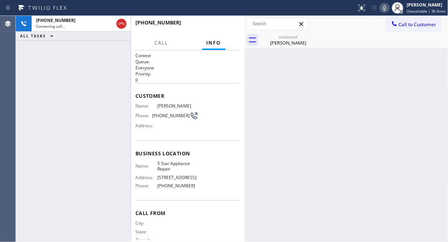
click at [123, 23] on icon at bounding box center [121, 23] width 9 height 9
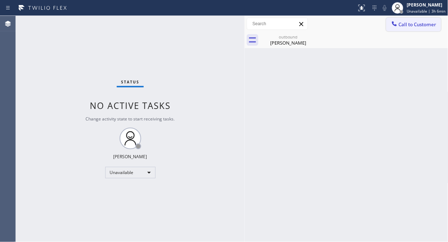
click at [400, 26] on span "Call to Customer" at bounding box center [418, 24] width 38 height 6
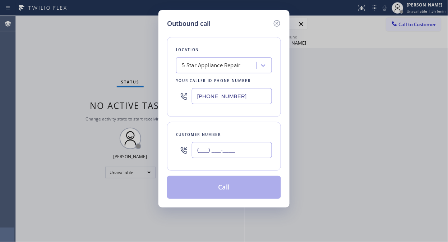
click at [199, 153] on input "(___) ___-____" at bounding box center [232, 150] width 80 height 16
paste input "510) 499-3131"
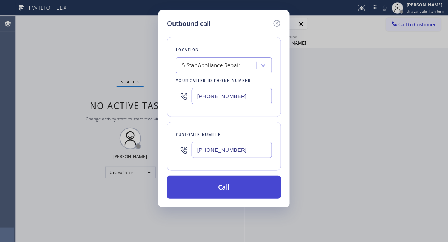
type input "[PHONE_NUMBER]"
click at [243, 188] on button "Call" at bounding box center [224, 187] width 114 height 23
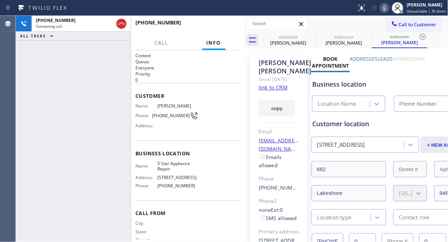
type input "[PHONE_NUMBER]"
click at [233, 22] on button "HANG UP" at bounding box center [223, 26] width 33 height 10
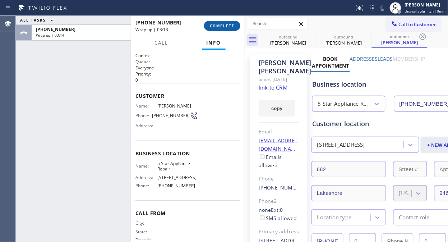
click at [232, 24] on span "COMPLETE" at bounding box center [222, 25] width 25 height 5
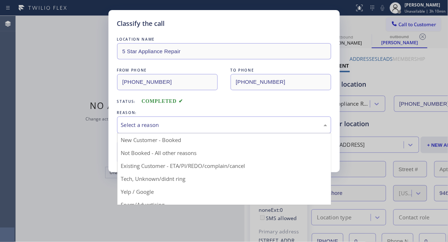
click at [219, 133] on div "Select a reason New Customer - Booked Not Booked - All other reasons Existing C…" at bounding box center [224, 124] width 214 height 17
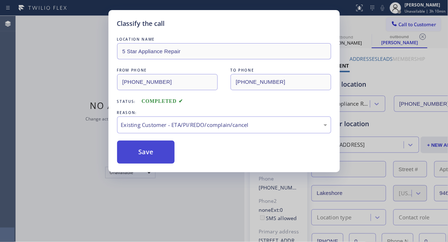
click at [162, 157] on button "Save" at bounding box center [146, 152] width 58 height 23
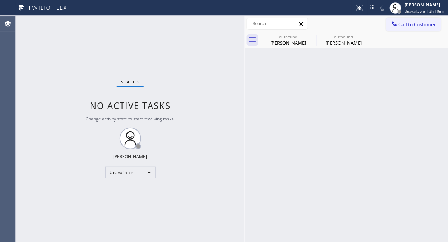
click at [18, 83] on div "Status No active tasks Change activity state to start receiving tasks. [PERSON_…" at bounding box center [130, 129] width 229 height 226
click at [418, 24] on span "Call to Customer" at bounding box center [418, 24] width 38 height 6
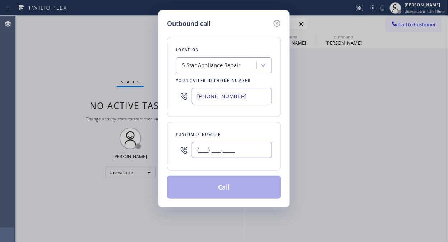
click at [218, 149] on input "(___) ___-____" at bounding box center [232, 150] width 80 height 16
paste input "213) 255-6118"
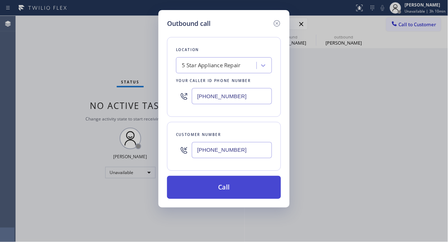
type input "[PHONE_NUMBER]"
click at [228, 188] on button "Call" at bounding box center [224, 187] width 114 height 23
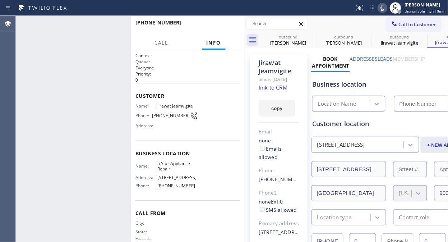
type input "[PHONE_NUMBER]"
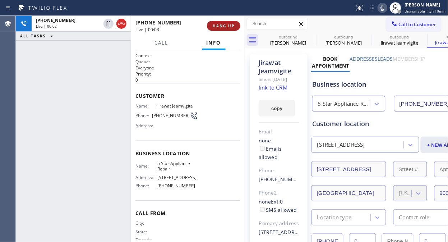
click at [220, 26] on span "HANG UP" at bounding box center [224, 25] width 22 height 5
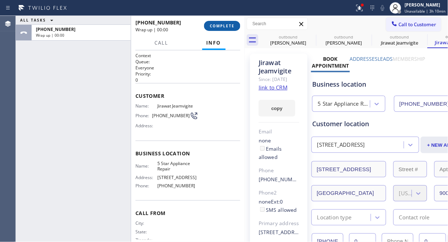
click at [220, 26] on span "COMPLETE" at bounding box center [222, 25] width 25 height 5
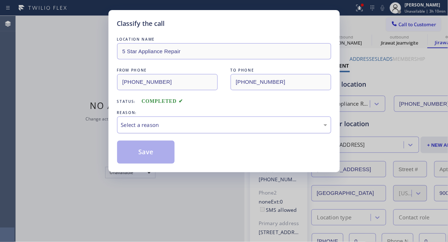
click at [229, 127] on div "Select a reason" at bounding box center [224, 125] width 206 height 8
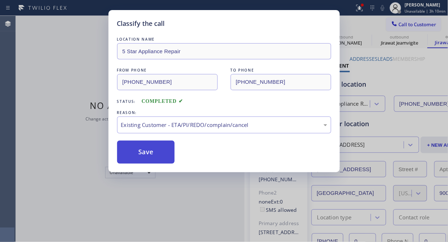
drag, startPoint x: 152, startPoint y: 161, endPoint x: 160, endPoint y: 156, distance: 8.9
click at [153, 160] on button "Save" at bounding box center [146, 152] width 58 height 23
click at [410, 26] on div "Classify the call LOCATION NAME 5 Star Appliance Repair FROM PHONE [PHONE_NUMBE…" at bounding box center [224, 121] width 448 height 242
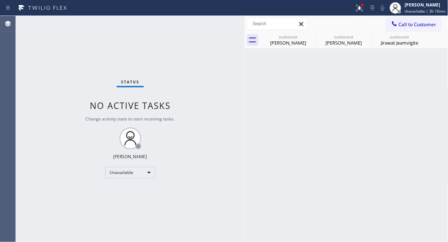
drag, startPoint x: 416, startPoint y: 21, endPoint x: 387, endPoint y: 51, distance: 41.9
click at [416, 22] on span "Call to Customer" at bounding box center [418, 24] width 38 height 6
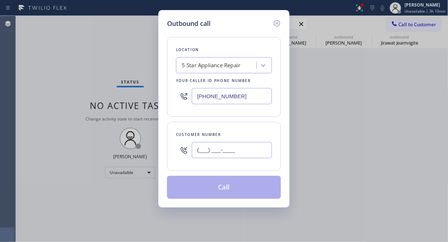
click at [219, 146] on input "(___) ___-____" at bounding box center [232, 150] width 80 height 16
paste input "602) 577-0093"
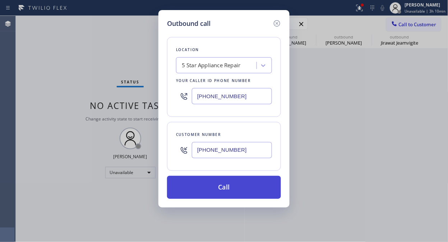
type input "[PHONE_NUMBER]"
click at [238, 188] on button "Call" at bounding box center [224, 187] width 114 height 23
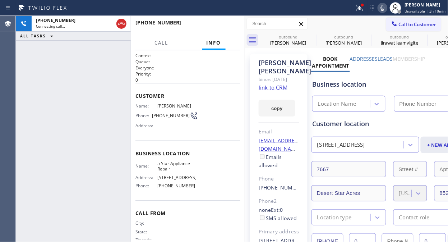
type input "[PHONE_NUMBER]"
click at [234, 30] on button "HANG UP" at bounding box center [223, 26] width 33 height 10
click at [233, 30] on button "HANG UP" at bounding box center [223, 26] width 33 height 10
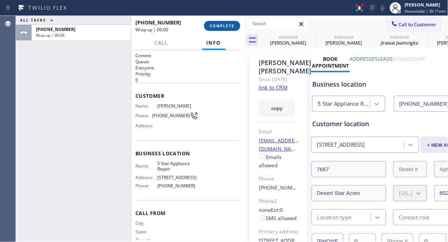
click at [228, 30] on button "COMPLETE" at bounding box center [222, 26] width 36 height 10
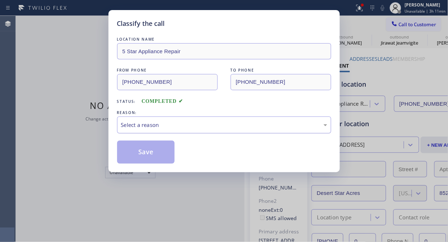
click at [207, 127] on div "Select a reason" at bounding box center [224, 125] width 206 height 8
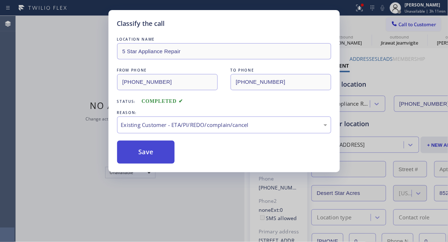
click at [156, 161] on button "Save" at bounding box center [146, 152] width 58 height 23
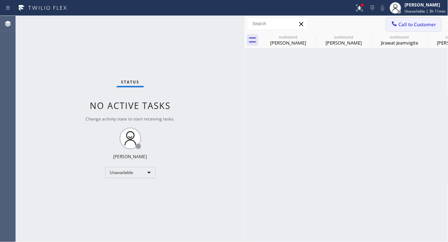
click at [410, 26] on span "Call to Customer" at bounding box center [418, 24] width 38 height 6
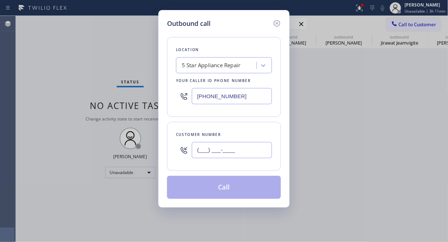
click at [210, 148] on input "(___) ___-____" at bounding box center [232, 150] width 80 height 16
paste input "602) 403-1981"
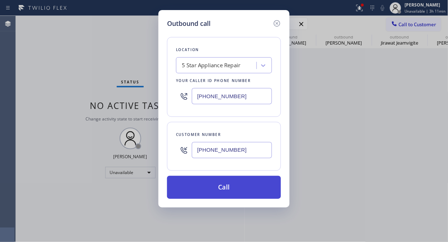
type input "[PHONE_NUMBER]"
click at [217, 193] on button "Call" at bounding box center [224, 187] width 114 height 23
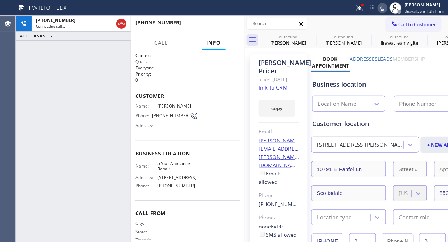
type input "[PHONE_NUMBER]"
click at [363, 10] on icon at bounding box center [360, 8] width 6 height 6
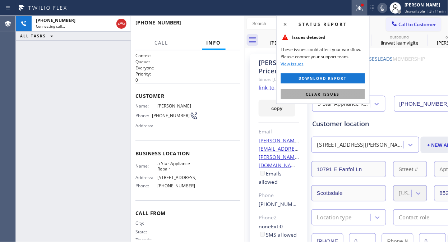
click at [346, 95] on button "Clear issues" at bounding box center [323, 94] width 84 height 10
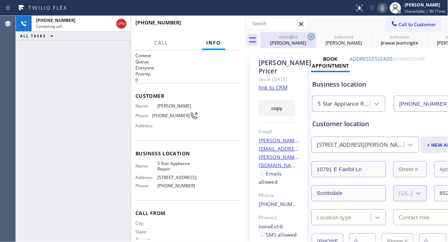
drag, startPoint x: 291, startPoint y: 39, endPoint x: 307, endPoint y: 36, distance: 16.0
click at [293, 39] on div "outbound" at bounding box center [288, 36] width 54 height 5
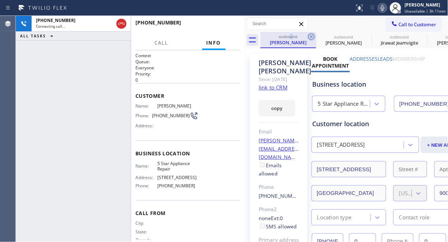
click at [307, 36] on icon at bounding box center [311, 36] width 9 height 9
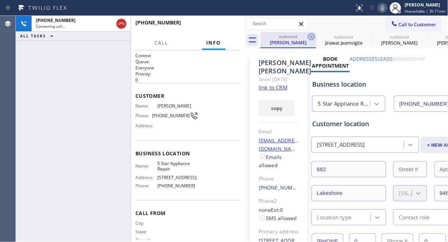
click at [309, 36] on icon at bounding box center [311, 36] width 9 height 9
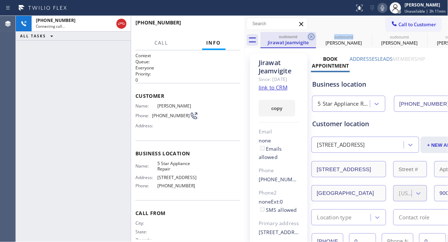
click at [309, 36] on icon at bounding box center [311, 36] width 9 height 9
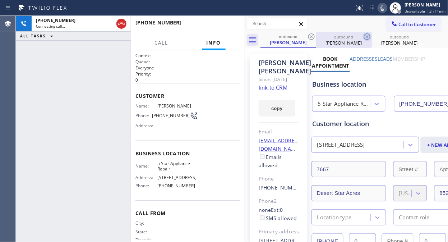
click at [310, 36] on icon at bounding box center [311, 36] width 9 height 9
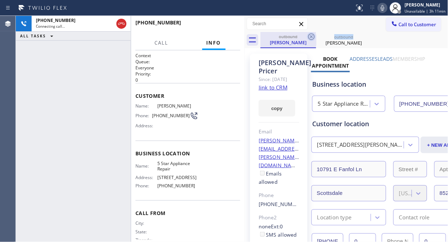
click at [310, 36] on icon at bounding box center [311, 36] width 9 height 9
drag, startPoint x: 74, startPoint y: 59, endPoint x: 84, endPoint y: 47, distance: 15.0
click at [74, 58] on div "[PHONE_NUMBER] Connecting call… ALL TASKS ALL TASKS ACTIVE TASKS TASKS IN WRAP …" at bounding box center [73, 129] width 115 height 226
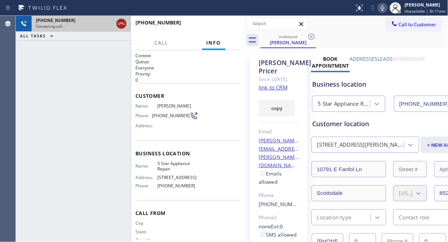
click at [126, 22] on icon at bounding box center [121, 23] width 9 height 9
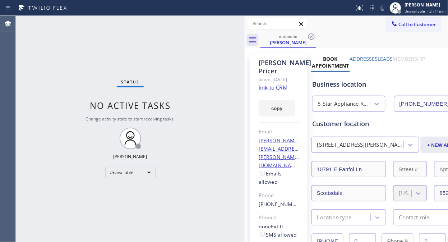
click at [314, 38] on icon at bounding box center [311, 36] width 9 height 9
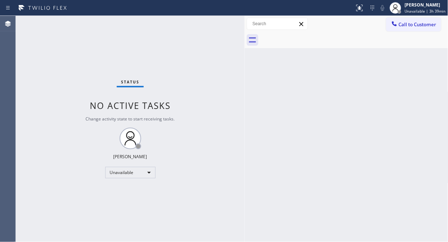
click at [86, 68] on div "Status No active tasks Change activity state to start receiving tasks. [PERSON_…" at bounding box center [130, 129] width 229 height 226
click at [414, 28] on button "Call to Customer" at bounding box center [413, 25] width 55 height 14
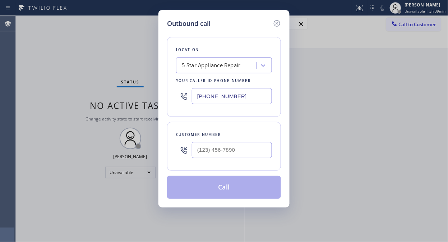
click at [199, 159] on div at bounding box center [232, 149] width 80 height 23
click at [202, 152] on input "(___) ___-____" at bounding box center [232, 150] width 80 height 16
paste input "949) 600-3636"
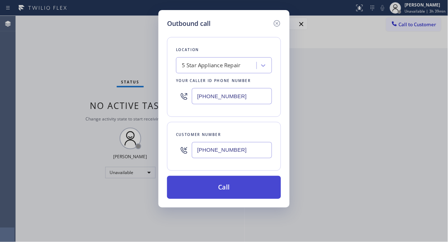
type input "[PHONE_NUMBER]"
click at [237, 191] on button "Call" at bounding box center [224, 187] width 114 height 23
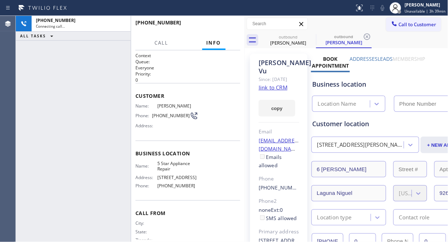
type input "[PHONE_NUMBER]"
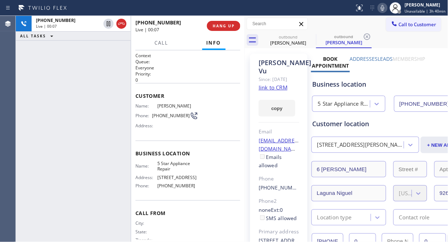
click at [268, 86] on link "link to CRM" at bounding box center [273, 87] width 29 height 7
click at [219, 27] on span "HANG UP" at bounding box center [224, 25] width 22 height 5
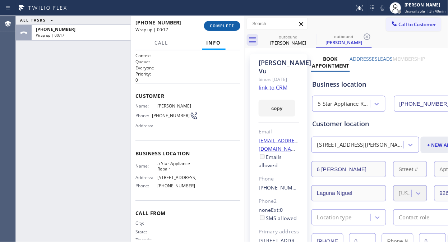
click at [232, 27] on span "COMPLETE" at bounding box center [222, 25] width 25 height 5
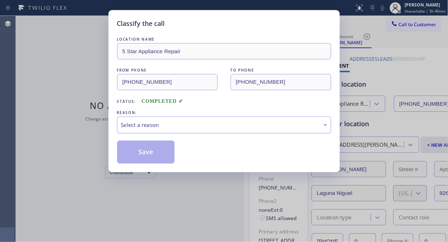
click at [221, 119] on div "Select a reason" at bounding box center [224, 124] width 214 height 17
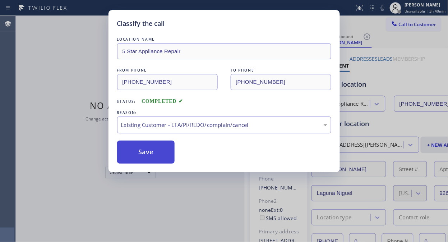
click at [146, 151] on button "Save" at bounding box center [146, 152] width 58 height 23
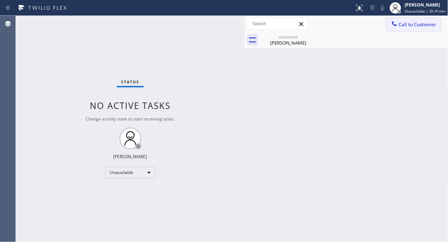
click at [427, 22] on span "Call to Customer" at bounding box center [418, 24] width 38 height 6
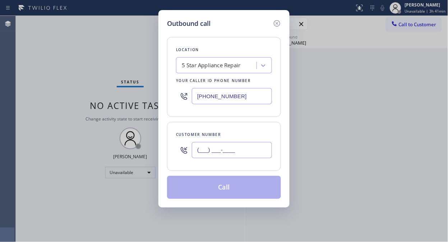
click at [234, 150] on input "(___) ___-____" at bounding box center [232, 150] width 80 height 16
paste input "816) 668-8042"
type input "[PHONE_NUMBER]"
click at [249, 192] on button "Call" at bounding box center [224, 187] width 114 height 23
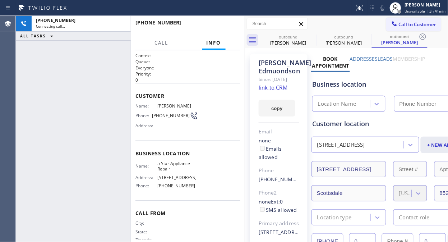
type input "[PHONE_NUMBER]"
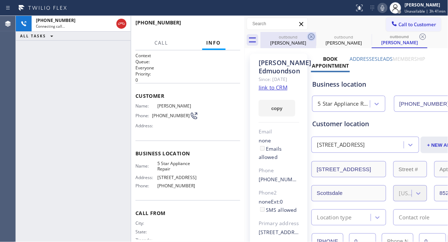
click at [311, 38] on icon at bounding box center [311, 36] width 9 height 9
click at [0, 0] on icon at bounding box center [0, 0] width 0 height 0
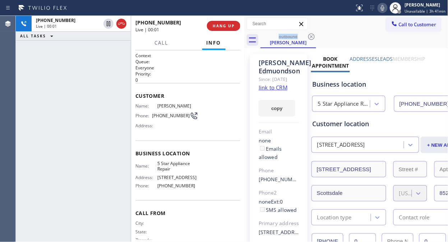
click at [386, 5] on icon at bounding box center [382, 8] width 9 height 9
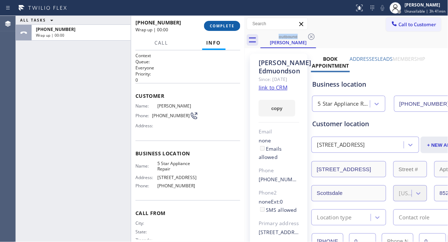
click at [224, 24] on span "COMPLETE" at bounding box center [222, 25] width 25 height 5
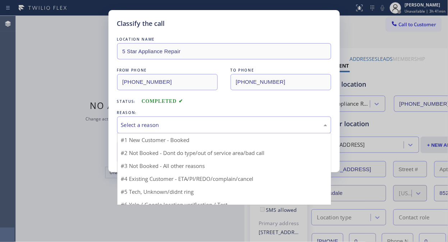
drag, startPoint x: 219, startPoint y: 119, endPoint x: 220, endPoint y: 132, distance: 12.3
click at [219, 121] on div "Select a reason" at bounding box center [224, 124] width 214 height 17
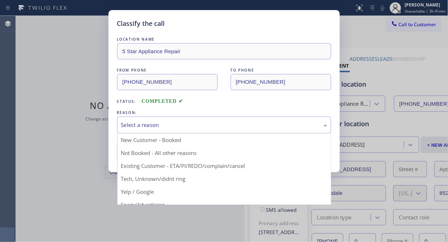
drag, startPoint x: 226, startPoint y: 168, endPoint x: 219, endPoint y: 167, distance: 7.3
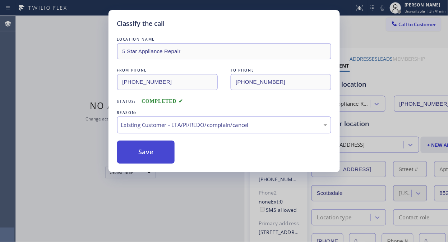
click at [173, 157] on button "Save" at bounding box center [146, 152] width 58 height 23
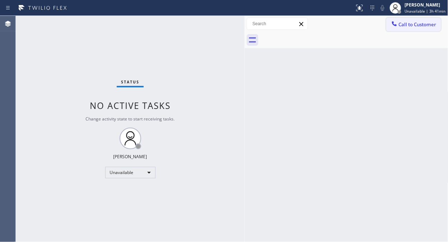
click at [414, 22] on span "Call to Customer" at bounding box center [418, 24] width 38 height 6
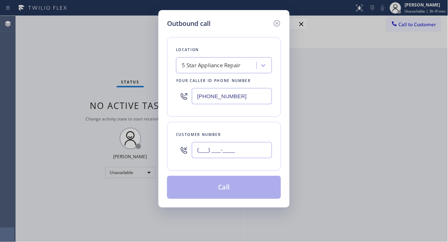
click at [239, 148] on input "(___) ___-____" at bounding box center [232, 150] width 80 height 16
paste input "661) 607-2545"
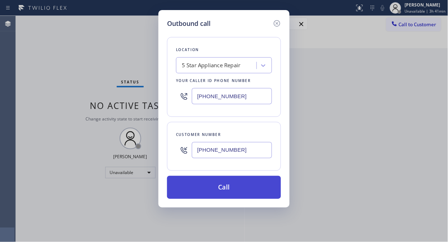
type input "[PHONE_NUMBER]"
click at [235, 188] on button "Call" at bounding box center [224, 187] width 114 height 23
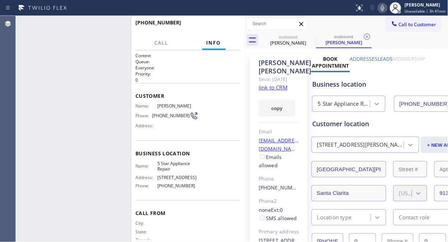
type input "[PHONE_NUMBER]"
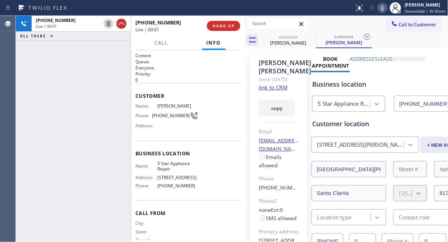
click at [77, 59] on div "[PHONE_NUMBER] Live | 00:01 ALL TASKS ALL TASKS ACTIVE TASKS TASKS IN WRAP UP" at bounding box center [73, 129] width 115 height 226
click at [224, 23] on button "HANG UP" at bounding box center [223, 26] width 33 height 10
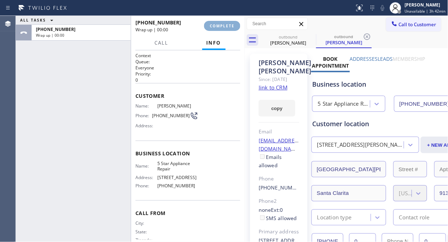
click at [223, 23] on button "COMPLETE" at bounding box center [222, 26] width 36 height 10
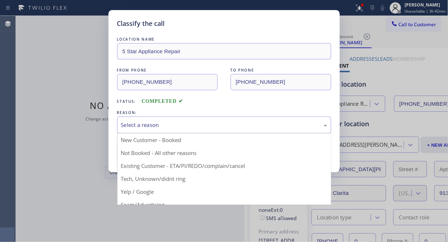
drag, startPoint x: 210, startPoint y: 122, endPoint x: 214, endPoint y: 142, distance: 20.4
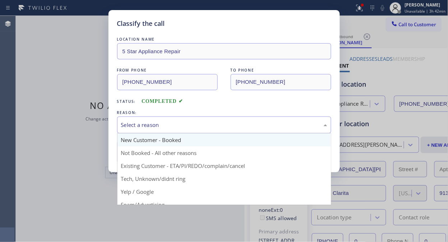
click at [211, 123] on div "Select a reason" at bounding box center [224, 125] width 206 height 8
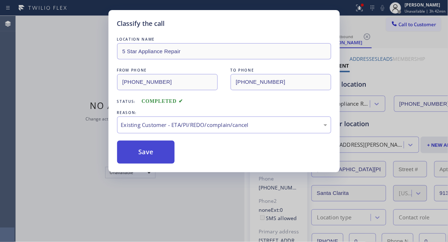
click at [158, 161] on button "Save" at bounding box center [146, 152] width 58 height 23
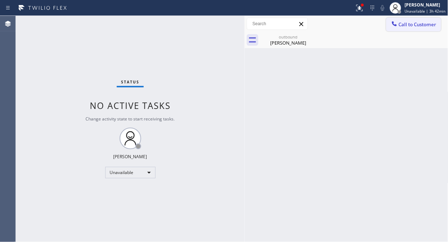
click at [414, 29] on button "Call to Customer" at bounding box center [413, 25] width 55 height 14
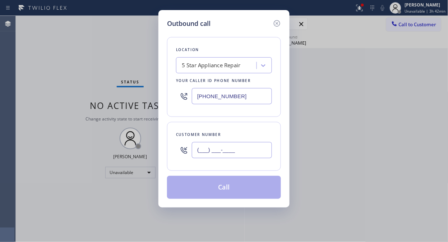
click at [228, 146] on input "(___) ___-____" at bounding box center [232, 150] width 80 height 16
paste input "702) 858-0590"
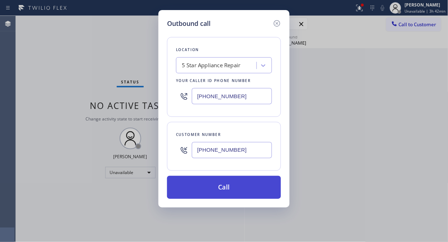
type input "[PHONE_NUMBER]"
click at [236, 188] on button "Call" at bounding box center [224, 187] width 114 height 23
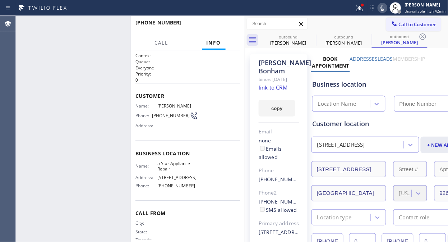
type input "[PHONE_NUMBER]"
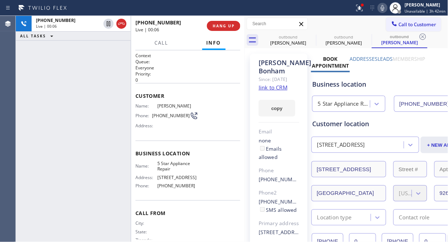
click at [218, 26] on span "HANG UP" at bounding box center [224, 25] width 22 height 5
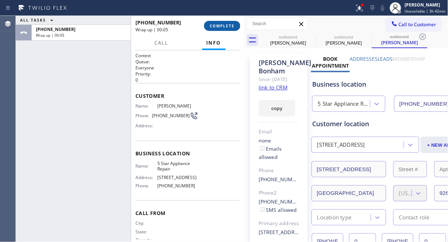
click at [226, 29] on button "COMPLETE" at bounding box center [222, 26] width 36 height 10
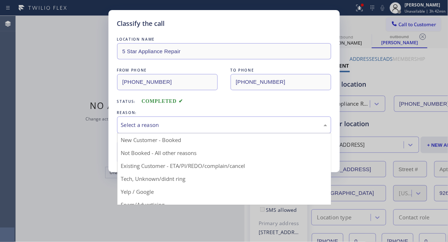
click at [210, 128] on div "Select a reason" at bounding box center [224, 125] width 206 height 8
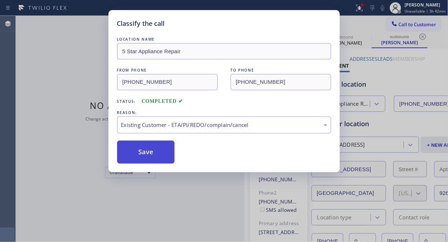
click at [166, 156] on button "Save" at bounding box center [146, 152] width 58 height 23
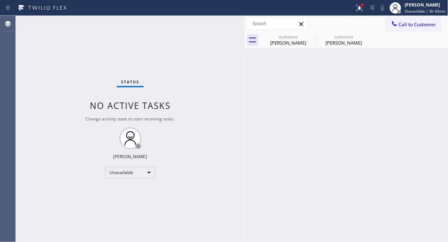
click at [70, 66] on div "Status No active tasks Change activity state to start receiving tasks. [PERSON_…" at bounding box center [130, 129] width 229 height 226
click at [399, 26] on span "Call to Customer" at bounding box center [418, 24] width 38 height 6
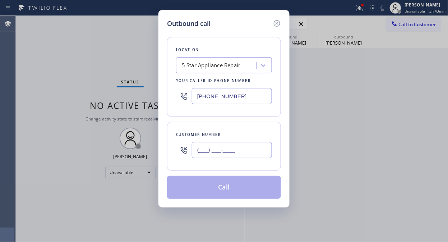
click at [195, 152] on input "(___) ___-____" at bounding box center [232, 150] width 80 height 16
paste input "562) 209-1968"
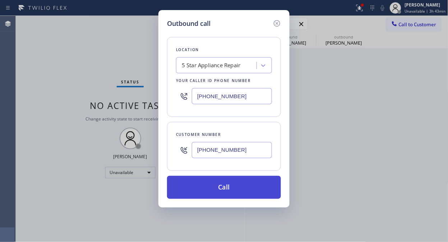
type input "[PHONE_NUMBER]"
click at [225, 184] on button "Call" at bounding box center [224, 187] width 114 height 23
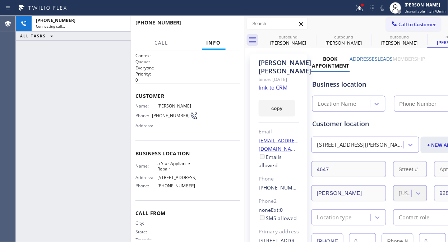
type input "[PHONE_NUMBER]"
click at [381, 8] on icon at bounding box center [382, 8] width 9 height 9
click at [357, 9] on div at bounding box center [360, 8] width 16 height 9
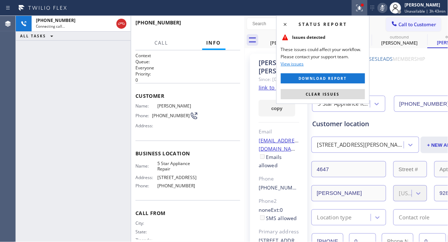
click at [335, 99] on div "Status report Issues detected These issues could affect your workflow. Please c…" at bounding box center [322, 59] width 93 height 88
click at [334, 96] on span "Clear issues" at bounding box center [323, 94] width 34 height 5
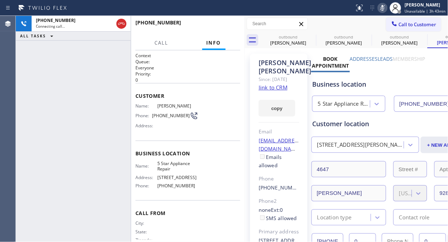
click at [386, 8] on icon at bounding box center [382, 8] width 9 height 9
click at [215, 26] on span "HANG UP" at bounding box center [224, 25] width 22 height 5
click at [215, 26] on span "COMPLETE" at bounding box center [222, 25] width 25 height 5
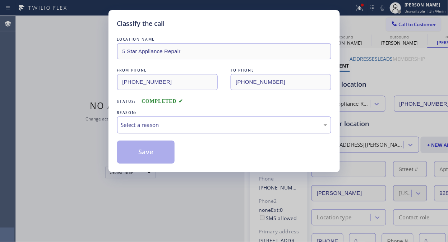
click at [207, 121] on div "Select a reason" at bounding box center [224, 125] width 206 height 8
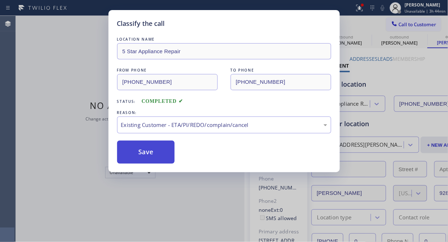
click at [164, 155] on button "Save" at bounding box center [146, 152] width 58 height 23
click at [406, 24] on span "Call to Customer" at bounding box center [418, 24] width 38 height 6
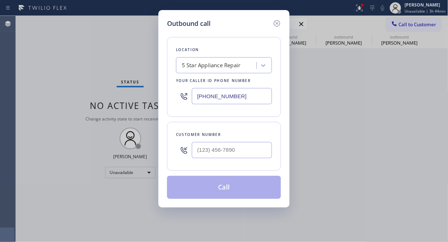
click at [406, 24] on div "Outbound call Location 5 Star Appliance Repair Your caller id phone number [PHO…" at bounding box center [224, 121] width 448 height 242
click at [253, 139] on div at bounding box center [232, 149] width 80 height 23
paste input "714) 956-2465"
click at [250, 147] on input "(___) ___-____" at bounding box center [232, 150] width 80 height 16
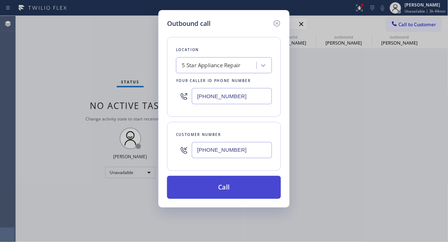
type input "[PHONE_NUMBER]"
click at [224, 189] on button "Call" at bounding box center [224, 187] width 114 height 23
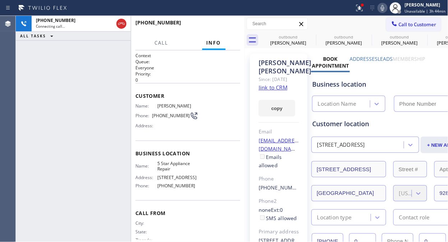
click at [356, 12] on div at bounding box center [360, 8] width 16 height 9
type input "[PHONE_NUMBER]"
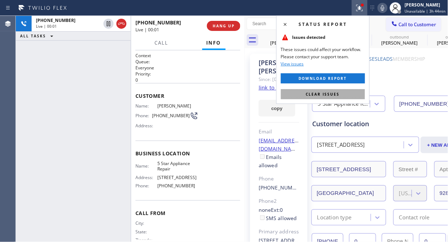
click at [330, 96] on span "Clear issues" at bounding box center [323, 94] width 34 height 5
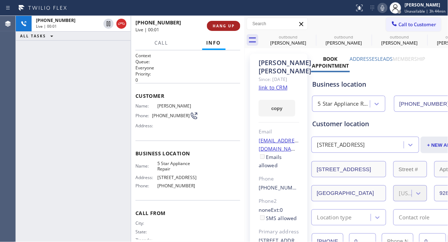
click at [222, 25] on span "HANG UP" at bounding box center [224, 25] width 22 height 5
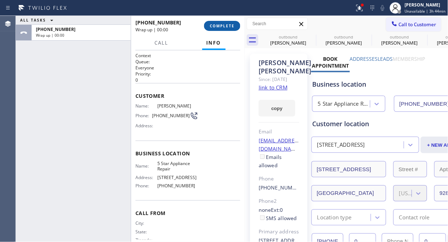
click at [222, 25] on span "COMPLETE" at bounding box center [222, 25] width 25 height 5
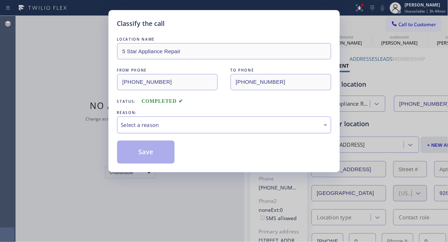
click at [213, 124] on div "Select a reason" at bounding box center [224, 125] width 206 height 8
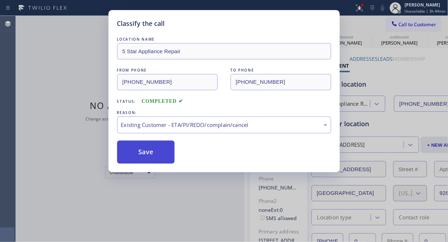
click at [152, 155] on button "Save" at bounding box center [146, 152] width 58 height 23
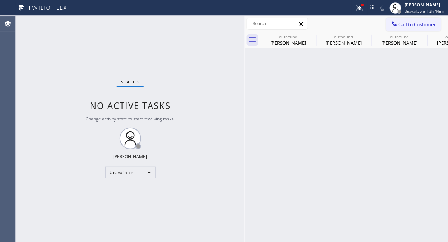
drag, startPoint x: 357, startPoint y: 6, endPoint x: 342, endPoint y: 47, distance: 43.3
click at [358, 6] on icon at bounding box center [359, 8] width 9 height 9
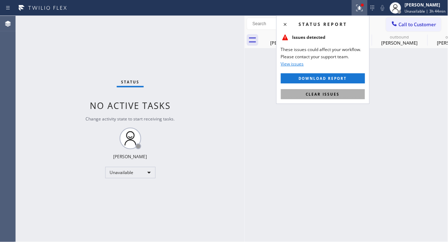
click at [312, 92] on span "Clear issues" at bounding box center [323, 94] width 34 height 5
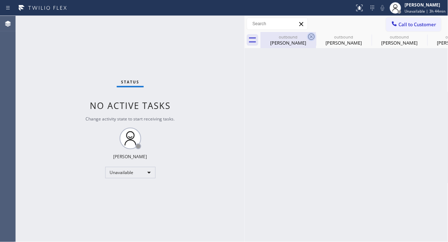
click at [313, 37] on icon at bounding box center [311, 36] width 9 height 9
click at [363, 36] on icon at bounding box center [367, 36] width 9 height 9
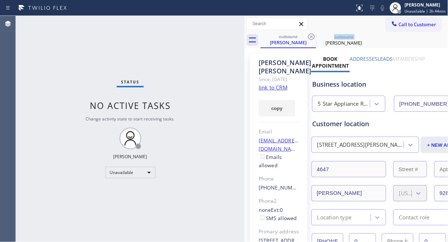
click at [313, 36] on icon at bounding box center [311, 36] width 9 height 9
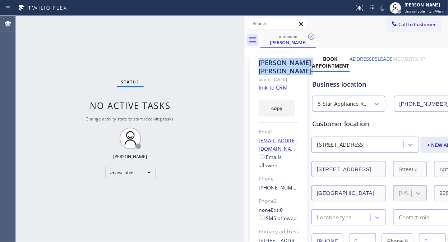
click at [313, 36] on icon at bounding box center [311, 36] width 9 height 9
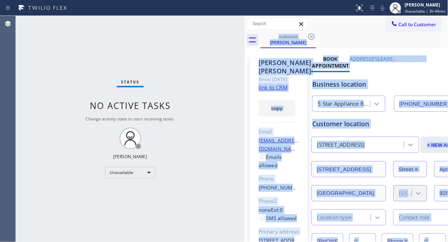
click at [313, 36] on div "outbound [PERSON_NAME]" at bounding box center [355, 40] width 188 height 16
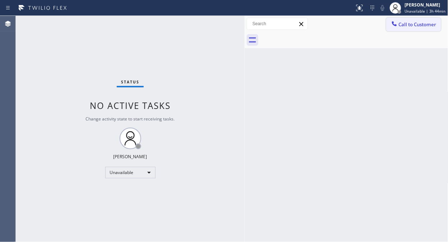
click at [394, 26] on icon at bounding box center [394, 23] width 7 height 7
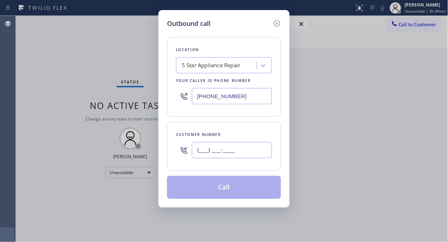
drag, startPoint x: 218, startPoint y: 156, endPoint x: 227, endPoint y: 135, distance: 22.7
click at [218, 156] on input "(___) ___-____" at bounding box center [232, 150] width 80 height 16
paste input "480) 540-2517"
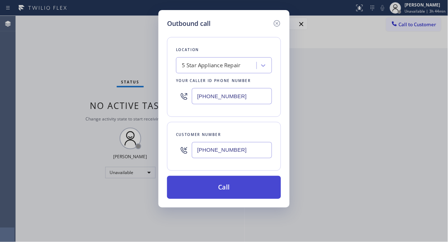
type input "[PHONE_NUMBER]"
click at [244, 184] on button "Call" at bounding box center [224, 187] width 114 height 23
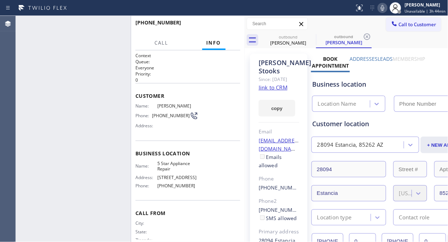
type input "[PHONE_NUMBER]"
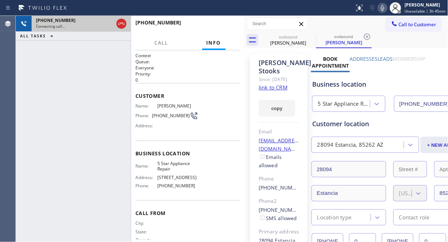
click at [113, 24] on div "Connecting call…" at bounding box center [75, 26] width 78 height 5
click at [122, 23] on icon at bounding box center [121, 24] width 6 height 2
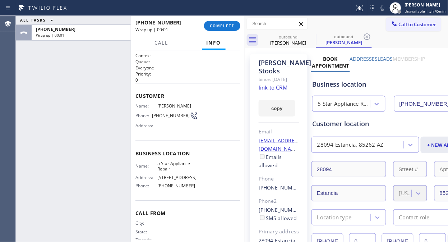
click at [331, 238] on input "[PHONE_NUMBER]" at bounding box center [328, 241] width 32 height 16
click at [70, 78] on div "ALL TASKS ALL TASKS ACTIVE TASKS TASKS IN WRAP UP [PHONE_NUMBER] Wrap up | 00:06" at bounding box center [73, 129] width 115 height 226
click at [227, 22] on button "COMPLETE" at bounding box center [222, 26] width 36 height 10
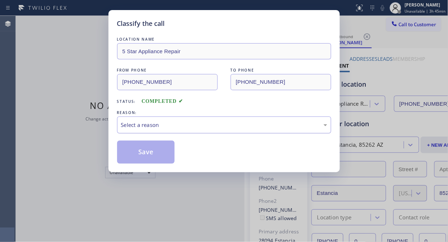
click at [201, 124] on div "Select a reason" at bounding box center [224, 125] width 206 height 8
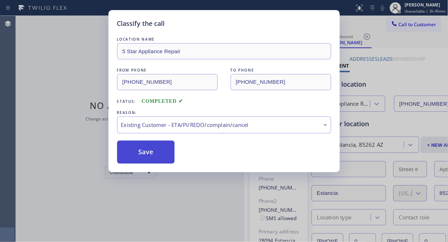
drag, startPoint x: 139, startPoint y: 162, endPoint x: 144, endPoint y: 160, distance: 5.3
click at [140, 162] on button "Save" at bounding box center [146, 152] width 58 height 23
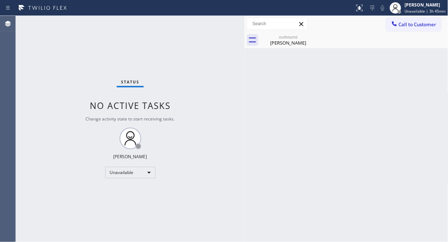
click at [414, 30] on button "Call to Customer" at bounding box center [413, 25] width 55 height 14
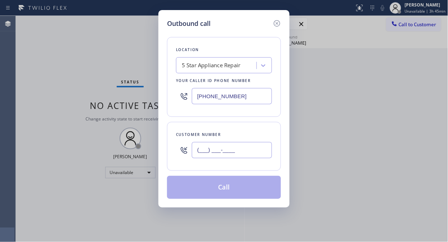
click at [238, 145] on input "(___) ___-____" at bounding box center [232, 150] width 80 height 16
paste input "206) 384-0345"
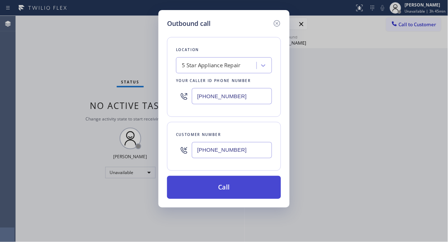
type input "[PHONE_NUMBER]"
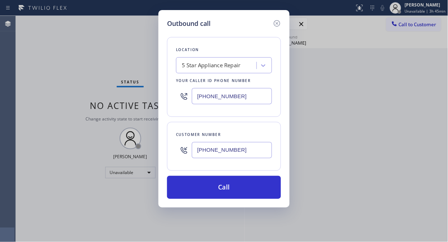
drag, startPoint x: 236, startPoint y: 189, endPoint x: 323, endPoint y: 31, distance: 180.3
click at [238, 188] on button "Call" at bounding box center [224, 187] width 114 height 23
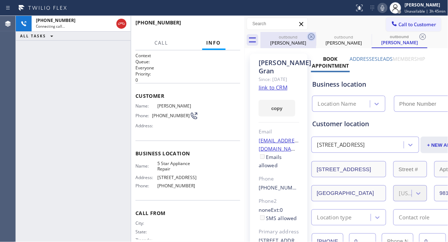
type input "[PHONE_NUMBER]"
click at [312, 34] on icon at bounding box center [311, 36] width 6 height 6
click at [0, 0] on icon at bounding box center [0, 0] width 0 height 0
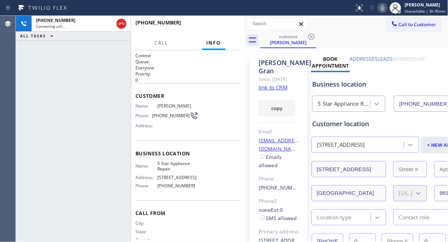
click at [68, 74] on div "[PHONE_NUMBER] Connecting call… ALL TASKS ALL TASKS ACTIVE TASKS TASKS IN WRAP …" at bounding box center [73, 129] width 115 height 226
click at [231, 27] on span "HANG UP" at bounding box center [224, 25] width 22 height 5
click at [230, 27] on span "HANG UP" at bounding box center [224, 25] width 22 height 5
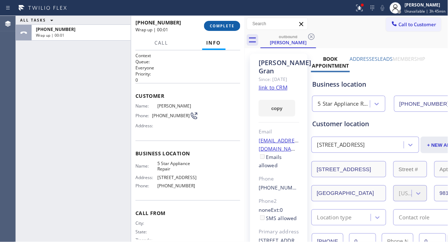
click at [217, 28] on span "COMPLETE" at bounding box center [222, 25] width 25 height 5
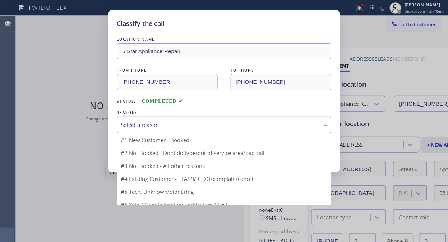
click at [231, 127] on div "Select a reason" at bounding box center [224, 125] width 206 height 8
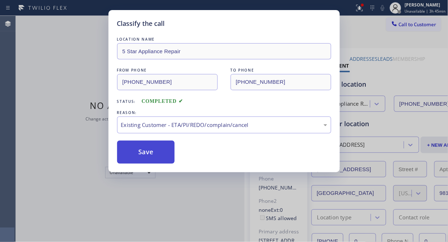
click at [149, 156] on button "Save" at bounding box center [146, 152] width 58 height 23
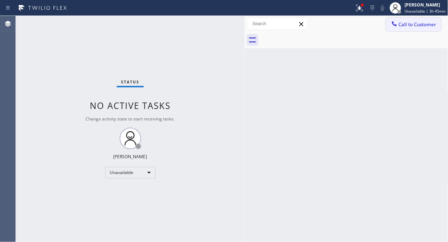
click at [408, 26] on span "Call to Customer" at bounding box center [418, 24] width 38 height 6
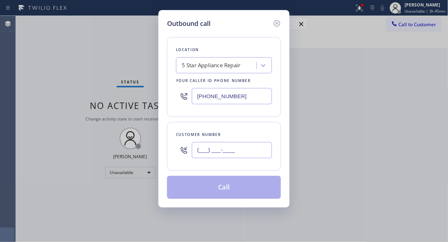
click at [218, 155] on input "(___) ___-____" at bounding box center [232, 150] width 80 height 16
paste input "480) 248-6838"
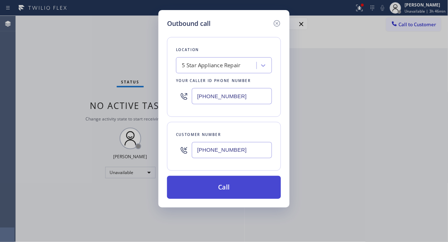
type input "[PHONE_NUMBER]"
click at [235, 188] on button "Call" at bounding box center [224, 187] width 114 height 23
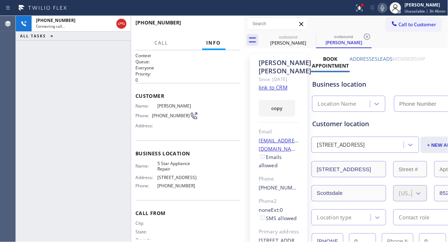
type input "[PHONE_NUMBER]"
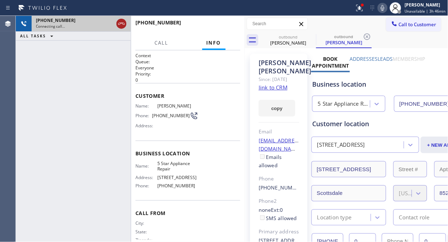
click at [124, 24] on icon at bounding box center [121, 23] width 9 height 9
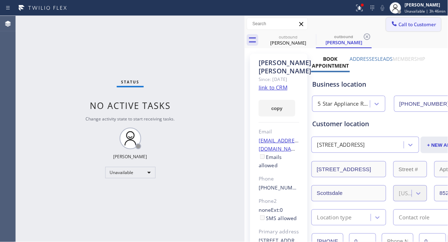
click at [389, 19] on button "Call to Customer" at bounding box center [413, 25] width 55 height 14
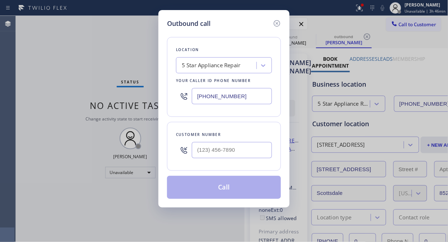
click at [209, 161] on div at bounding box center [232, 149] width 80 height 23
click at [203, 151] on input "(___) ___-____" at bounding box center [232, 150] width 80 height 16
paste input "818) 599-1642"
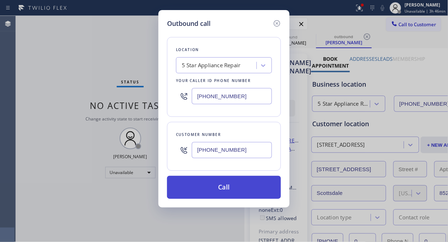
type input "[PHONE_NUMBER]"
click at [220, 184] on button "Call" at bounding box center [224, 187] width 114 height 23
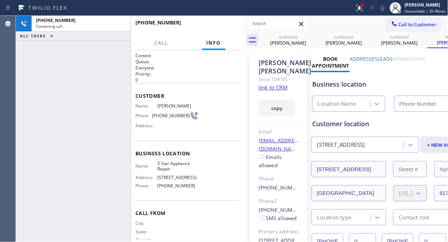
type input "[PHONE_NUMBER]"
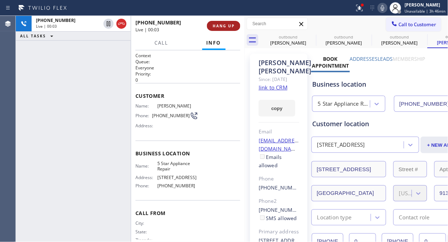
click at [216, 24] on span "HANG UP" at bounding box center [224, 25] width 22 height 5
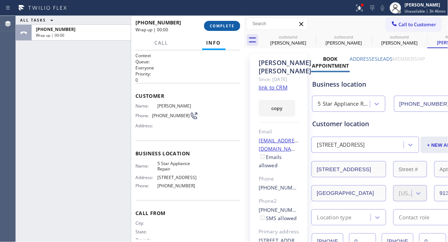
click at [217, 26] on span "COMPLETE" at bounding box center [222, 25] width 25 height 5
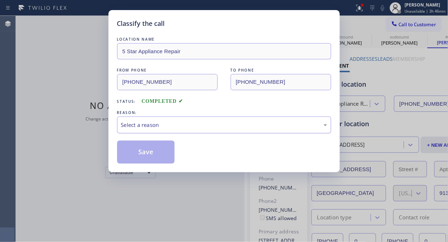
click at [228, 123] on div "Select a reason" at bounding box center [224, 125] width 206 height 8
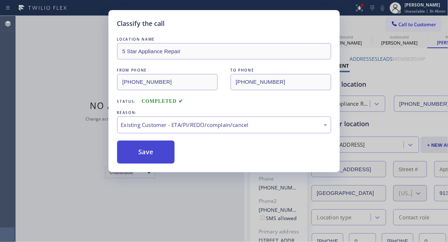
click at [151, 155] on button "Save" at bounding box center [146, 152] width 58 height 23
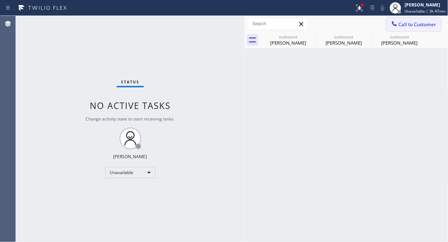
click at [403, 26] on span "Call to Customer" at bounding box center [418, 24] width 38 height 6
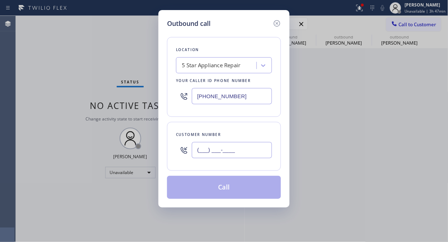
click at [222, 150] on input "(___) ___-____" at bounding box center [232, 150] width 80 height 16
paste input "818) 399-8324"
type input "[PHONE_NUMBER]"
click at [237, 193] on button "Call" at bounding box center [224, 187] width 114 height 23
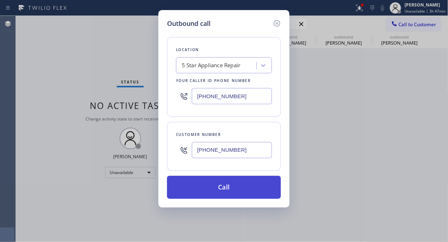
click at [255, 182] on button "Call" at bounding box center [224, 187] width 114 height 23
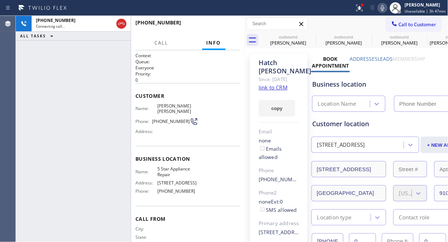
type input "[PHONE_NUMBER]"
click at [359, 9] on icon at bounding box center [359, 8] width 9 height 9
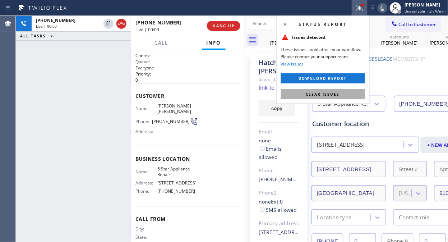
click at [311, 96] on span "Clear issues" at bounding box center [323, 94] width 34 height 5
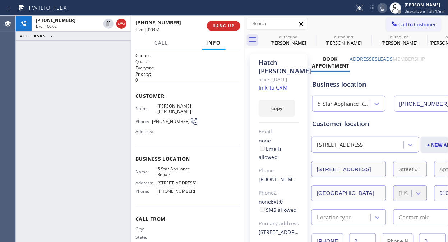
click at [274, 91] on link "link to CRM" at bounding box center [273, 87] width 29 height 7
click at [386, 10] on icon at bounding box center [382, 8] width 9 height 9
click at [385, 9] on icon at bounding box center [382, 8] width 9 height 9
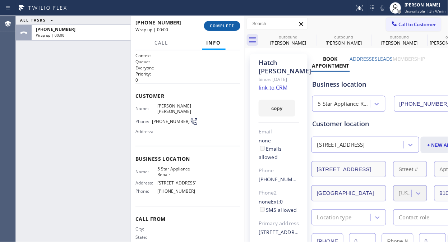
click at [220, 27] on span "COMPLETE" at bounding box center [222, 25] width 25 height 5
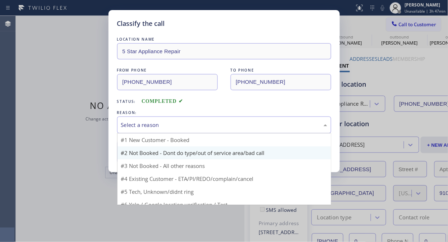
drag, startPoint x: 210, startPoint y: 120, endPoint x: 206, endPoint y: 149, distance: 28.9
click at [210, 120] on div "Select a reason" at bounding box center [224, 124] width 214 height 17
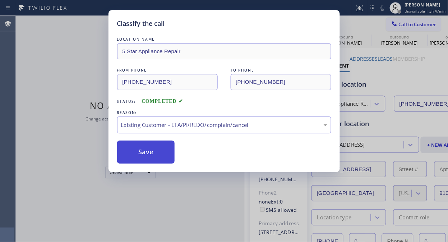
click at [148, 152] on button "Save" at bounding box center [146, 152] width 58 height 23
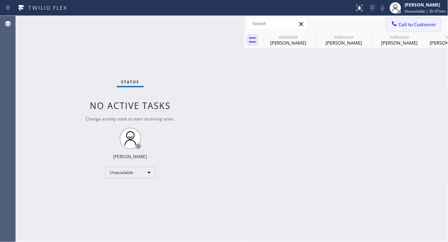
click at [408, 23] on span "Call to Customer" at bounding box center [418, 24] width 38 height 6
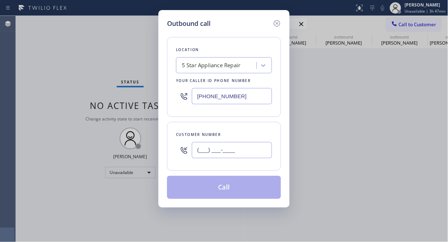
click at [202, 155] on input "(___) ___-____" at bounding box center [232, 150] width 80 height 16
paste input "206) 384-3054"
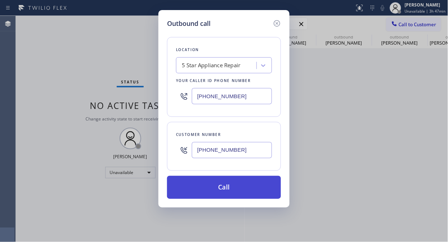
type input "[PHONE_NUMBER]"
click at [214, 179] on button "Call" at bounding box center [224, 187] width 114 height 23
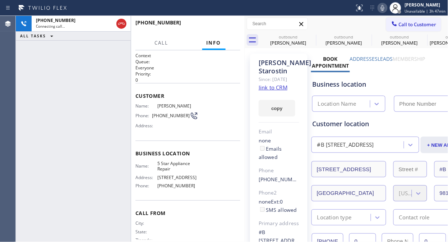
type input "[PHONE_NUMBER]"
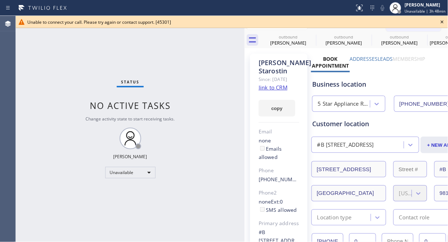
click at [443, 20] on icon at bounding box center [442, 22] width 9 height 9
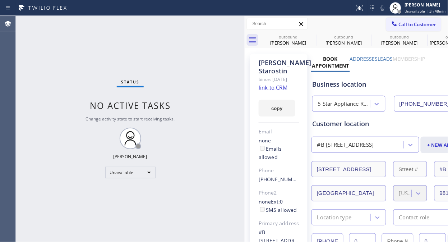
click at [399, 26] on span "Call to Customer" at bounding box center [418, 24] width 38 height 6
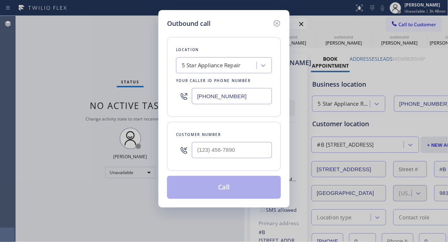
click at [232, 160] on div at bounding box center [232, 149] width 80 height 23
click at [227, 154] on input "(___) ___-____" at bounding box center [232, 150] width 80 height 16
paste input "425) 314-7136"
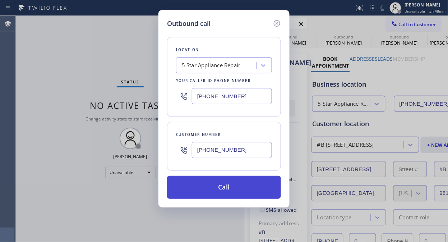
type input "[PHONE_NUMBER]"
click at [267, 189] on button "Call" at bounding box center [224, 187] width 114 height 23
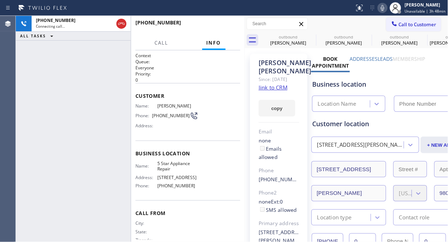
type input "[PHONE_NUMBER]"
click at [232, 31] on div "[PHONE_NUMBER] Live | 00:02 HANG UP" at bounding box center [188, 26] width 105 height 19
click at [230, 27] on span "HANG UP" at bounding box center [224, 25] width 22 height 5
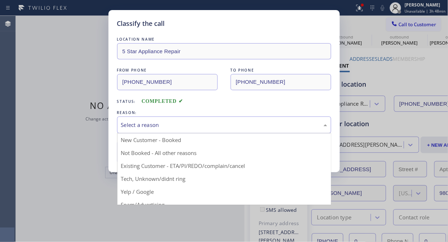
click at [221, 122] on div "Select a reason" at bounding box center [224, 125] width 206 height 8
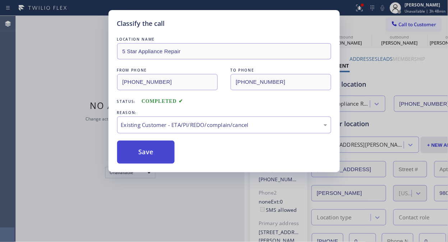
click at [149, 152] on button "Save" at bounding box center [146, 152] width 58 height 23
click at [395, 23] on icon at bounding box center [394, 23] width 7 height 7
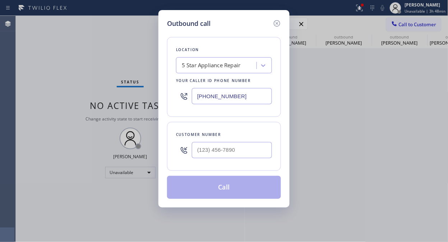
click at [395, 23] on div "Outbound call Location 5 Star Appliance Repair Your caller id phone number [PHO…" at bounding box center [224, 121] width 448 height 242
click at [231, 155] on input "(___) ___-____" at bounding box center [232, 150] width 80 height 16
paste input "714) 742-9667"
type input "[PHONE_NUMBER]"
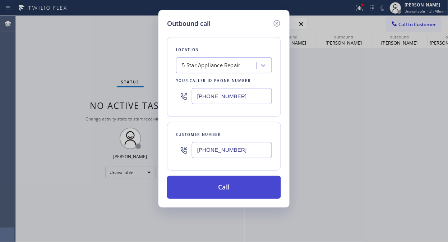
click at [238, 188] on button "Call" at bounding box center [224, 187] width 114 height 23
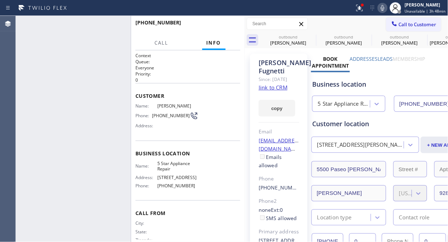
type input "[PHONE_NUMBER]"
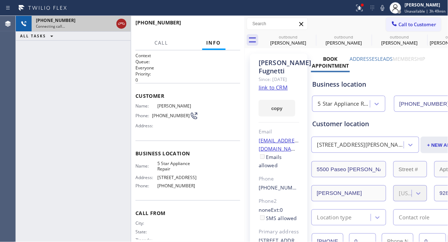
click at [121, 23] on icon at bounding box center [121, 23] width 9 height 9
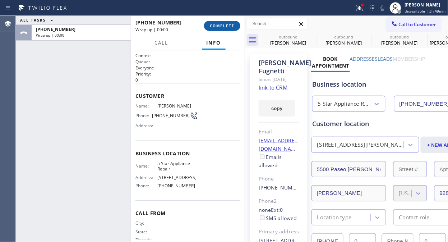
click at [219, 25] on span "COMPLETE" at bounding box center [222, 25] width 25 height 5
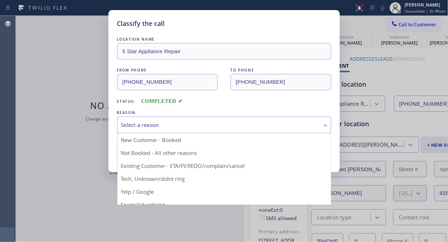
click at [226, 126] on div "Select a reason" at bounding box center [224, 125] width 206 height 8
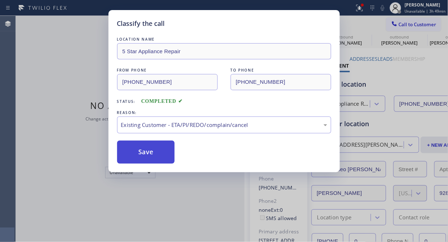
click at [152, 150] on button "Save" at bounding box center [146, 152] width 58 height 23
click at [418, 26] on span "Call to Customer" at bounding box center [418, 24] width 38 height 6
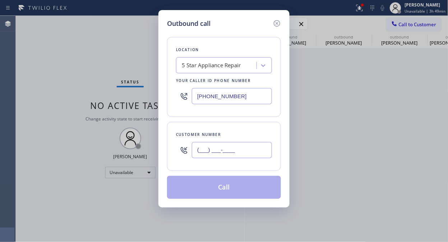
click at [204, 153] on input "(___) ___-____" at bounding box center [232, 150] width 80 height 16
paste input "917) 385-8898"
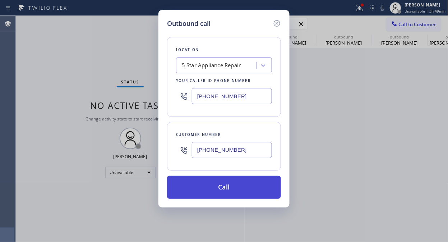
type input "(917) 385-8898"
click at [228, 189] on button "Call" at bounding box center [224, 187] width 114 height 23
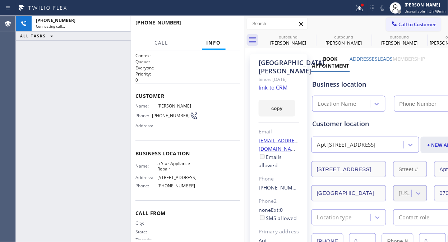
type input "[PHONE_NUMBER]"
click at [74, 79] on div "+19173858898 Connecting call… ALL TASKS ALL TASKS ACTIVE TASKS TASKS IN WRAP UP" at bounding box center [73, 129] width 115 height 226
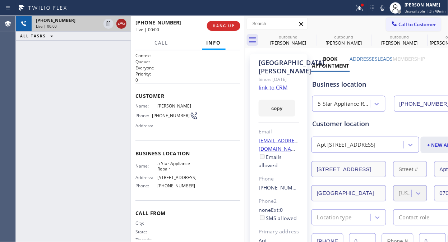
click at [123, 26] on icon at bounding box center [121, 23] width 9 height 9
click at [225, 28] on span "HANG UP" at bounding box center [224, 25] width 22 height 5
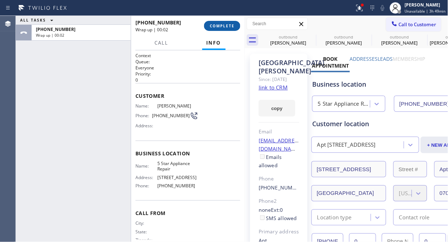
click at [220, 27] on span "COMPLETE" at bounding box center [222, 25] width 25 height 5
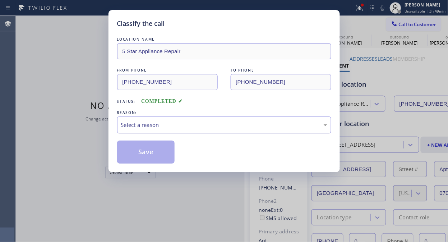
click at [218, 124] on div "Select a reason" at bounding box center [224, 125] width 206 height 8
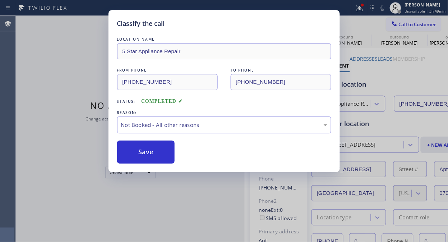
drag, startPoint x: 157, startPoint y: 148, endPoint x: 399, endPoint y: 78, distance: 251.8
click at [159, 148] on button "Save" at bounding box center [146, 152] width 58 height 23
click at [407, 26] on span "Call to Customer" at bounding box center [418, 24] width 38 height 6
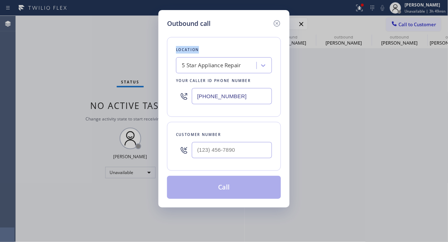
click at [407, 26] on div "Outbound call Location 5 Star Appliance Repair Your caller id phone number [PHO…" at bounding box center [224, 121] width 448 height 242
click at [224, 148] on input "(___) ___-____" at bounding box center [232, 150] width 80 height 16
paste input "949) 395-4953"
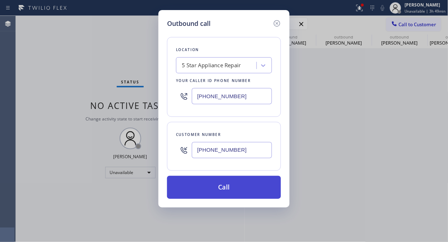
type input "(949) 395-4953"
click at [254, 191] on button "Call" at bounding box center [224, 187] width 114 height 23
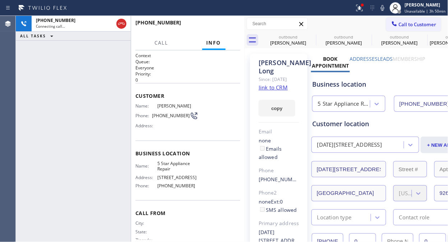
type input "[PHONE_NUMBER]"
click at [67, 68] on div "+19493954953 Connecting call… ALL TASKS ALL TASKS ACTIVE TASKS TASKS IN WRAP UP" at bounding box center [73, 129] width 115 height 226
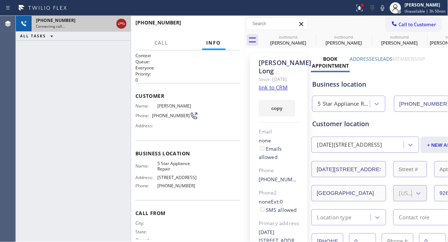
click at [119, 24] on icon at bounding box center [121, 23] width 9 height 9
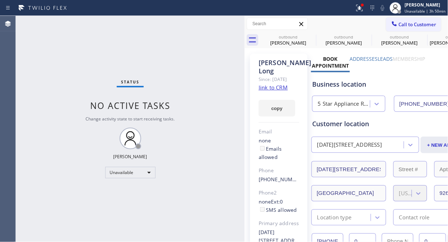
click at [404, 23] on span "Call to Customer" at bounding box center [418, 24] width 38 height 6
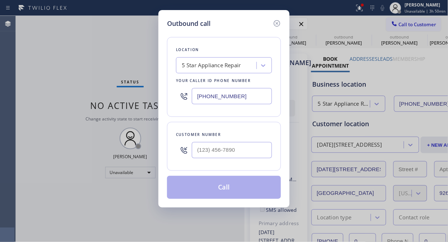
click at [196, 96] on input "[PHONE_NUMBER]" at bounding box center [232, 96] width 80 height 16
paste input "88) 716-2956"
type input "(888) 716-2956"
click at [66, 89] on div "Outbound call Location Whirlpool Appliance Repair Experts Your caller id phone …" at bounding box center [224, 121] width 448 height 242
click at [199, 148] on input "(___) ___-____" at bounding box center [232, 150] width 80 height 16
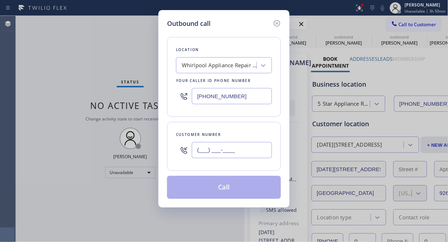
paste input "206) 972-3140"
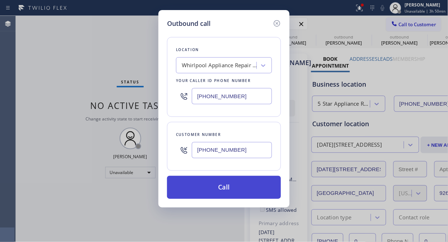
type input "(206) 972-3140"
click at [231, 189] on button "Call" at bounding box center [224, 187] width 114 height 23
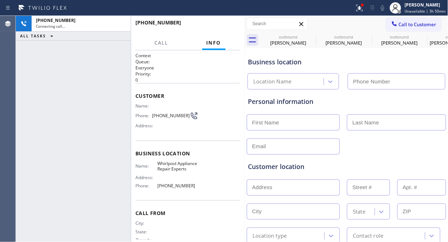
type input "(888) 716-2956"
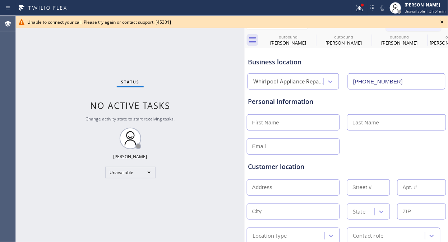
click at [19, 68] on div "Status No active tasks Change activity state to start receiving tasks. [PERSON_…" at bounding box center [130, 129] width 229 height 226
drag, startPoint x: 446, startPoint y: 20, endPoint x: 440, endPoint y: 20, distance: 6.8
click at [444, 20] on icon at bounding box center [442, 22] width 9 height 9
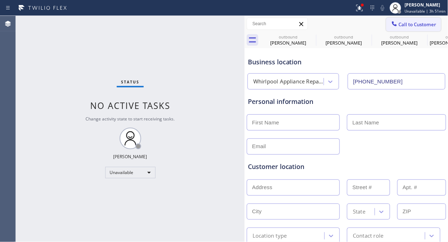
click at [415, 23] on span "Call to Customer" at bounding box center [418, 24] width 38 height 6
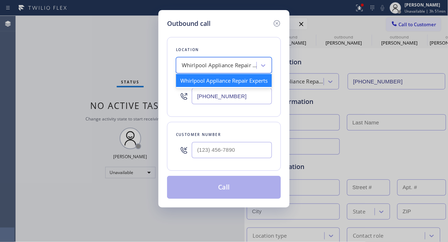
click at [207, 67] on div "Whirlpool Appliance Repair Experts" at bounding box center [219, 65] width 75 height 8
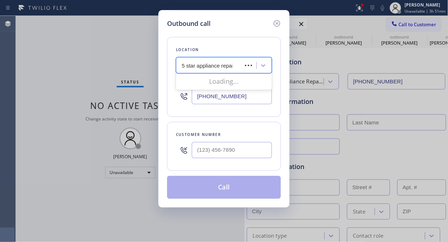
type input "5 star appliance repair"
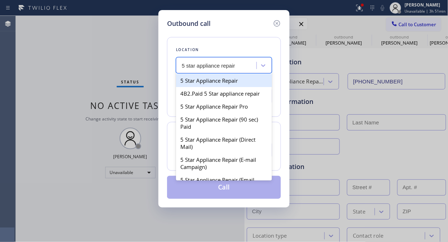
click at [226, 80] on div "5 Star Appliance Repair" at bounding box center [224, 80] width 96 height 13
type input "[PHONE_NUMBER]"
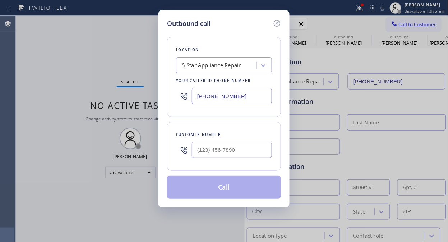
click at [83, 70] on div "Outbound call Location 5 Star Appliance Repair Your caller id phone number [PHO…" at bounding box center [224, 121] width 448 height 242
click at [198, 152] on input "(___) ___-____" at bounding box center [232, 150] width 80 height 16
paste input "206) 972-3140"
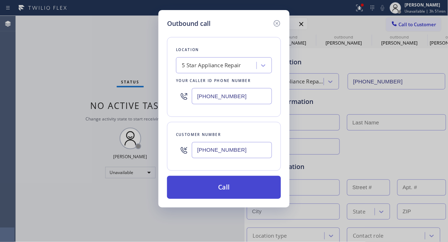
type input "(206) 972-3140"
click at [236, 187] on button "Call" at bounding box center [224, 187] width 114 height 23
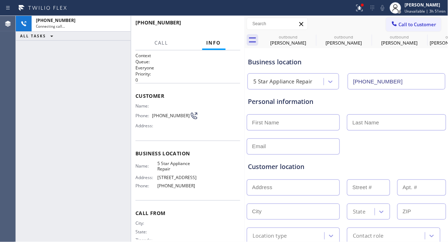
type input "[PHONE_NUMBER]"
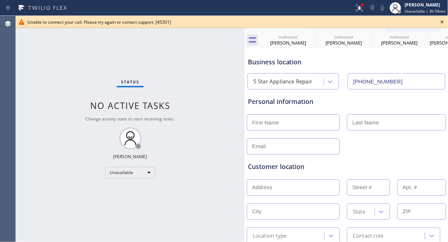
click at [445, 19] on icon at bounding box center [442, 22] width 9 height 9
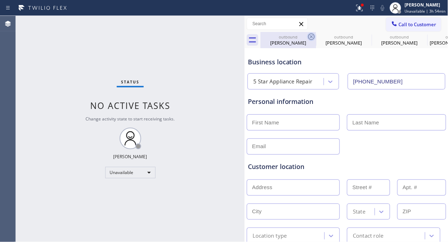
click at [309, 37] on icon at bounding box center [311, 36] width 9 height 9
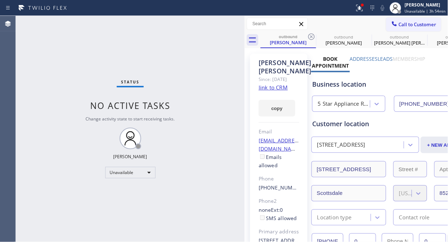
click at [309, 37] on icon at bounding box center [311, 36] width 9 height 9
click at [0, 0] on icon at bounding box center [0, 0] width 0 height 0
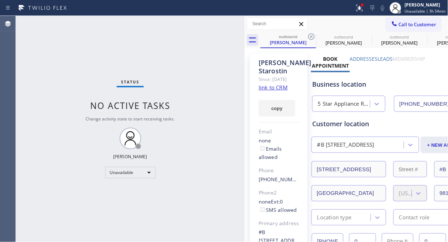
click at [309, 37] on icon at bounding box center [311, 36] width 9 height 9
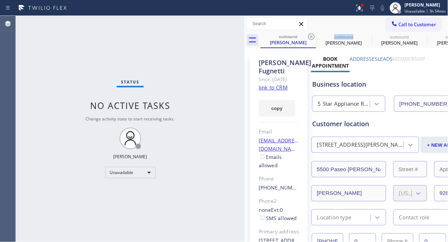
click at [309, 37] on icon at bounding box center [311, 36] width 9 height 9
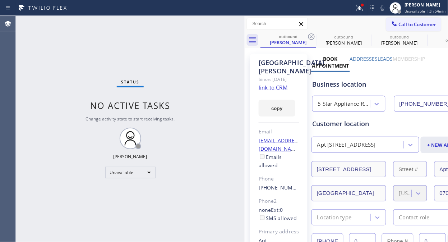
click at [309, 37] on icon at bounding box center [311, 36] width 9 height 9
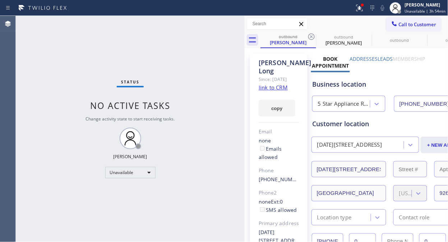
click at [309, 37] on icon at bounding box center [311, 36] width 9 height 9
click at [407, 22] on span "Call to Customer" at bounding box center [418, 24] width 38 height 6
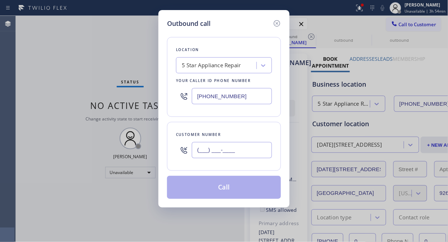
click at [263, 155] on input "(___) ___-____" at bounding box center [232, 150] width 80 height 16
paste input "310) 463-4725"
type input "(310) 463-4725"
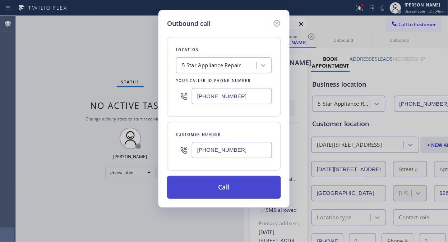
click at [256, 193] on button "Call" at bounding box center [224, 187] width 114 height 23
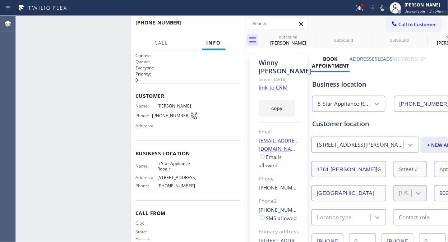
type input "[PHONE_NUMBER]"
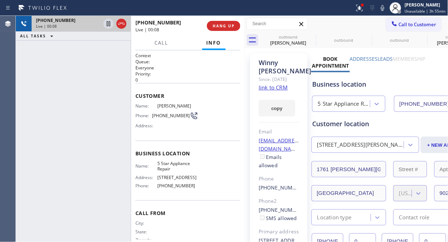
click at [114, 24] on div at bounding box center [115, 24] width 26 height 16
click at [119, 24] on icon at bounding box center [121, 23] width 9 height 9
click at [219, 26] on span "HANG UP" at bounding box center [224, 25] width 22 height 5
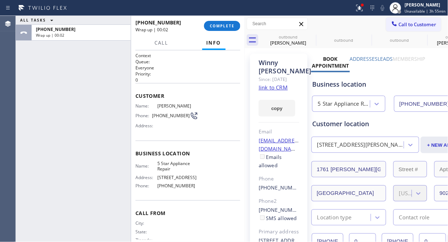
click at [221, 19] on div "+13104634725 Wrap up | 00:02 COMPLETE" at bounding box center [188, 26] width 105 height 19
click at [221, 24] on span "COMPLETE" at bounding box center [222, 25] width 25 height 5
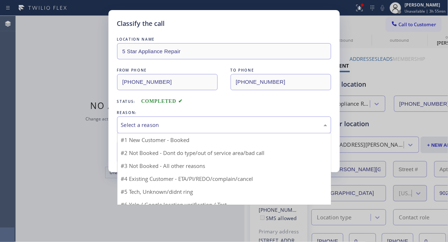
click at [214, 128] on div "Select a reason" at bounding box center [224, 125] width 206 height 8
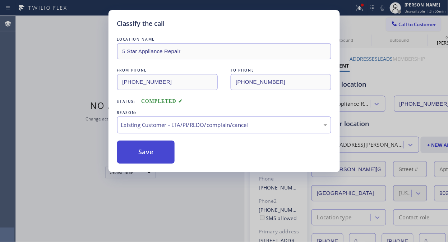
click at [161, 158] on button "Save" at bounding box center [146, 152] width 58 height 23
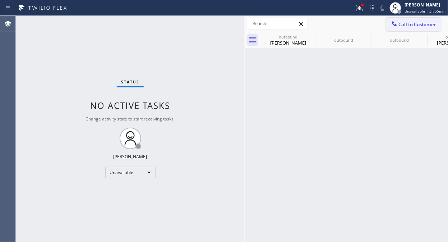
click at [396, 24] on icon at bounding box center [394, 23] width 5 height 5
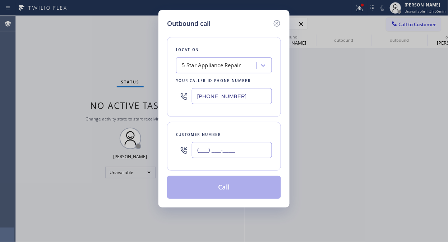
click at [261, 146] on input "(___) ___-____" at bounding box center [232, 150] width 80 height 16
paste input "661) 313-8416"
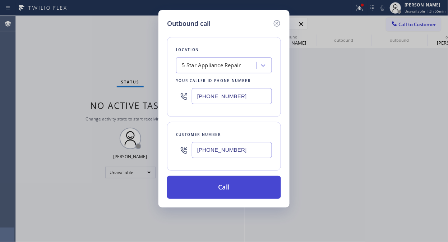
type input "(661) 313-8416"
click at [232, 184] on button "Call" at bounding box center [224, 187] width 114 height 23
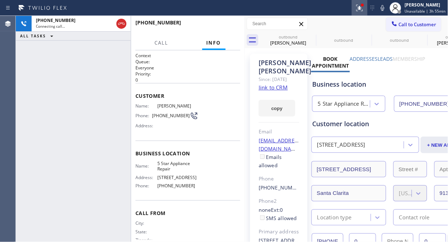
click at [357, 11] on icon at bounding box center [359, 8] width 9 height 9
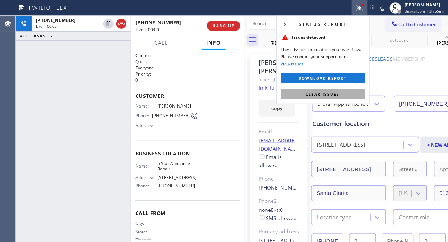
click at [325, 95] on span "Clear issues" at bounding box center [323, 94] width 34 height 5
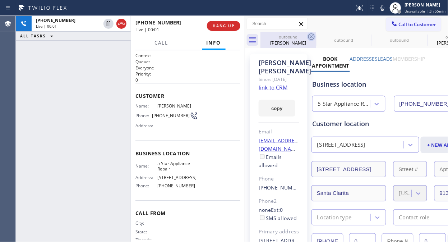
click at [311, 33] on icon at bounding box center [311, 36] width 9 height 9
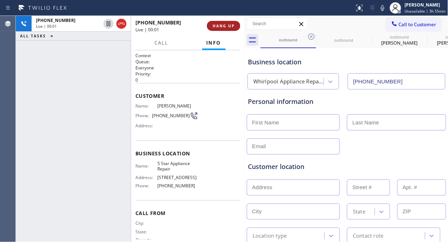
click at [229, 27] on span "HANG UP" at bounding box center [224, 25] width 22 height 5
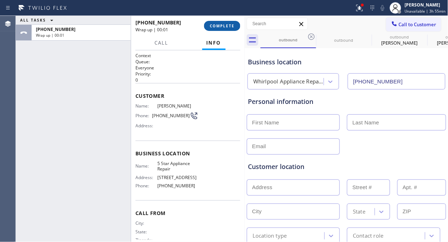
click at [222, 23] on span "COMPLETE" at bounding box center [222, 25] width 25 height 5
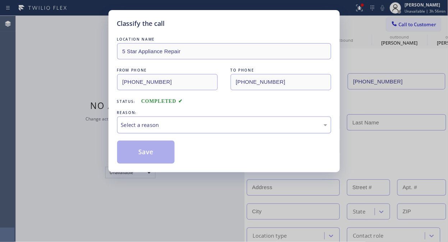
drag, startPoint x: 208, startPoint y: 120, endPoint x: 203, endPoint y: 130, distance: 10.4
click at [207, 121] on div "Select a reason" at bounding box center [224, 125] width 206 height 8
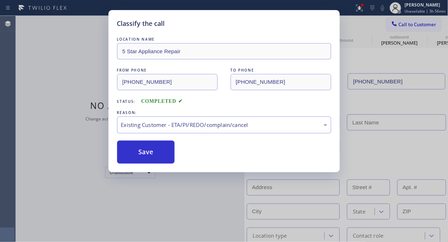
click at [156, 157] on button "Save" at bounding box center [146, 152] width 58 height 23
type input "[PHONE_NUMBER]"
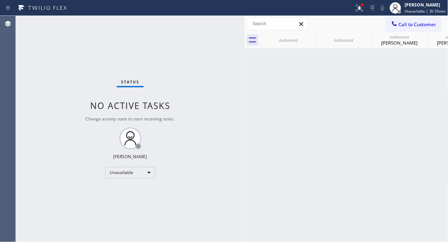
click at [400, 26] on span "Call to Customer" at bounding box center [418, 24] width 38 height 6
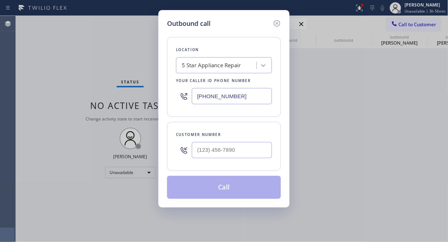
click at [249, 159] on div at bounding box center [232, 149] width 80 height 23
click at [248, 153] on input "(___) ___-____" at bounding box center [232, 150] width 80 height 16
paste input "818) 731-9820"
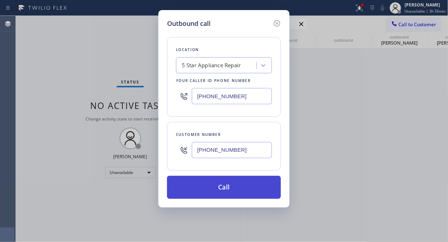
type input "(818) 731-9820"
click at [249, 187] on button "Call" at bounding box center [224, 187] width 114 height 23
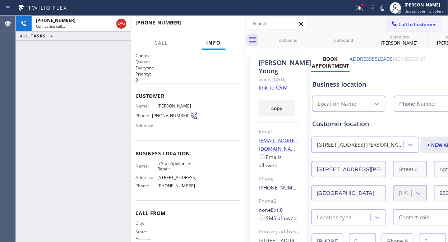
type input "[PHONE_NUMBER]"
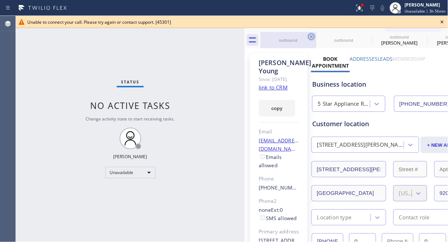
click at [309, 40] on icon at bounding box center [311, 36] width 9 height 9
click at [0, 0] on icon at bounding box center [0, 0] width 0 height 0
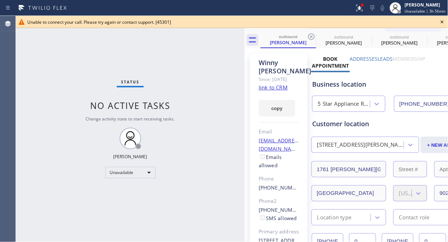
click at [309, 40] on icon at bounding box center [311, 36] width 9 height 9
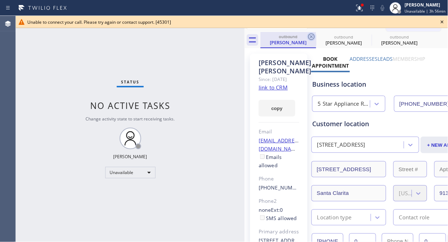
drag, startPoint x: 444, startPoint y: 23, endPoint x: 308, endPoint y: 37, distance: 137.0
click at [444, 23] on icon at bounding box center [442, 22] width 9 height 9
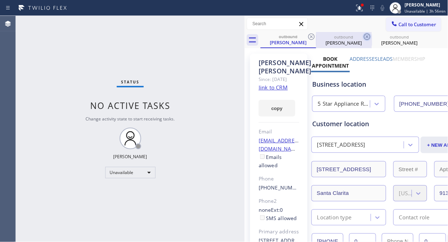
click at [308, 33] on icon at bounding box center [311, 36] width 9 height 9
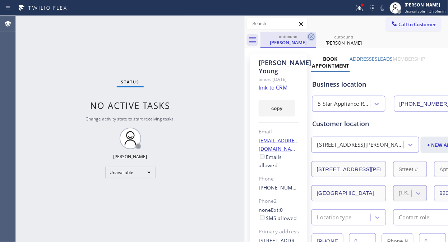
click at [308, 35] on icon at bounding box center [311, 36] width 9 height 9
click at [309, 35] on icon at bounding box center [311, 36] width 9 height 9
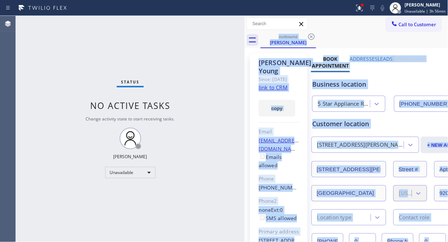
click at [309, 35] on div "outbound Gail Young" at bounding box center [355, 40] width 188 height 16
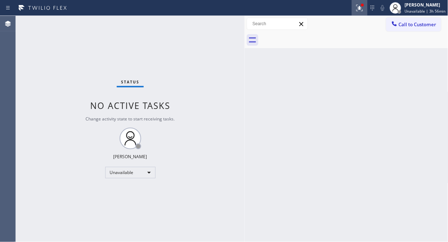
click at [361, 5] on icon at bounding box center [359, 8] width 9 height 9
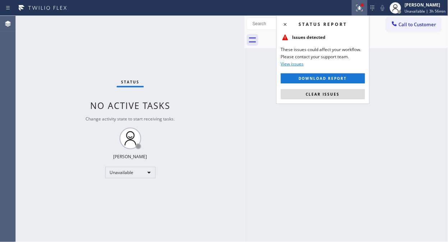
drag, startPoint x: 326, startPoint y: 96, endPoint x: 350, endPoint y: 65, distance: 39.6
click at [327, 96] on span "Clear issues" at bounding box center [323, 94] width 34 height 5
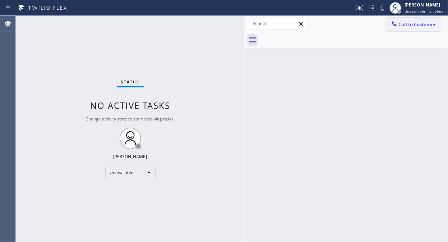
click at [396, 24] on icon at bounding box center [394, 23] width 5 height 5
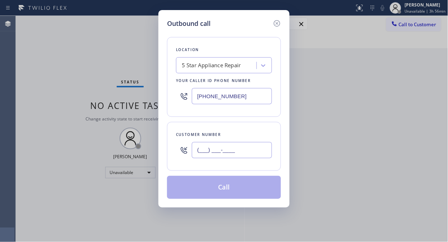
click at [235, 150] on input "(___) ___-____" at bounding box center [232, 150] width 80 height 16
paste input "626) 793-2994"
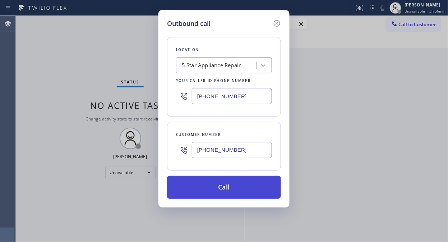
type input "(626) 793-2994"
click at [237, 193] on button "Call" at bounding box center [224, 187] width 114 height 23
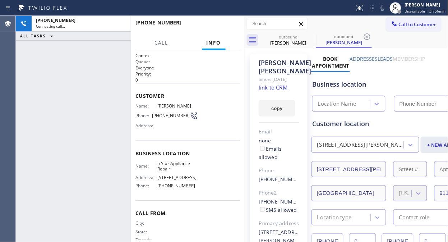
type input "[PHONE_NUMBER]"
click at [41, 73] on div "+16267932994 Live | 00:02 ALL TASKS ALL TASKS ACTIVE TASKS TASKS IN WRAP UP" at bounding box center [73, 129] width 115 height 226
click at [217, 24] on span "HANG UP" at bounding box center [224, 25] width 22 height 5
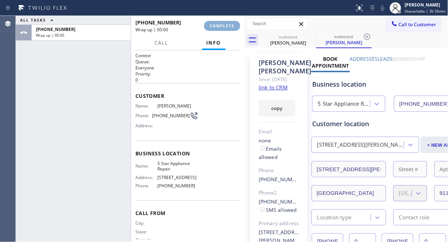
click at [217, 24] on span "COMPLETE" at bounding box center [222, 25] width 25 height 5
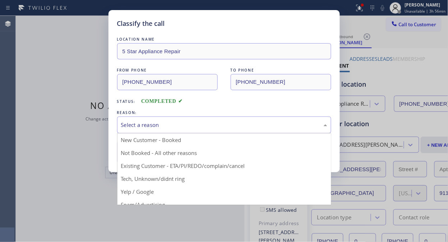
click at [229, 121] on div "Select a reason" at bounding box center [224, 125] width 206 height 8
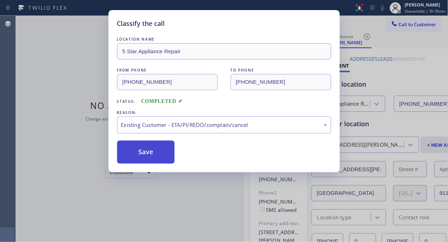
click at [152, 150] on button "Save" at bounding box center [146, 152] width 58 height 23
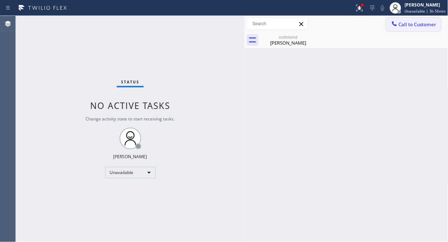
click at [405, 25] on span "Call to Customer" at bounding box center [418, 24] width 38 height 6
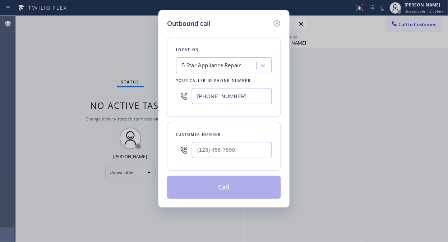
click at [196, 159] on div at bounding box center [232, 149] width 80 height 23
click at [198, 152] on input "(___) ___-____" at bounding box center [232, 150] width 80 height 16
paste input "323) 333-9451"
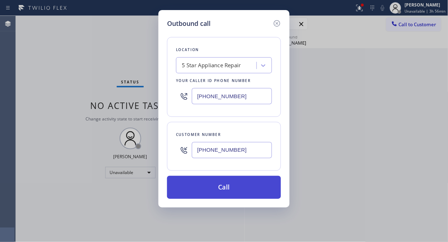
type input "(323) 333-9451"
click at [226, 187] on button "Call" at bounding box center [224, 187] width 114 height 23
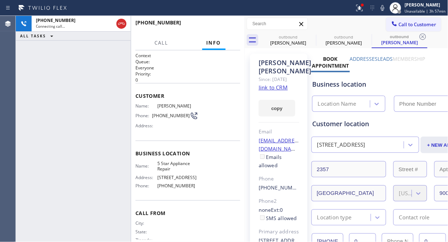
type input "[PHONE_NUMBER]"
drag, startPoint x: 120, startPoint y: 22, endPoint x: 124, endPoint y: 32, distance: 11.0
click at [121, 24] on icon at bounding box center [121, 23] width 9 height 9
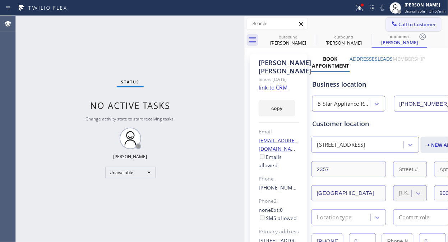
click at [416, 29] on button "Call to Customer" at bounding box center [413, 25] width 55 height 14
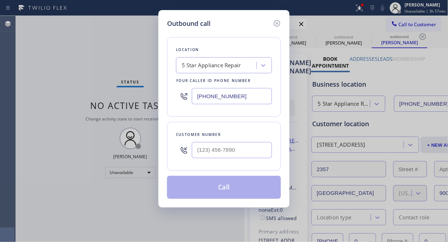
click at [260, 155] on input "text" at bounding box center [232, 150] width 80 height 16
paste input "323) 333-9451"
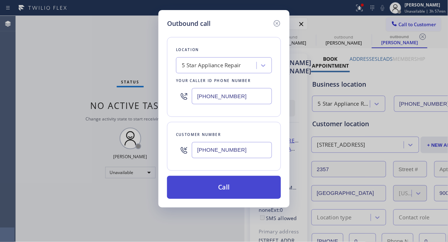
type input "(323) 333-9451"
click at [253, 189] on button "Call" at bounding box center [224, 187] width 114 height 23
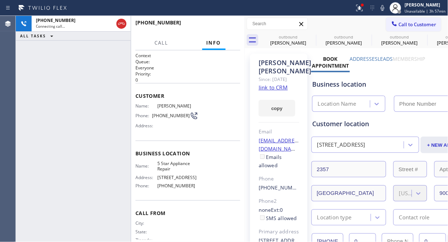
type input "[PHONE_NUMBER]"
drag, startPoint x: 310, startPoint y: 37, endPoint x: 309, endPoint y: 40, distance: 3.6
click at [0, 0] on icon at bounding box center [0, 0] width 0 height 0
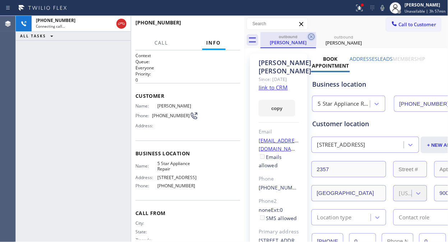
click at [312, 37] on icon at bounding box center [311, 36] width 6 height 6
click at [361, 9] on icon at bounding box center [359, 8] width 9 height 9
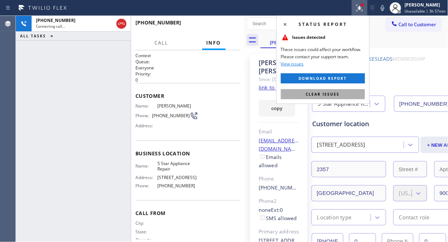
click at [340, 95] on button "Clear issues" at bounding box center [323, 94] width 84 height 10
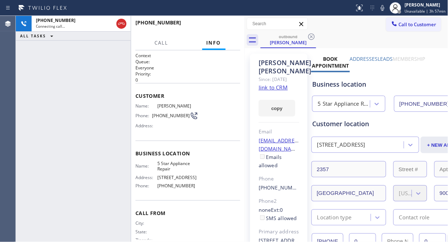
drag, startPoint x: 119, startPoint y: 25, endPoint x: 125, endPoint y: 34, distance: 10.2
click at [120, 26] on icon at bounding box center [121, 23] width 9 height 9
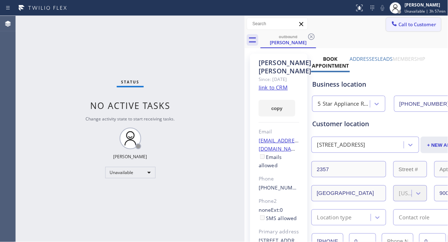
click at [401, 24] on span "Call to Customer" at bounding box center [418, 24] width 38 height 6
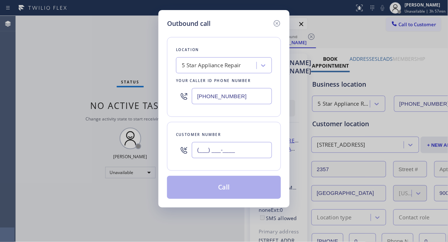
click at [222, 157] on input "(___) ___-____" at bounding box center [232, 150] width 80 height 16
paste input "571) 265-4585"
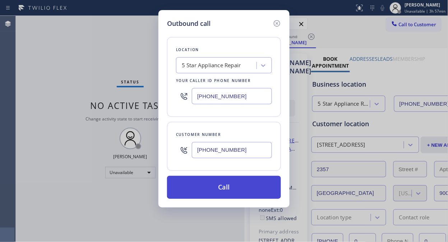
type input "(571) 265-4585"
click at [232, 187] on button "Call" at bounding box center [224, 187] width 114 height 23
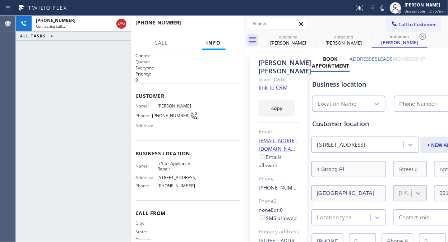
type input "[PHONE_NUMBER]"
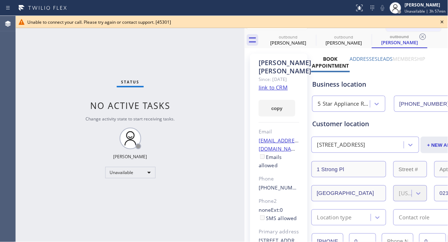
click at [442, 21] on icon at bounding box center [442, 22] width 9 height 9
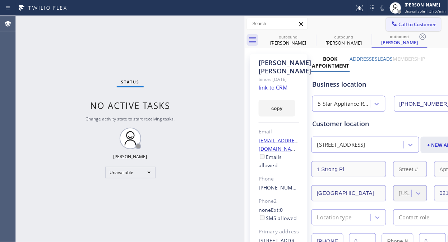
drag, startPoint x: 430, startPoint y: 23, endPoint x: 413, endPoint y: 26, distance: 16.4
click at [428, 23] on span "Call to Customer" at bounding box center [418, 24] width 38 height 6
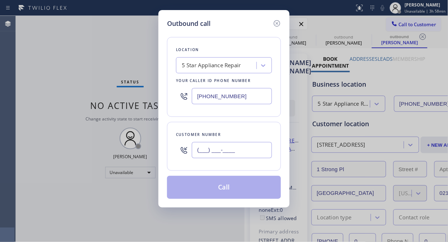
click at [209, 152] on input "(___) ___-____" at bounding box center [232, 150] width 80 height 16
paste input "915) 449-0196"
type input "(915) 449-0196"
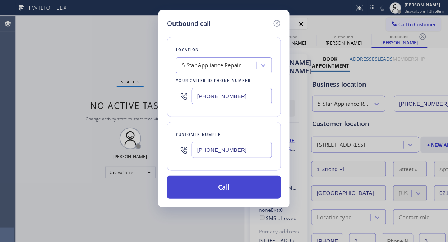
click at [225, 189] on button "Call" at bounding box center [224, 187] width 114 height 23
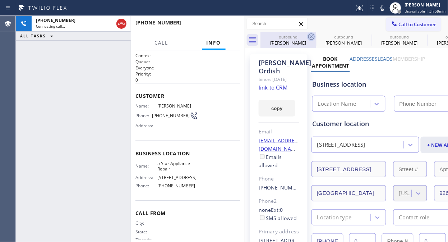
click at [311, 35] on icon at bounding box center [311, 36] width 9 height 9
click at [0, 0] on icon at bounding box center [0, 0] width 0 height 0
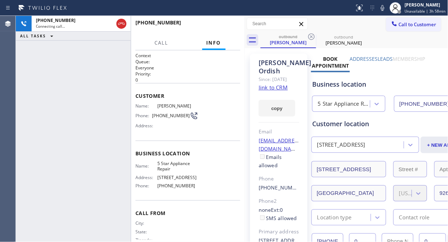
type input "[PHONE_NUMBER]"
click at [311, 35] on icon at bounding box center [311, 36] width 9 height 9
click at [227, 30] on button "HANG UP" at bounding box center [223, 26] width 33 height 10
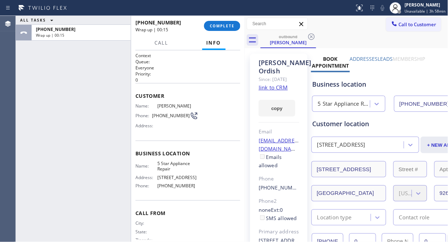
click at [226, 29] on button "COMPLETE" at bounding box center [222, 26] width 36 height 10
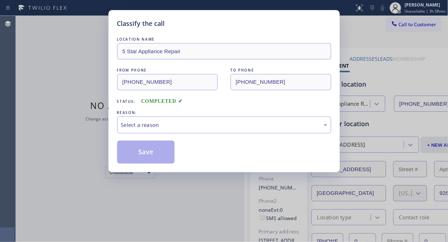
click at [227, 115] on div "REASON:" at bounding box center [224, 113] width 214 height 8
click at [231, 127] on div "Select a reason" at bounding box center [224, 125] width 206 height 8
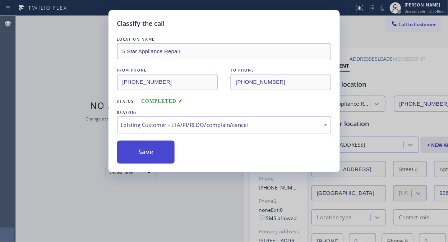
click at [156, 151] on button "Save" at bounding box center [146, 152] width 58 height 23
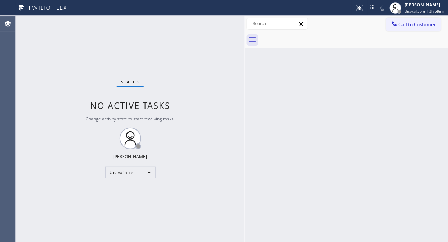
click at [415, 24] on span "Call to Customer" at bounding box center [418, 24] width 38 height 6
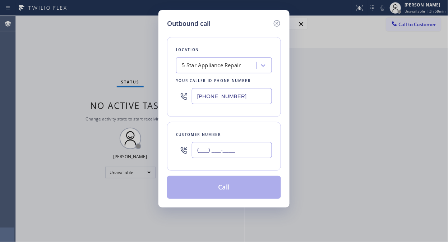
click at [209, 153] on input "(___) ___-____" at bounding box center [232, 150] width 80 height 16
paste input "949) 281-9823"
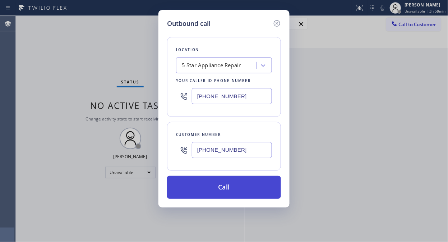
type input "(949) 281-9823"
drag, startPoint x: 226, startPoint y: 196, endPoint x: 321, endPoint y: 12, distance: 206.9
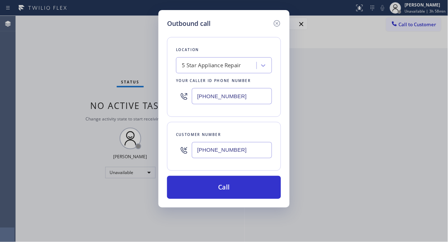
click at [226, 195] on button "Call" at bounding box center [224, 187] width 114 height 23
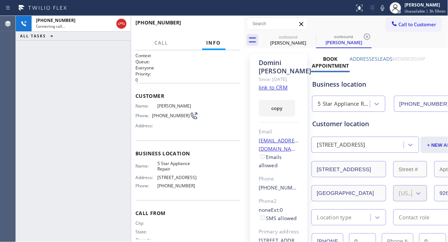
type input "[PHONE_NUMBER]"
click at [310, 35] on icon at bounding box center [311, 36] width 9 height 9
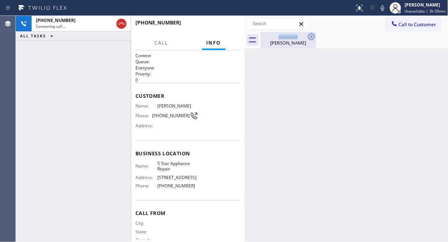
click at [307, 37] on div "outbound Domini Rodriguez" at bounding box center [289, 40] width 56 height 16
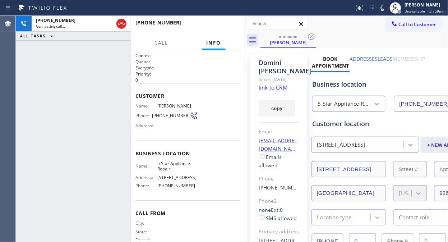
click at [311, 37] on icon at bounding box center [311, 36] width 9 height 9
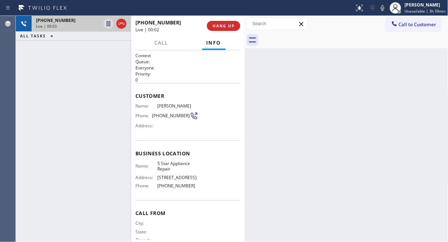
click at [76, 27] on div "Live | 00:03" at bounding box center [68, 26] width 65 height 5
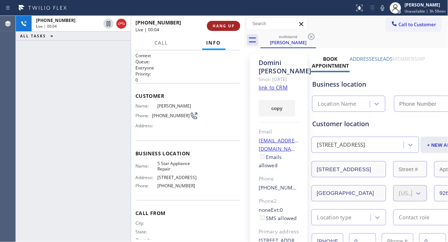
type input "[PHONE_NUMBER]"
click at [228, 25] on span "HANG UP" at bounding box center [224, 25] width 22 height 5
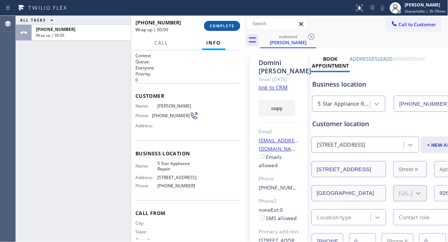
click at [228, 25] on span "COMPLETE" at bounding box center [222, 25] width 25 height 5
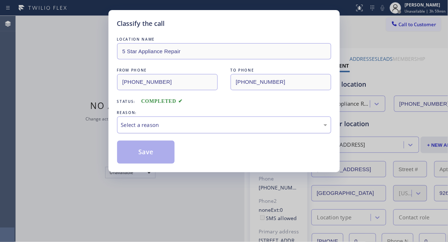
drag, startPoint x: 227, startPoint y: 120, endPoint x: 228, endPoint y: 125, distance: 5.4
click at [228, 120] on div "Select a reason" at bounding box center [224, 124] width 214 height 17
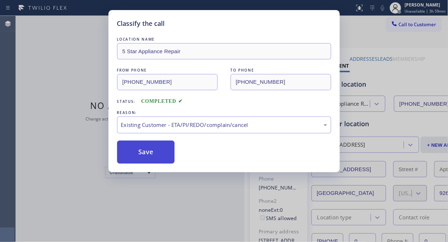
click at [167, 156] on button "Save" at bounding box center [146, 152] width 58 height 23
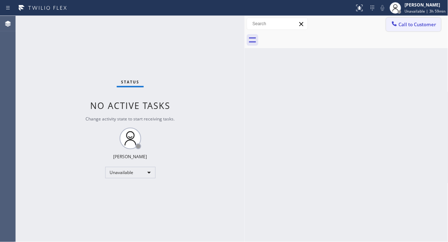
click at [415, 26] on span "Call to Customer" at bounding box center [418, 24] width 38 height 6
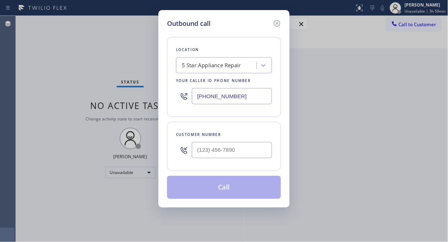
click at [216, 161] on div at bounding box center [232, 149] width 80 height 23
click at [214, 155] on input "(___) ___-____" at bounding box center [232, 150] width 80 height 16
paste input "760) 807-6882"
type input "(760) 807-6882"
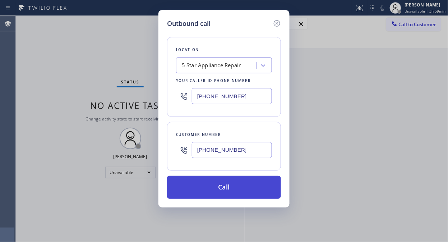
click at [231, 188] on button "Call" at bounding box center [224, 187] width 114 height 23
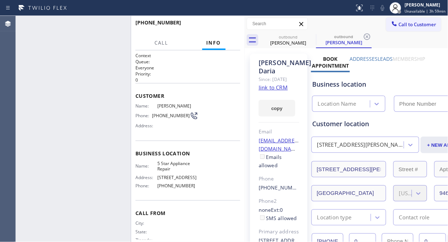
type input "[PHONE_NUMBER]"
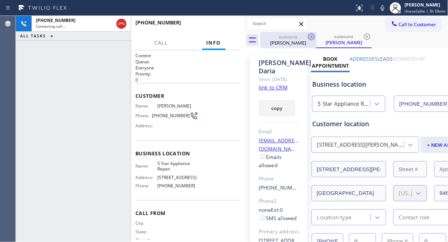
click at [310, 34] on icon at bounding box center [311, 36] width 6 height 6
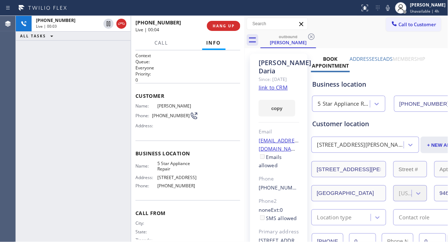
click at [76, 58] on div "+17608076882 Live | 00:03 ALL TASKS ALL TASKS ACTIVE TASKS TASKS IN WRAP UP" at bounding box center [73, 129] width 115 height 226
click at [226, 22] on button "HANG UP" at bounding box center [223, 26] width 33 height 10
click at [222, 26] on span "HANG UP" at bounding box center [224, 25] width 22 height 5
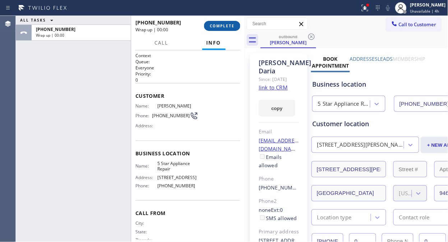
click at [222, 27] on span "COMPLETE" at bounding box center [222, 25] width 25 height 5
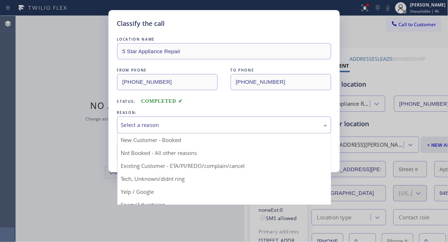
click at [222, 127] on div "Select a reason" at bounding box center [224, 125] width 206 height 8
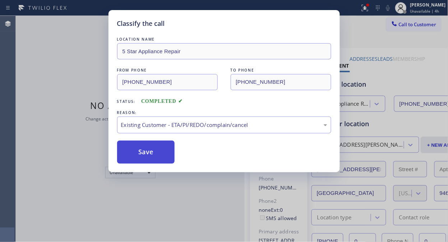
click at [170, 157] on button "Save" at bounding box center [146, 152] width 58 height 23
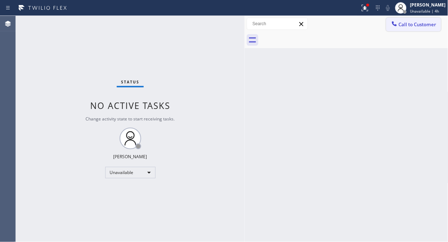
click at [407, 26] on span "Call to Customer" at bounding box center [418, 24] width 38 height 6
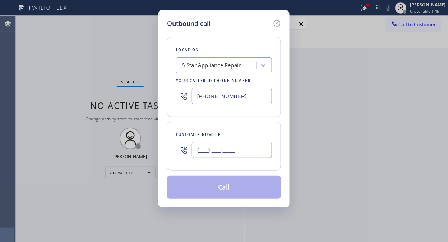
click at [243, 152] on input "(___) ___-____" at bounding box center [232, 150] width 80 height 16
paste input "714) 334-1782"
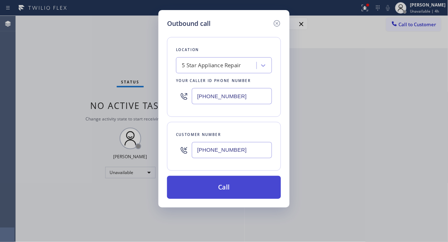
type input "(714) 334-1782"
click at [237, 188] on button "Call" at bounding box center [224, 187] width 114 height 23
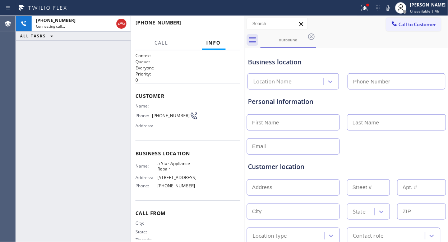
type input "[PHONE_NUMBER]"
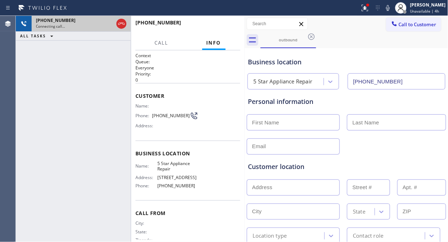
drag, startPoint x: 119, startPoint y: 23, endPoint x: 128, endPoint y: 26, distance: 8.8
click at [120, 23] on icon at bounding box center [121, 24] width 6 height 2
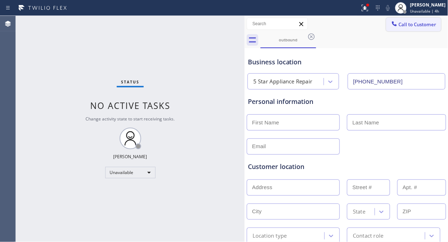
click at [399, 22] on span "Call to Customer" at bounding box center [418, 24] width 38 height 6
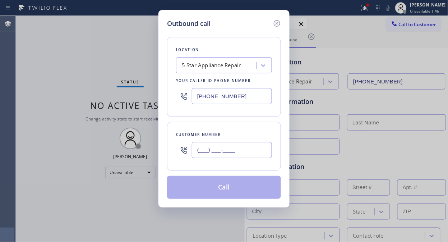
click at [204, 146] on input "(___) ___-____" at bounding box center [232, 150] width 80 height 16
paste input "917) 648-0383"
type input "(917) 648-0383"
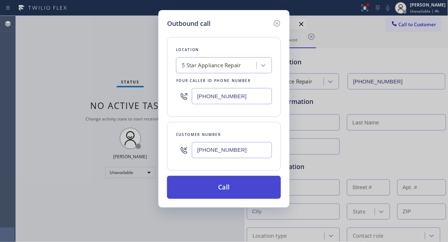
click at [252, 192] on button "Call" at bounding box center [224, 187] width 114 height 23
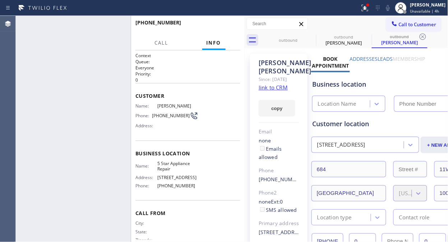
type input "[PHONE_NUMBER]"
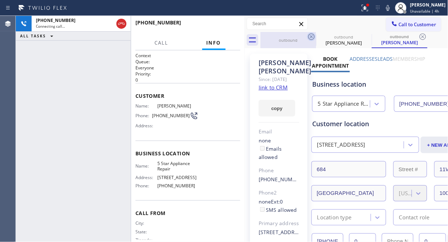
click at [314, 36] on icon at bounding box center [311, 36] width 9 height 9
click at [0, 0] on icon at bounding box center [0, 0] width 0 height 0
click at [419, 36] on icon at bounding box center [423, 36] width 9 height 9
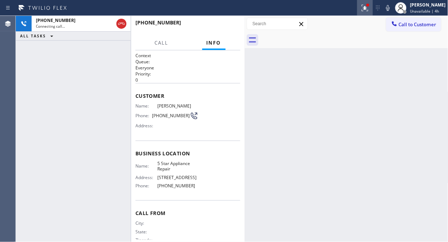
click at [373, 11] on div at bounding box center [365, 8] width 16 height 9
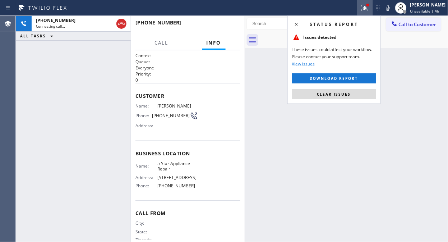
drag, startPoint x: 349, startPoint y: 93, endPoint x: 368, endPoint y: 39, distance: 57.1
click at [351, 90] on button "Clear issues" at bounding box center [334, 94] width 84 height 10
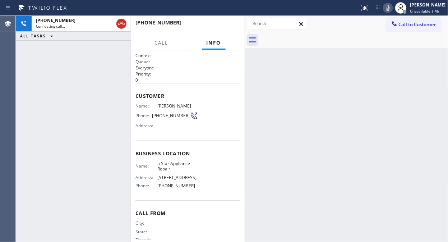
click at [393, 5] on icon at bounding box center [388, 8] width 9 height 9
click at [390, 5] on icon at bounding box center [388, 8] width 4 height 6
click at [230, 26] on span "HANG UP" at bounding box center [224, 25] width 22 height 5
click at [229, 26] on span "HANG UP" at bounding box center [224, 25] width 22 height 5
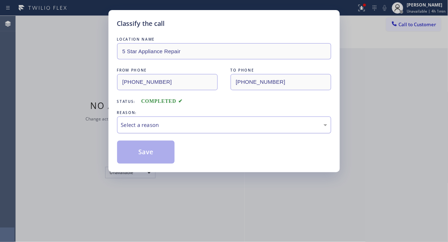
click at [221, 132] on div "Select a reason" at bounding box center [224, 124] width 214 height 17
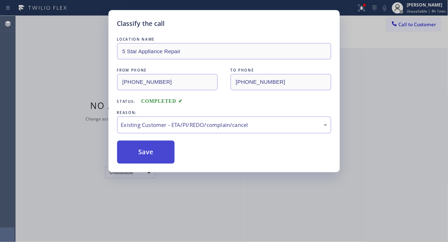
click at [163, 155] on button "Save" at bounding box center [146, 152] width 58 height 23
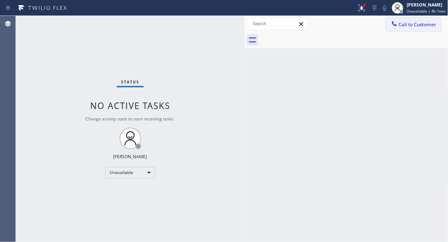
click at [406, 20] on button "Call to Customer" at bounding box center [413, 25] width 55 height 14
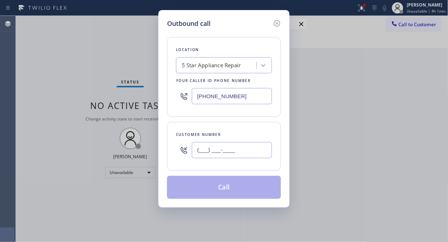
click at [210, 155] on input "(___) ___-____" at bounding box center [232, 150] width 80 height 16
paste input "714) 272-2626"
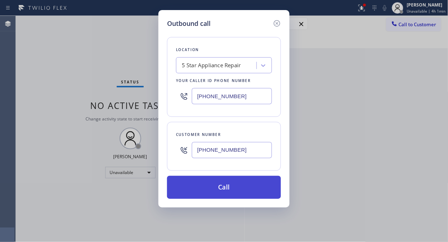
click at [213, 182] on button "Call" at bounding box center [224, 187] width 114 height 23
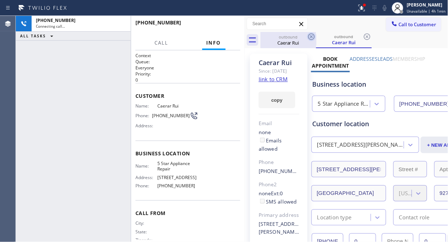
click at [308, 37] on icon at bounding box center [311, 36] width 9 height 9
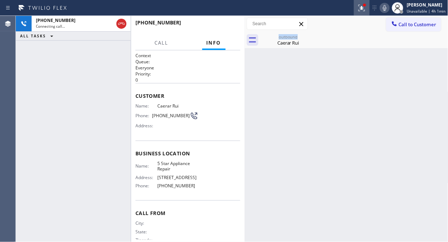
click at [365, 9] on icon at bounding box center [362, 8] width 9 height 9
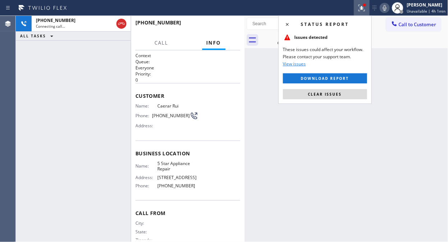
click at [326, 100] on div "Status report Issues detected These issues could affect your workflow. Please c…" at bounding box center [325, 59] width 93 height 88
click at [328, 95] on span "Clear issues" at bounding box center [325, 94] width 34 height 5
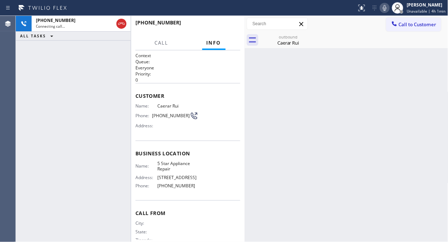
click at [329, 35] on div "outbound Caerar Rui" at bounding box center [355, 40] width 188 height 16
click at [230, 25] on span "HANG UP" at bounding box center [224, 25] width 22 height 5
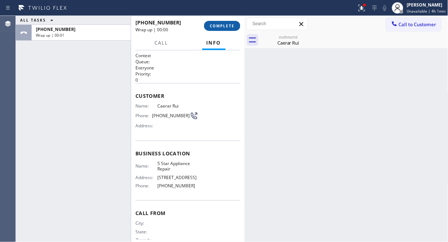
click at [230, 25] on span "COMPLETE" at bounding box center [222, 25] width 25 height 5
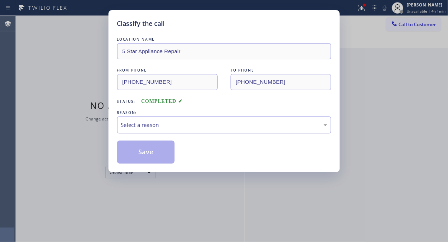
click at [248, 123] on div "Select a reason" at bounding box center [224, 125] width 206 height 8
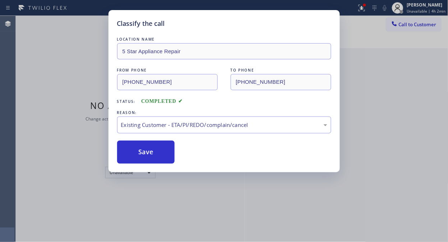
drag, startPoint x: 159, startPoint y: 155, endPoint x: 256, endPoint y: 114, distance: 105.3
click at [159, 155] on button "Save" at bounding box center [146, 152] width 58 height 23
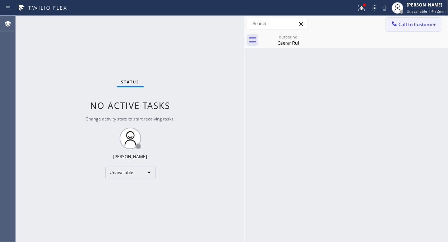
click at [411, 26] on span "Call to Customer" at bounding box center [418, 24] width 38 height 6
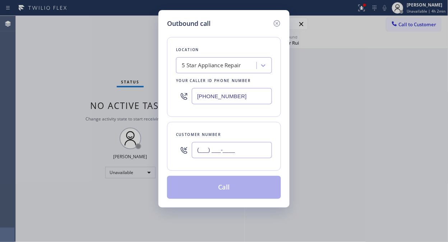
click at [221, 150] on input "(___) ___-____" at bounding box center [232, 150] width 80 height 16
paste input "949) 230-6514"
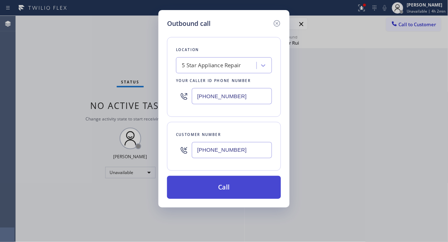
type input "(949) 230-6514"
click at [221, 192] on button "Call" at bounding box center [224, 187] width 114 height 23
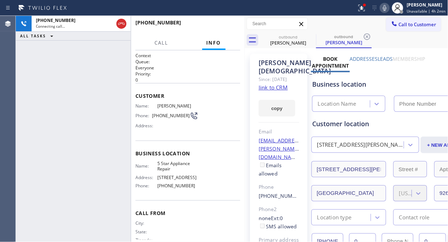
type input "[PHONE_NUMBER]"
click at [219, 28] on span "HANG UP" at bounding box center [224, 25] width 22 height 5
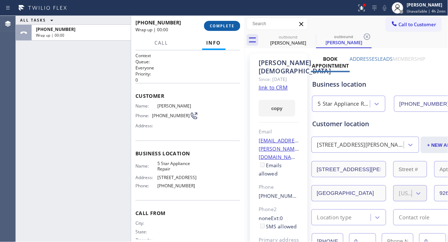
click at [219, 28] on span "COMPLETE" at bounding box center [222, 25] width 25 height 5
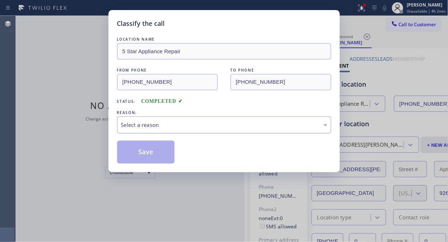
click at [217, 124] on div "Select a reason" at bounding box center [224, 125] width 206 height 8
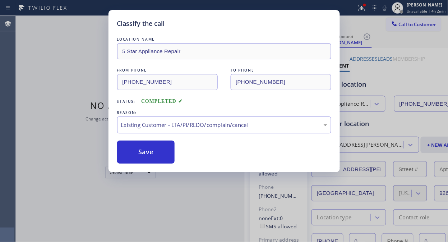
click at [162, 152] on button "Save" at bounding box center [146, 152] width 58 height 23
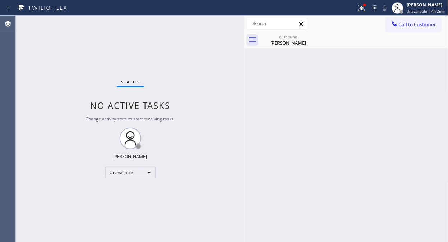
click at [412, 26] on span "Call to Customer" at bounding box center [418, 24] width 38 height 6
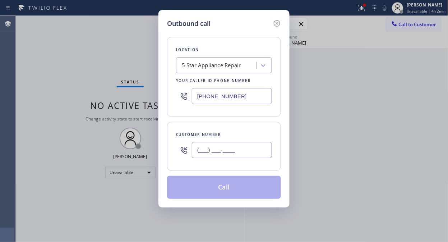
click at [253, 146] on input "(___) ___-____" at bounding box center [232, 150] width 80 height 16
paste input "732) 691-8591"
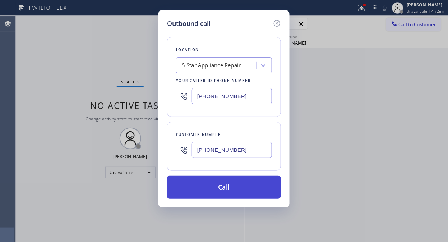
type input "(732) 691-8591"
click at [245, 186] on button "Call" at bounding box center [224, 187] width 114 height 23
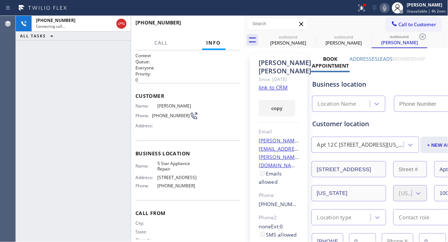
type input "[PHONE_NUMBER]"
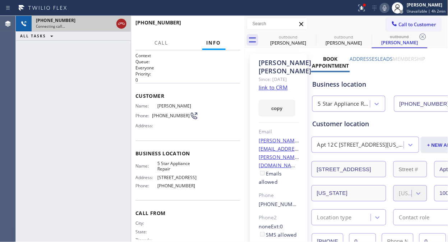
click at [123, 22] on icon at bounding box center [121, 23] width 9 height 9
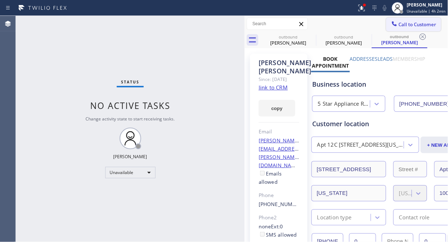
click at [411, 24] on span "Call to Customer" at bounding box center [418, 24] width 38 height 6
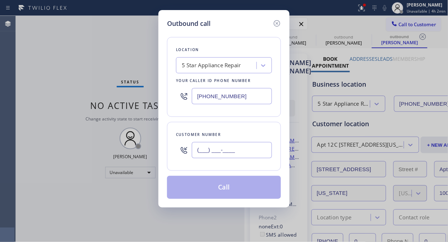
click at [198, 147] on input "(___) ___-____" at bounding box center [232, 150] width 80 height 16
paste input "408) 375-8957"
type input "(408) 375-8957"
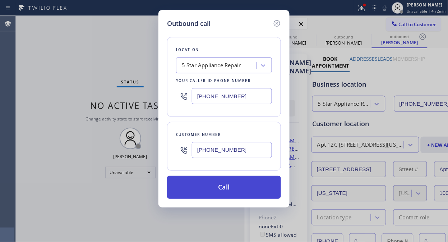
click at [236, 186] on button "Call" at bounding box center [224, 187] width 114 height 23
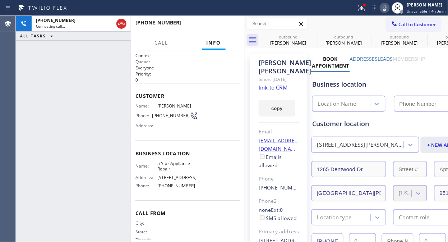
type input "[PHONE_NUMBER]"
click at [363, 8] on icon at bounding box center [361, 7] width 4 height 5
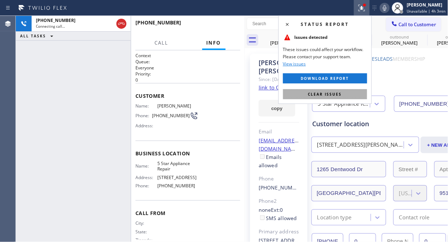
click at [339, 97] on button "Clear issues" at bounding box center [325, 94] width 84 height 10
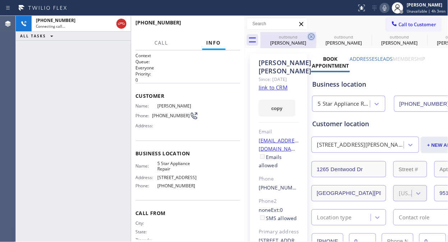
click at [309, 35] on icon at bounding box center [311, 36] width 6 height 6
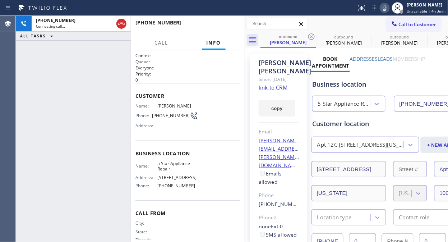
click at [309, 35] on icon at bounding box center [311, 36] width 6 height 6
click at [0, 0] on icon at bounding box center [0, 0] width 0 height 0
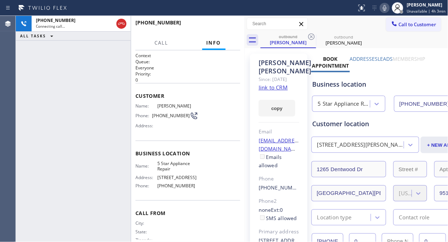
click at [309, 35] on icon at bounding box center [311, 36] width 6 height 6
click at [340, 22] on div "Call to Customer Outbound call Location 5 Star Appliance Repair Your caller id …" at bounding box center [347, 24] width 204 height 13
drag, startPoint x: 120, startPoint y: 26, endPoint x: 150, endPoint y: 22, distance: 30.8
click at [132, 25] on div "+14083758957 Live | 00:03 ALL TASKS ALL TASKS ACTIVE TASKS TASKS IN WRAP UP +14…" at bounding box center [130, 129] width 229 height 226
drag, startPoint x: 229, startPoint y: 20, endPoint x: 223, endPoint y: 29, distance: 10.6
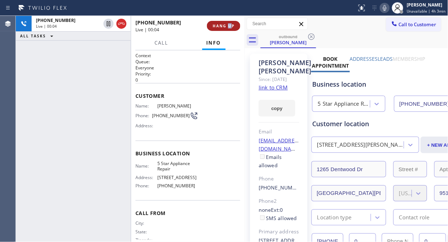
click at [227, 27] on div "+14083758957 Live | 00:04 HANG UP" at bounding box center [188, 26] width 105 height 19
click at [223, 29] on button "HANG UP" at bounding box center [223, 26] width 33 height 10
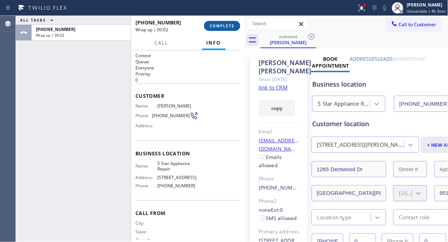
click at [226, 27] on span "COMPLETE" at bounding box center [222, 25] width 25 height 5
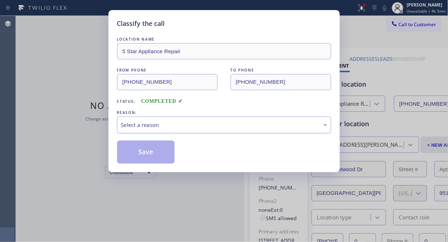
click at [216, 128] on div "Select a reason" at bounding box center [224, 125] width 206 height 8
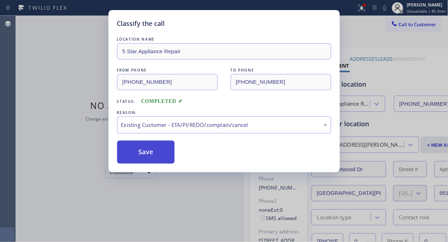
click at [155, 155] on button "Save" at bounding box center [146, 152] width 58 height 23
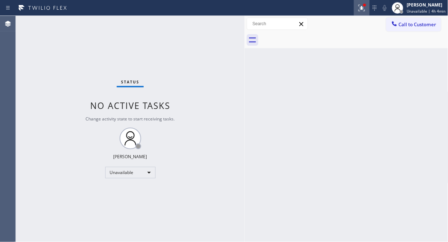
click at [366, 8] on icon at bounding box center [362, 8] width 9 height 9
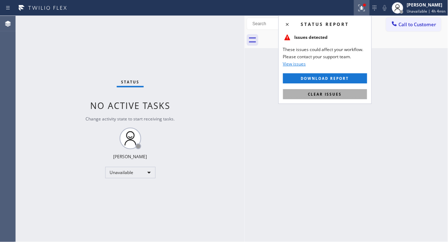
click at [349, 98] on button "Clear issues" at bounding box center [325, 94] width 84 height 10
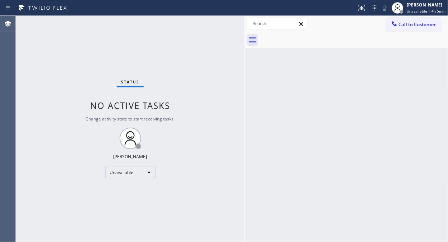
click at [65, 101] on div "Status No active tasks Change activity state to start receiving tasks. [PERSON_…" at bounding box center [130, 129] width 229 height 226
click at [412, 28] on button "Call to Customer" at bounding box center [413, 25] width 55 height 14
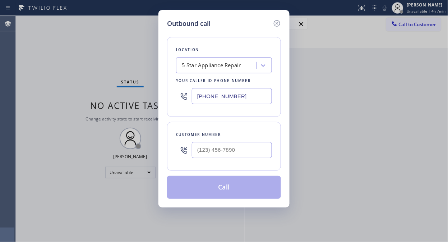
click at [188, 66] on div "5 Star Appliance Repair" at bounding box center [211, 65] width 59 height 8
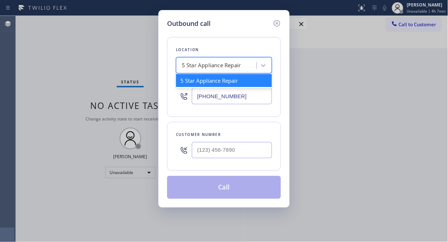
paste input "Eric G Larson Jr Electrical"
type input "Eric G Larson Jr Electrical"
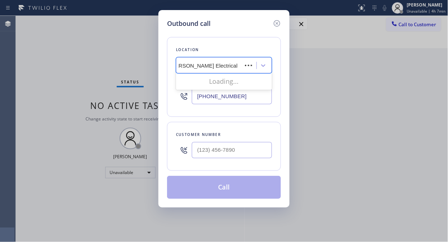
scroll to position [0, 1]
click at [214, 85] on div "Eric G Larson Jr Electrical" at bounding box center [224, 80] width 96 height 13
type input "(848) 306-0024"
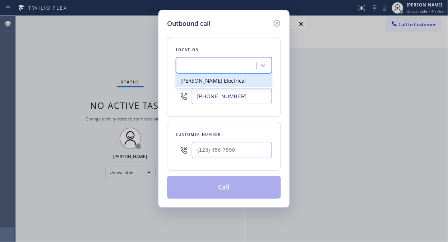
scroll to position [0, 0]
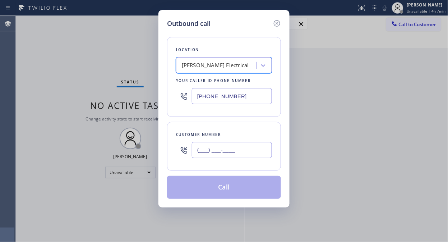
click at [199, 150] on input "(___) ___-____" at bounding box center [232, 150] width 80 height 16
paste input "917) 697-4612"
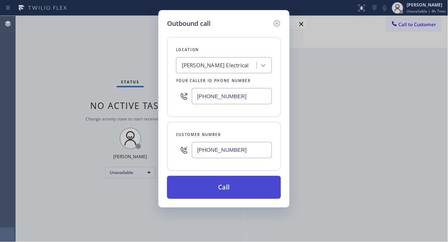
type input "(917) 697-4612"
click at [225, 187] on button "Call" at bounding box center [224, 187] width 114 height 23
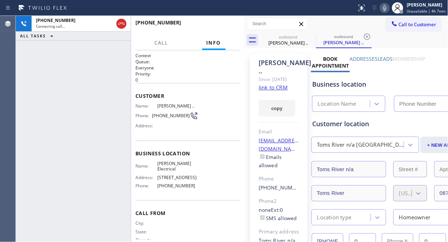
type input "(848) 306-0024"
drag, startPoint x: 205, startPoint y: 24, endPoint x: 203, endPoint y: 20, distance: 4.8
click at [206, 24] on div "+19176974612 Live | 00:05" at bounding box center [172, 26] width 72 height 19
click at [224, 27] on span "HANG UP" at bounding box center [224, 25] width 22 height 5
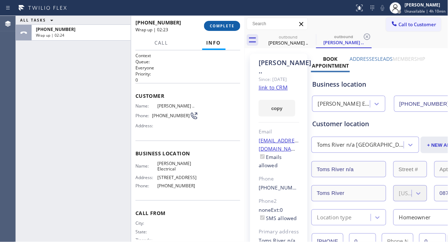
click at [225, 28] on span "COMPLETE" at bounding box center [222, 25] width 25 height 5
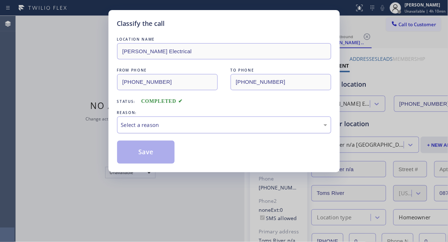
click at [207, 128] on div "Select a reason" at bounding box center [224, 125] width 206 height 8
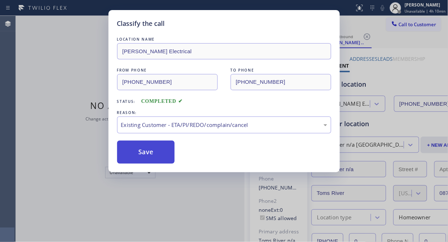
click at [151, 150] on button "Save" at bounding box center [146, 152] width 58 height 23
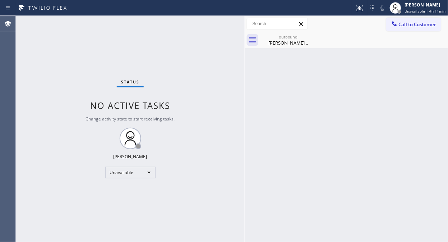
click at [66, 88] on div "Status No active tasks Change activity state to start receiving tasks. [PERSON_…" at bounding box center [130, 129] width 229 height 226
drag, startPoint x: 46, startPoint y: 74, endPoint x: 50, endPoint y: 72, distance: 4.5
click at [46, 74] on div "Status No active tasks Change activity state to start receiving tasks. [PERSON_…" at bounding box center [130, 129] width 229 height 226
click at [423, 24] on span "Call to Customer" at bounding box center [418, 24] width 38 height 6
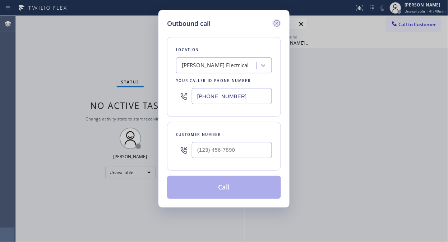
click at [277, 23] on icon at bounding box center [277, 23] width 9 height 9
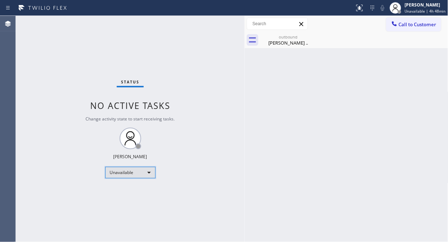
click at [128, 167] on div "Unavailable" at bounding box center [130, 173] width 50 height 12
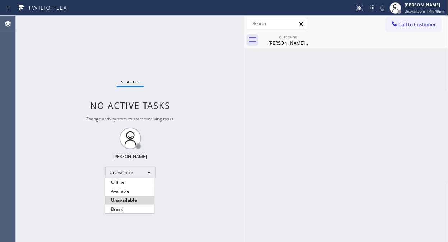
drag, startPoint x: 121, startPoint y: 207, endPoint x: 250, endPoint y: 94, distance: 171.9
click at [121, 208] on li "Break" at bounding box center [129, 209] width 49 height 9
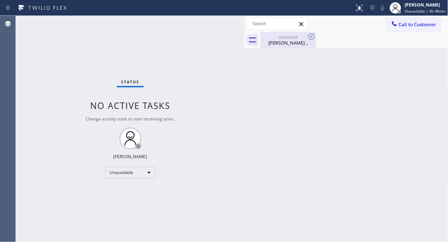
click at [297, 41] on div "John .." at bounding box center [288, 43] width 54 height 6
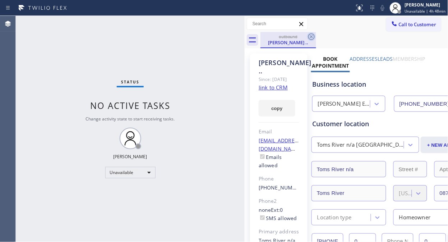
click at [310, 35] on icon at bounding box center [311, 36] width 9 height 9
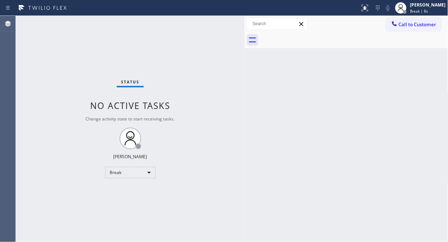
click at [38, 54] on div "Status No active tasks Change activity state to start receiving tasks. Fila Gar…" at bounding box center [130, 129] width 229 height 226
click at [226, 92] on div "Status No active tasks Change activity state to start receiving tasks. Fila Gar…" at bounding box center [130, 129] width 229 height 226
drag, startPoint x: 53, startPoint y: 83, endPoint x: 64, endPoint y: 82, distance: 10.9
click at [53, 83] on div "Status No active tasks Change activity state to start receiving tasks. Fila Gar…" at bounding box center [130, 129] width 229 height 226
